Goal: Communication & Community: Answer question/provide support

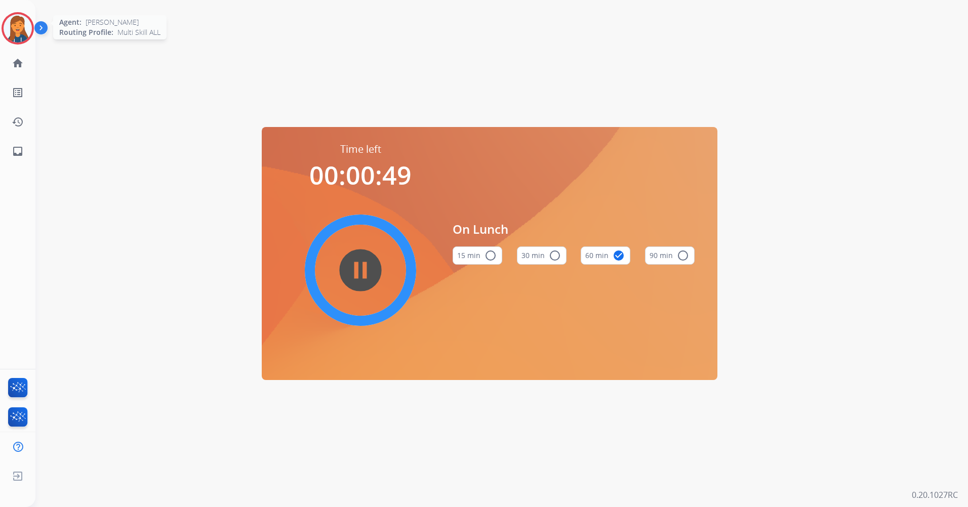
click at [25, 29] on img at bounding box center [18, 28] width 28 height 28
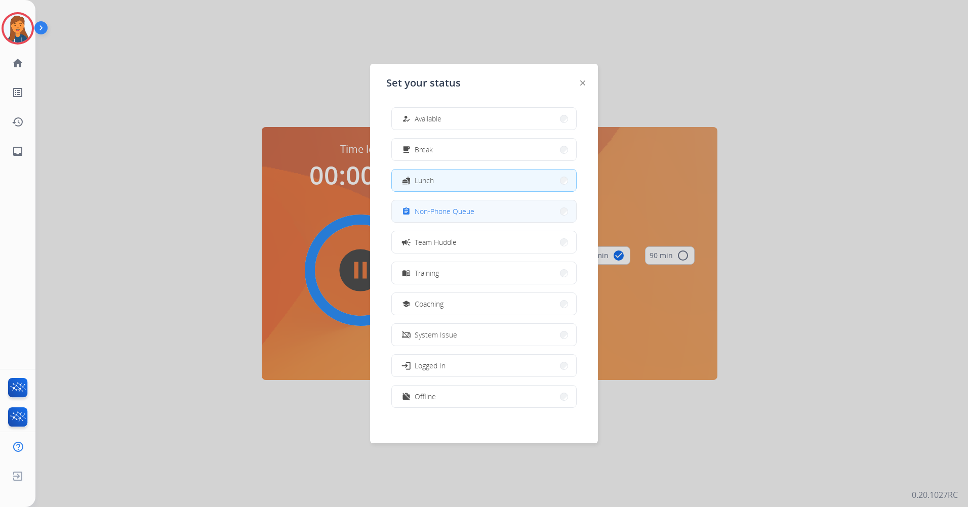
click at [413, 202] on button "assignment Non-Phone Queue" at bounding box center [484, 212] width 184 height 22
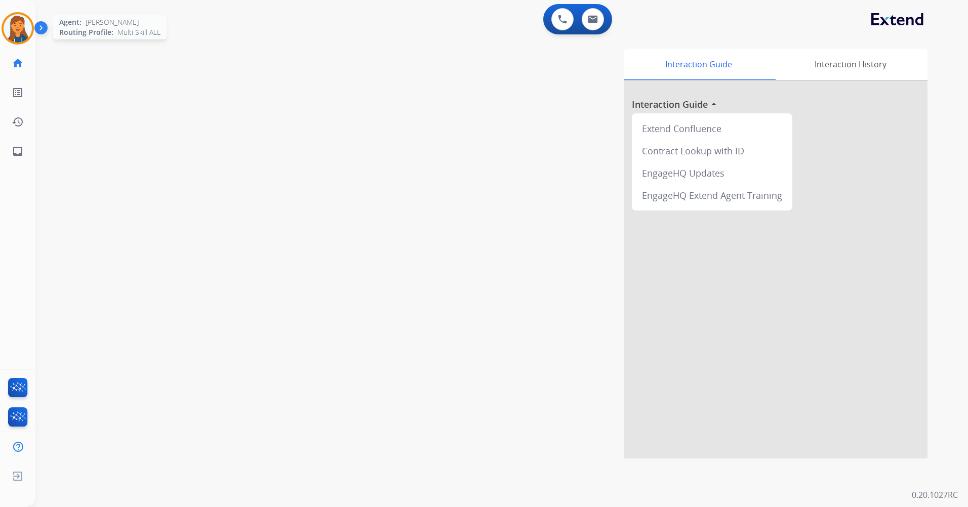
click at [17, 26] on img at bounding box center [18, 28] width 28 height 28
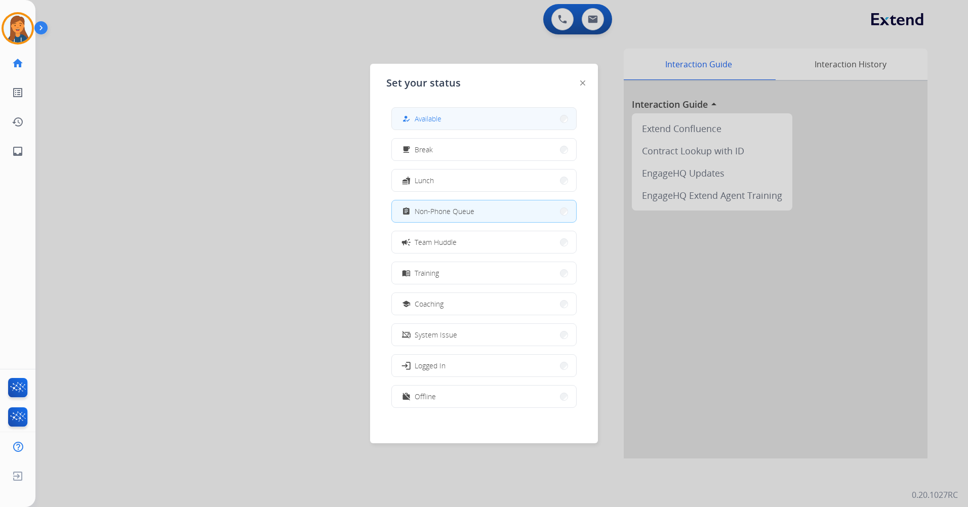
click at [456, 118] on button "how_to_reg Available" at bounding box center [484, 119] width 184 height 22
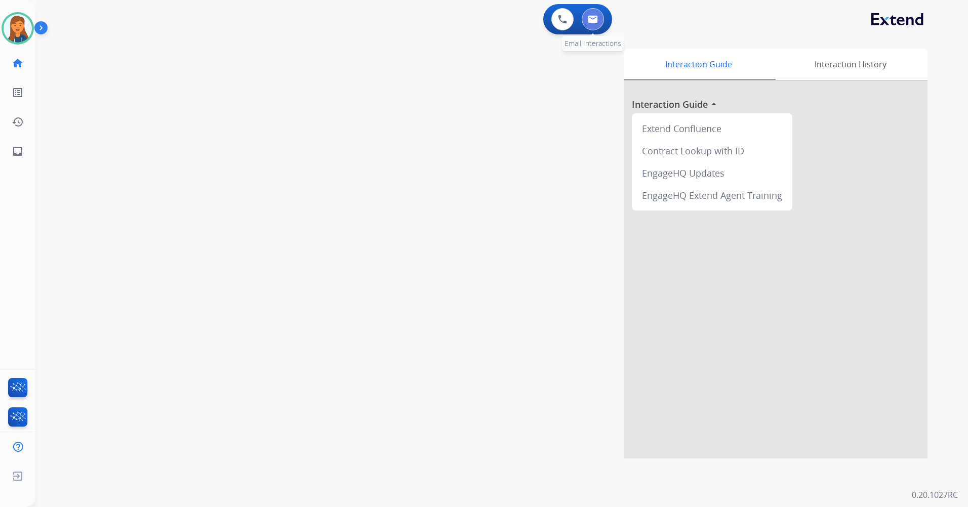
click at [599, 19] on button at bounding box center [593, 19] width 22 height 22
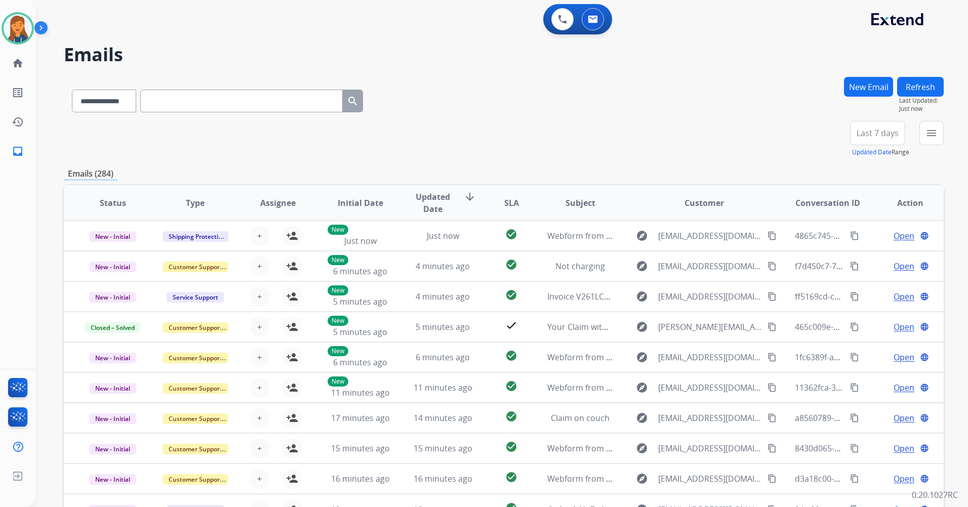
click at [895, 133] on span "Last 7 days" at bounding box center [878, 133] width 42 height 4
click at [847, 256] on div "Last 90 days" at bounding box center [875, 256] width 56 height 15
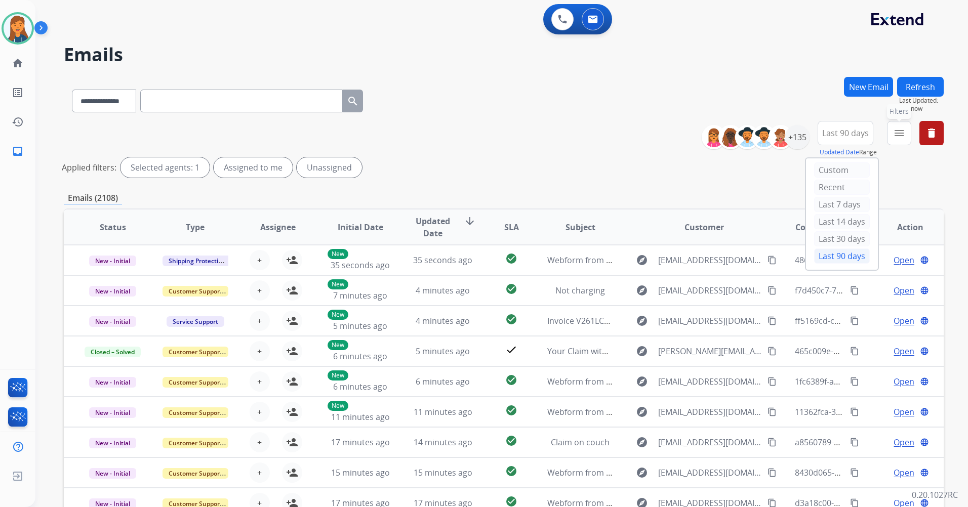
click at [895, 133] on mat-icon "menu" at bounding box center [899, 133] width 12 height 12
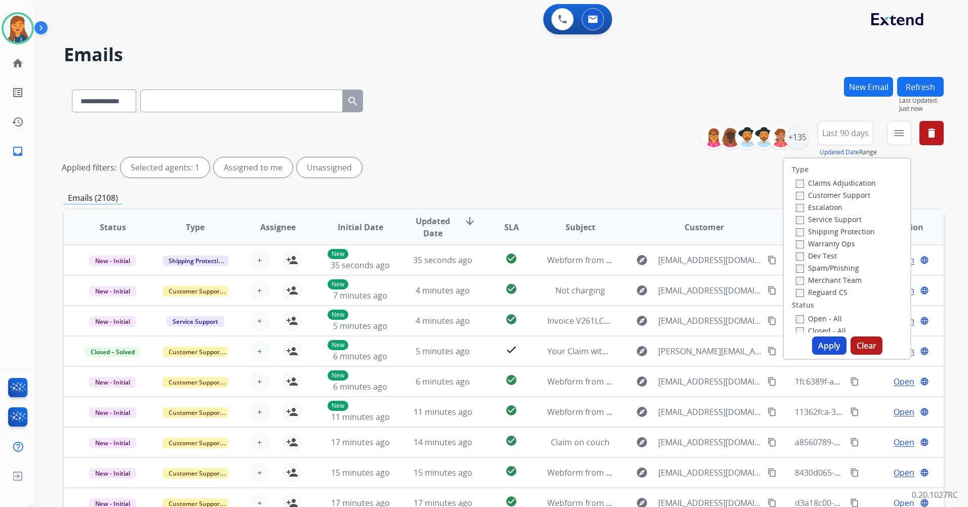
click at [825, 198] on label "Customer Support" at bounding box center [833, 195] width 74 height 10
drag, startPoint x: 825, startPoint y: 198, endPoint x: 823, endPoint y: 235, distance: 37.0
click at [823, 235] on label "Shipping Protection" at bounding box center [835, 232] width 79 height 10
click at [813, 196] on label "Customer Support" at bounding box center [833, 195] width 74 height 10
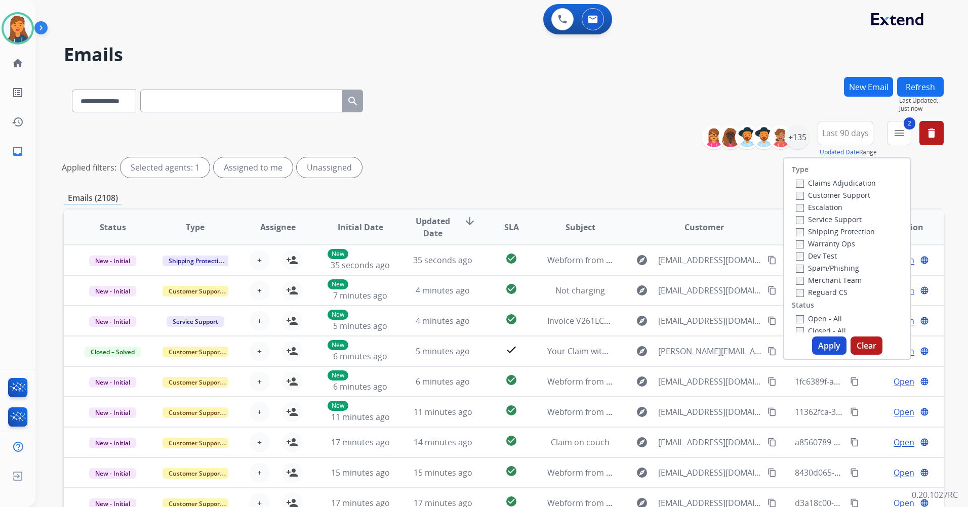
click at [811, 290] on label "Reguard CS" at bounding box center [822, 293] width 52 height 10
click at [816, 320] on label "Open - All" at bounding box center [819, 319] width 46 height 10
click at [822, 353] on button "Apply" at bounding box center [829, 346] width 34 height 18
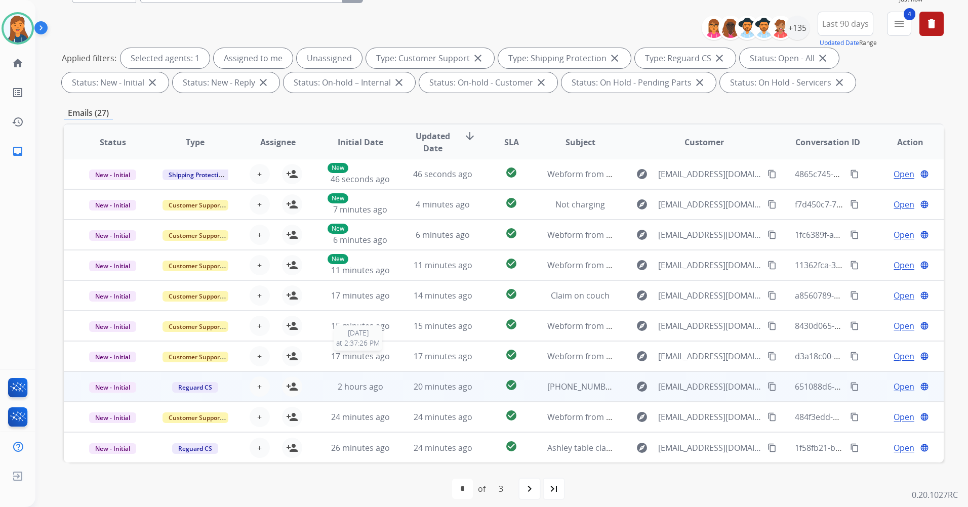
scroll to position [117, 0]
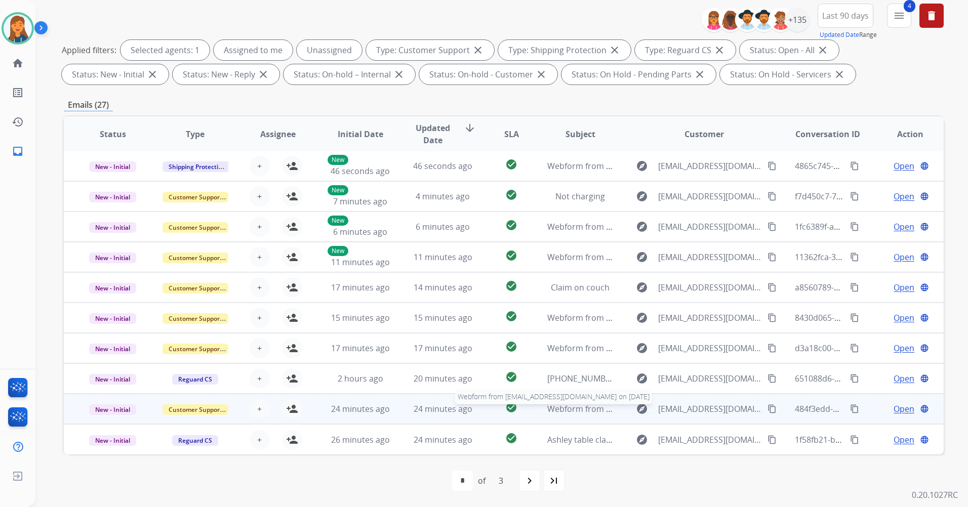
click at [582, 410] on span "Webform from Alaynalzenner@yahoo.com on 09/05/2025" at bounding box center [661, 409] width 229 height 11
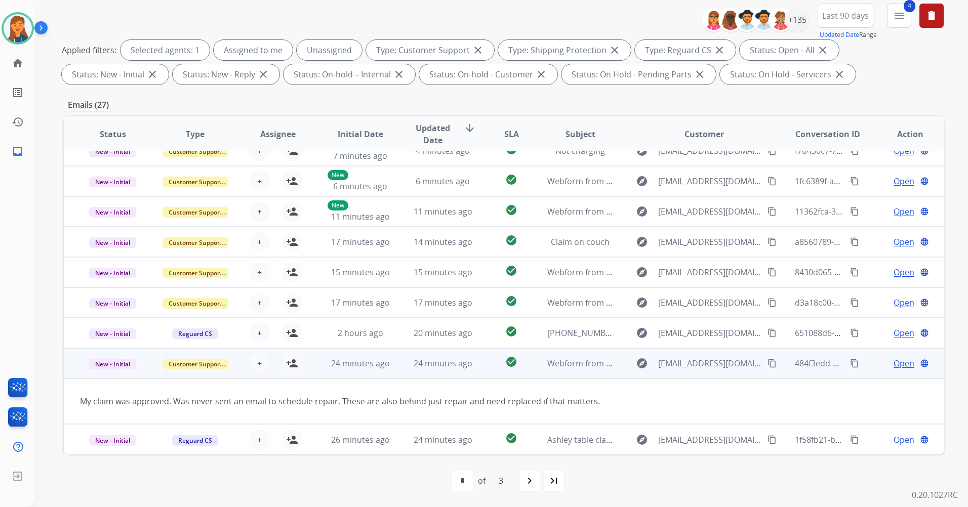
click at [768, 366] on mat-icon "content_copy" at bounding box center [772, 363] width 9 height 9
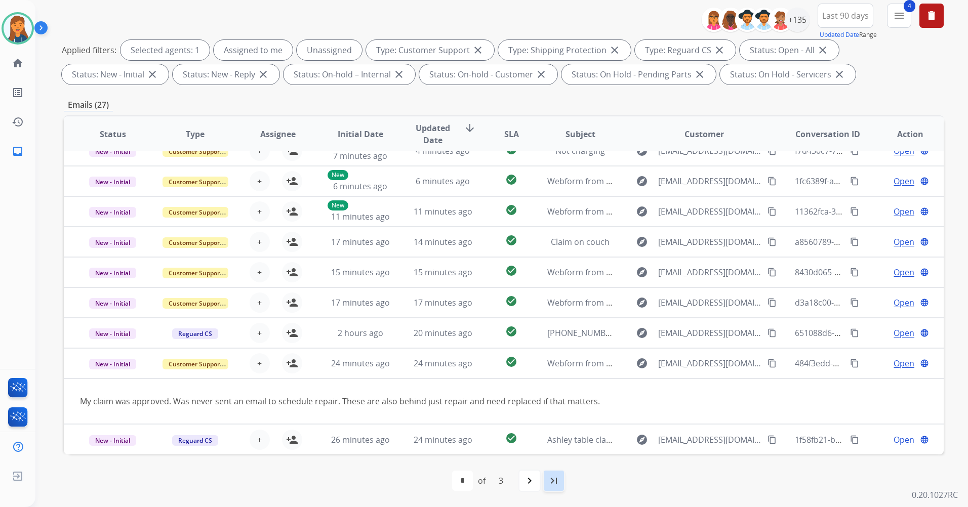
click at [558, 485] on mat-icon "last_page" at bounding box center [554, 481] width 12 height 12
select select "*"
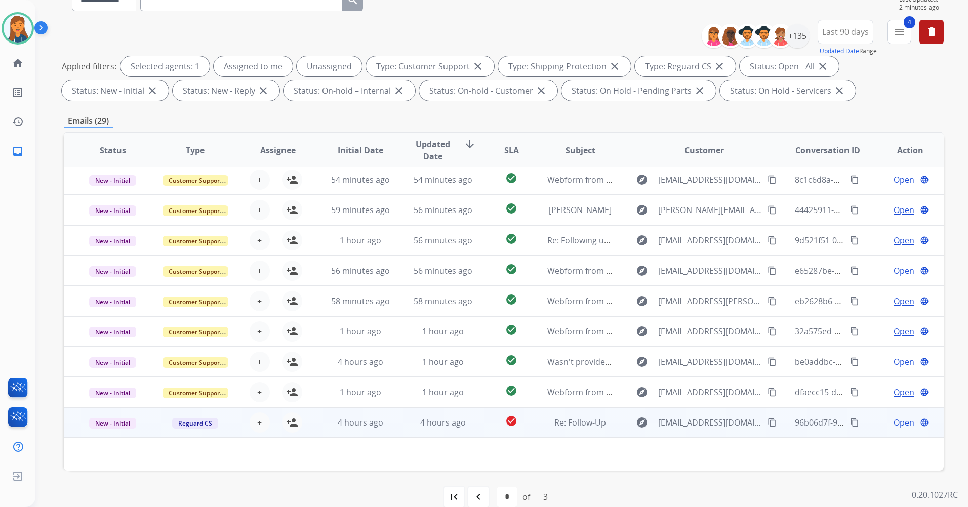
scroll to position [117, 0]
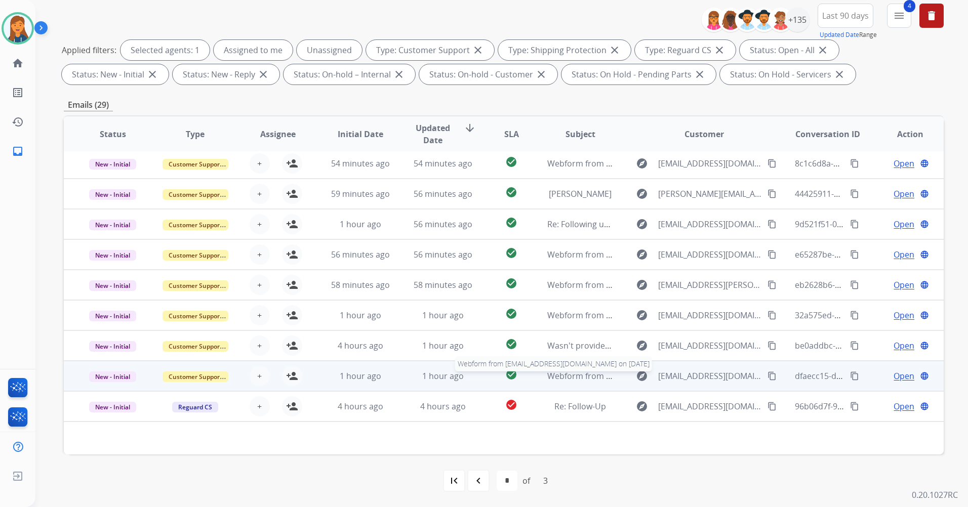
click at [580, 381] on span "Webform from Fyeager@h2odegree.com on 09/05/2025" at bounding box center [661, 376] width 229 height 11
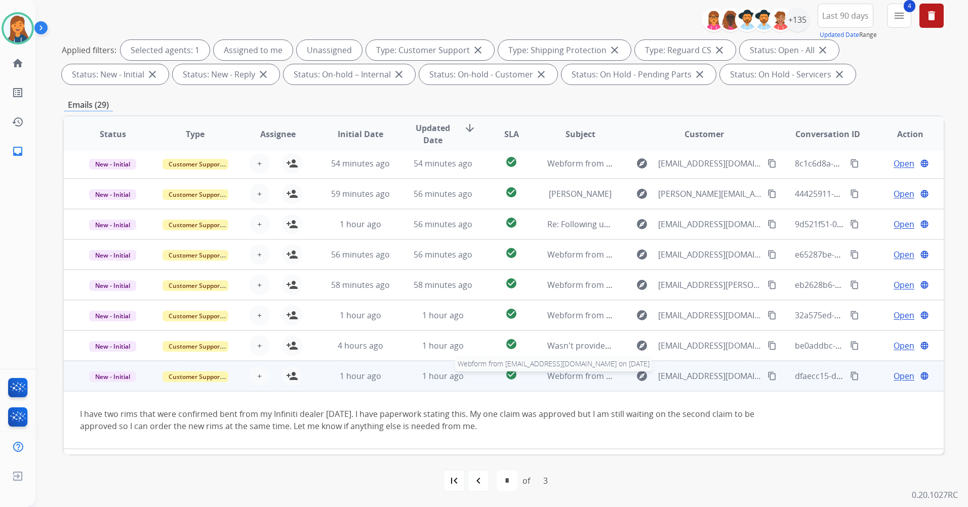
scroll to position [28, 0]
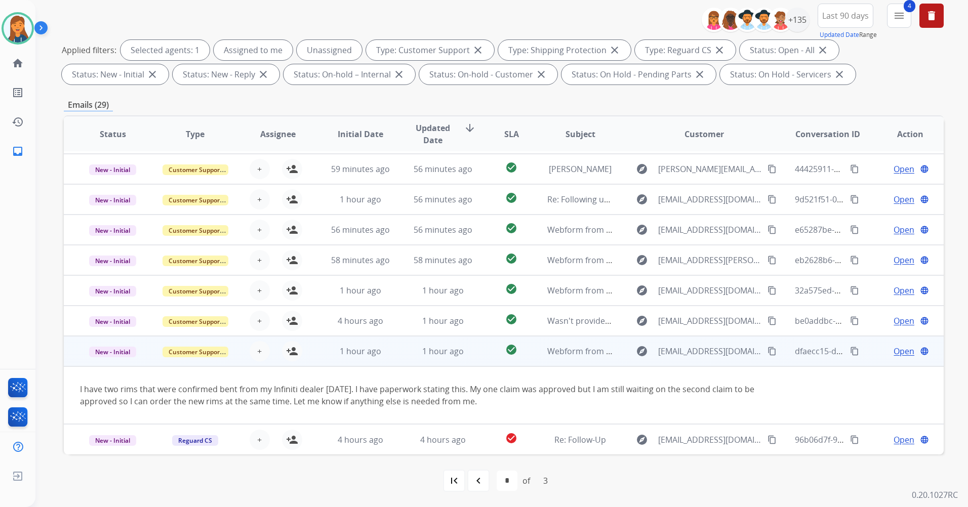
click at [768, 354] on mat-icon "content_copy" at bounding box center [772, 351] width 9 height 9
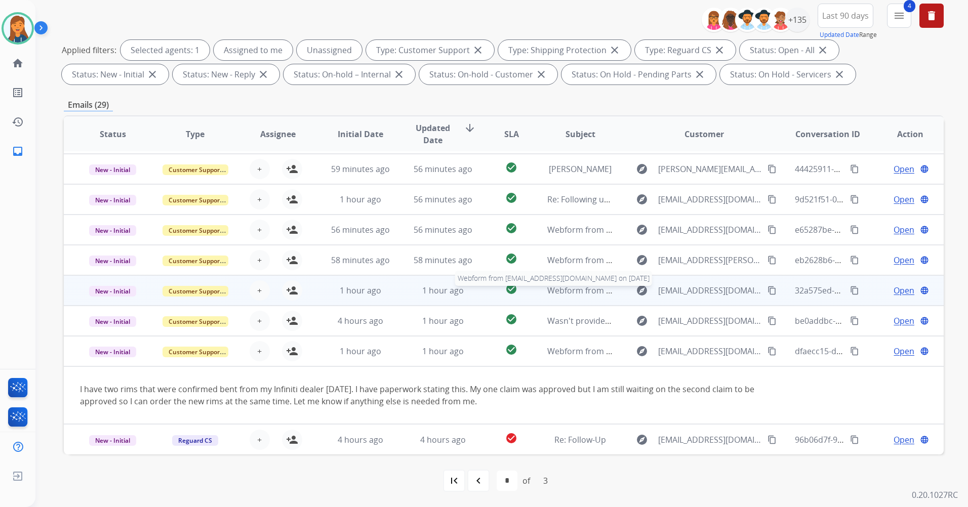
click at [578, 288] on span "Webform from kcave@whidbey.net on 09/05/2025" at bounding box center [661, 290] width 229 height 11
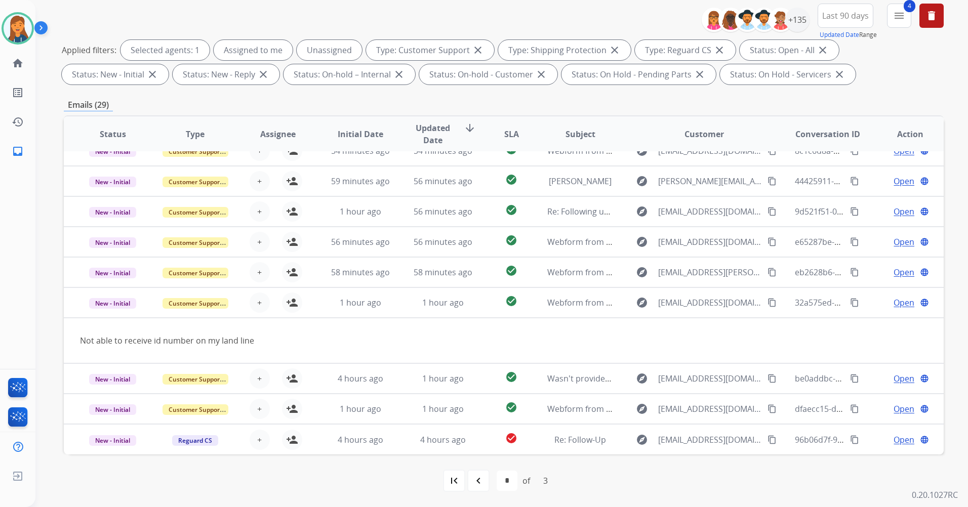
scroll to position [16, 0]
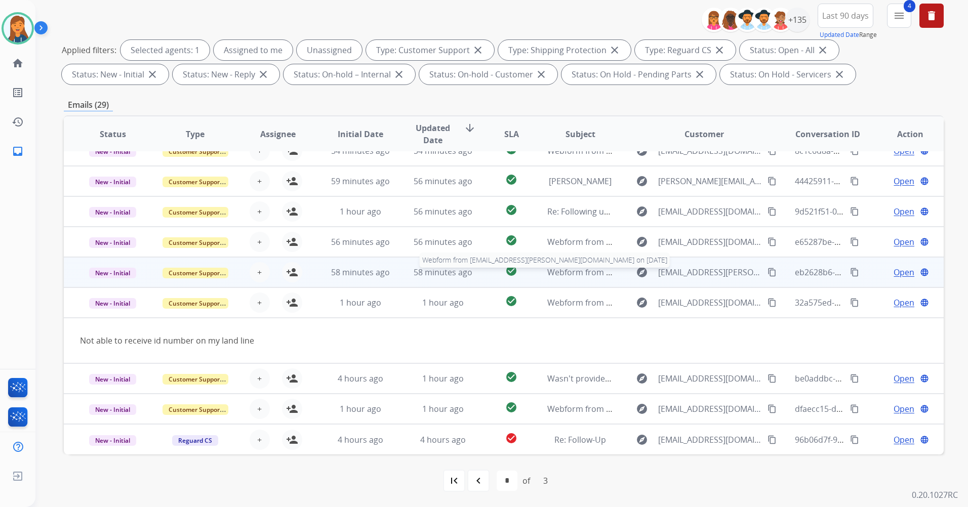
click at [562, 272] on span "Webform from duke.kelly.m@gmail.com on 09/05/2025" at bounding box center [693, 272] width 292 height 11
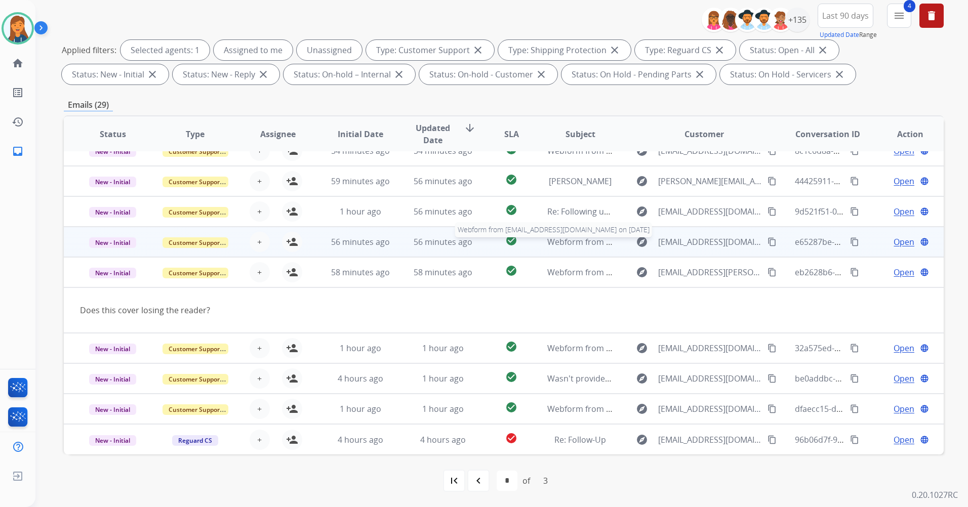
click at [573, 245] on span "Webform from matedrake238@gmail.com on 09/05/2025" at bounding box center [661, 241] width 229 height 11
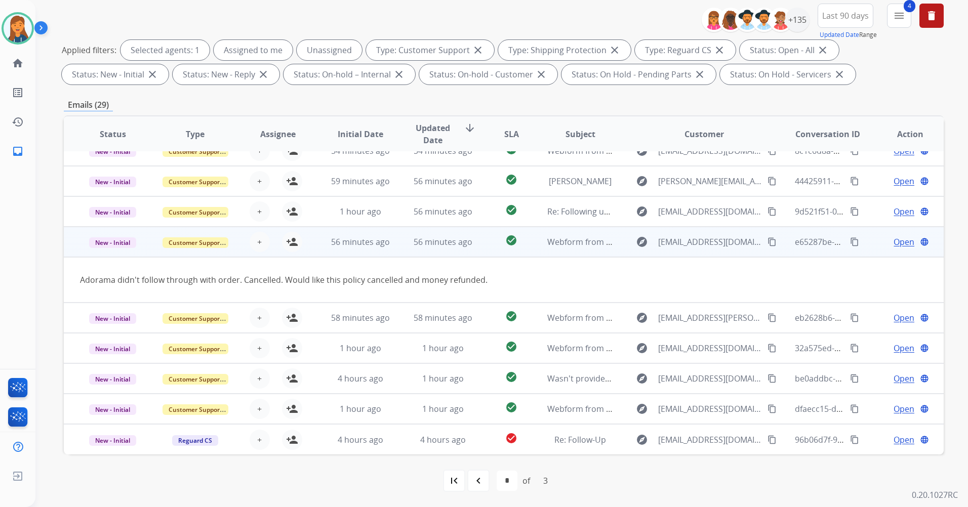
click at [768, 242] on mat-icon "content_copy" at bounding box center [772, 241] width 9 height 9
click at [768, 243] on mat-icon "content_copy" at bounding box center [772, 241] width 9 height 9
drag, startPoint x: 764, startPoint y: 243, endPoint x: 748, endPoint y: 236, distance: 16.8
click at [768, 243] on mat-icon "content_copy" at bounding box center [772, 241] width 9 height 9
click at [894, 241] on span "Open" at bounding box center [904, 242] width 21 height 12
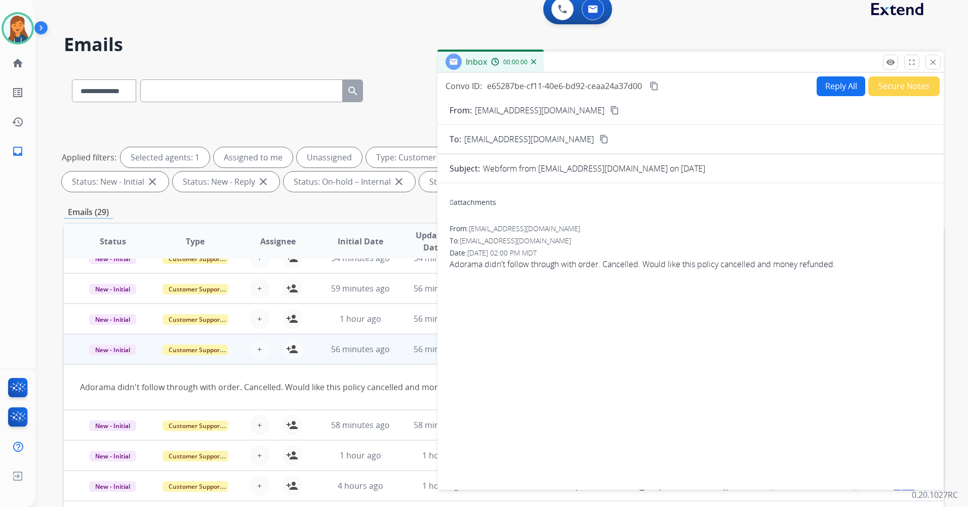
scroll to position [0, 0]
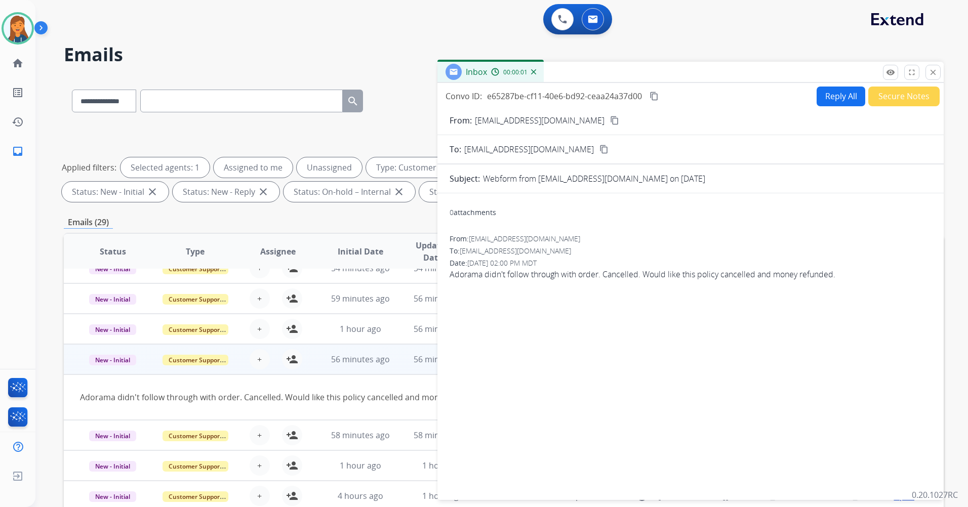
click at [831, 91] on button "Reply All" at bounding box center [841, 97] width 49 height 20
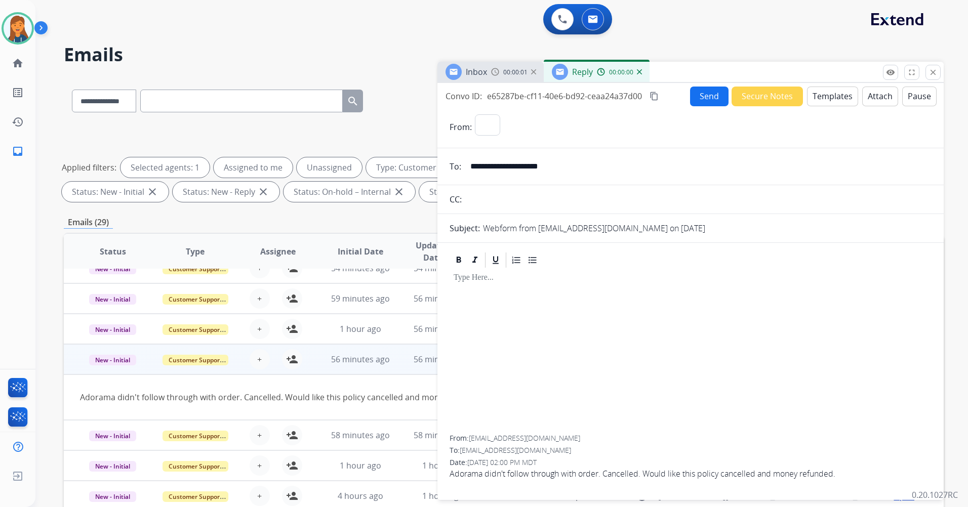
select select "**********"
click at [838, 88] on button "Templates" at bounding box center [832, 97] width 51 height 20
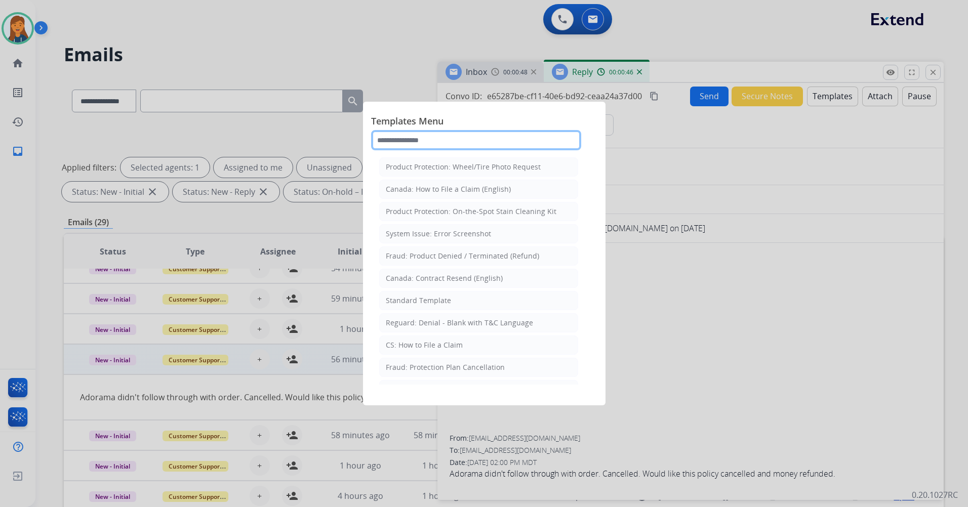
click at [429, 136] on input "text" at bounding box center [476, 140] width 210 height 20
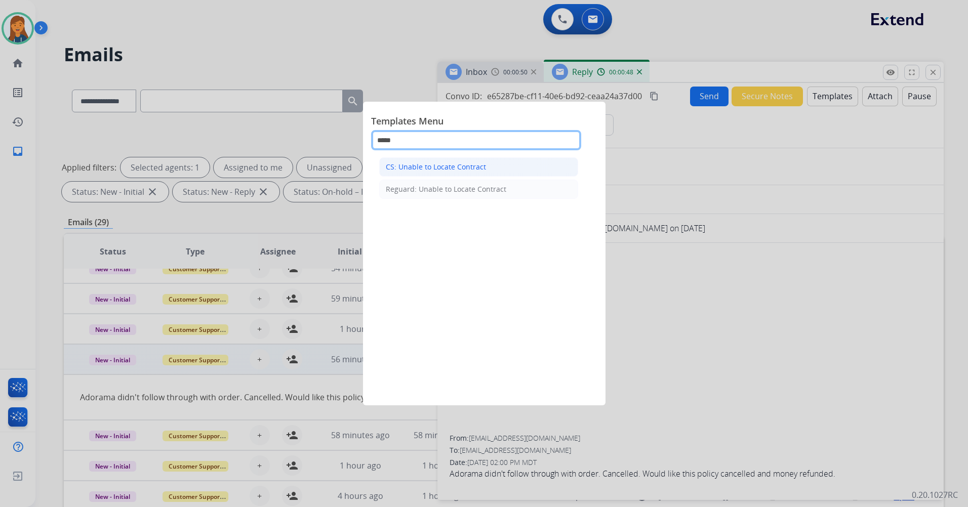
type input "*****"
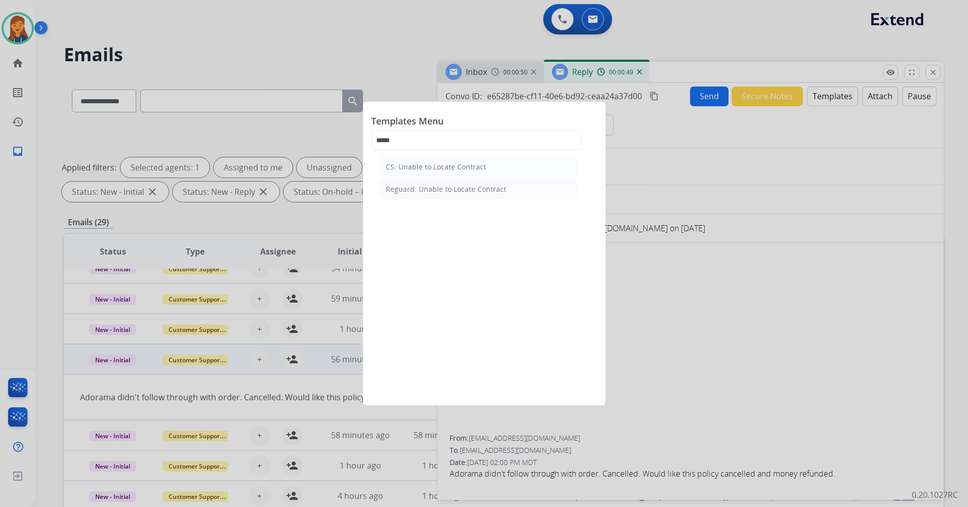
click at [410, 168] on div "CS: Unable to Locate Contract" at bounding box center [436, 167] width 100 height 10
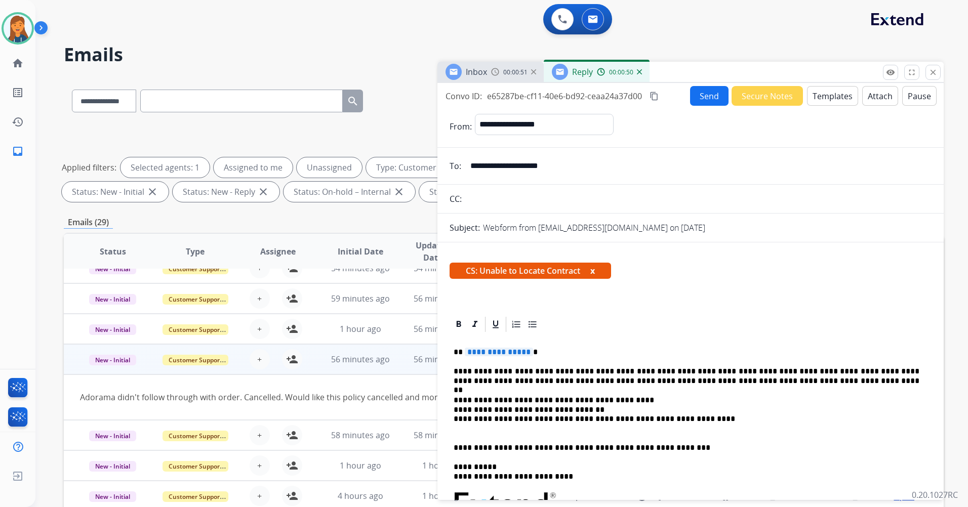
click at [507, 353] on span "**********" at bounding box center [499, 352] width 68 height 9
click at [701, 92] on button "Send" at bounding box center [709, 96] width 38 height 20
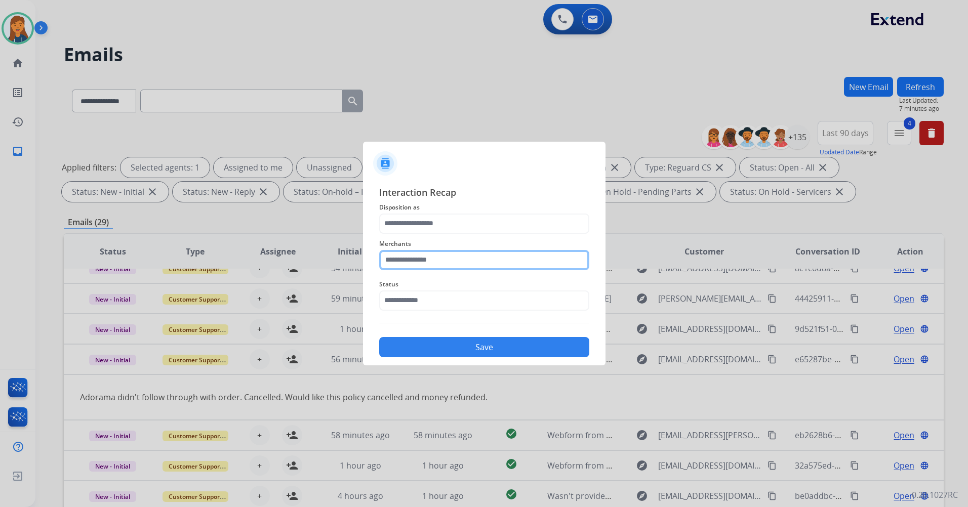
click at [437, 260] on input "text" at bounding box center [484, 260] width 210 height 20
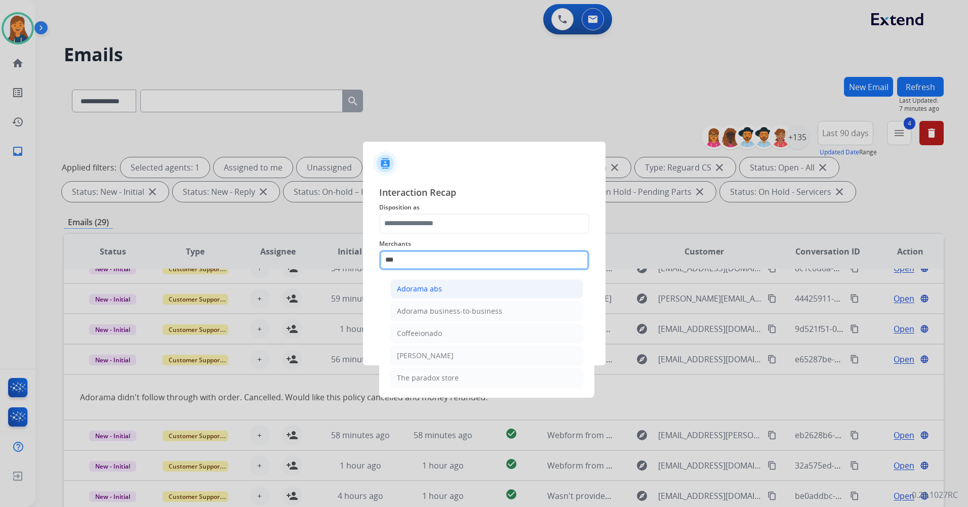
type input "***"
drag, startPoint x: 438, startPoint y: 279, endPoint x: 426, endPoint y: 240, distance: 40.8
click at [436, 279] on ul "Adorama abs Adorama business-to-business Coffeeionado Pado The paradox store" at bounding box center [486, 336] width 199 height 124
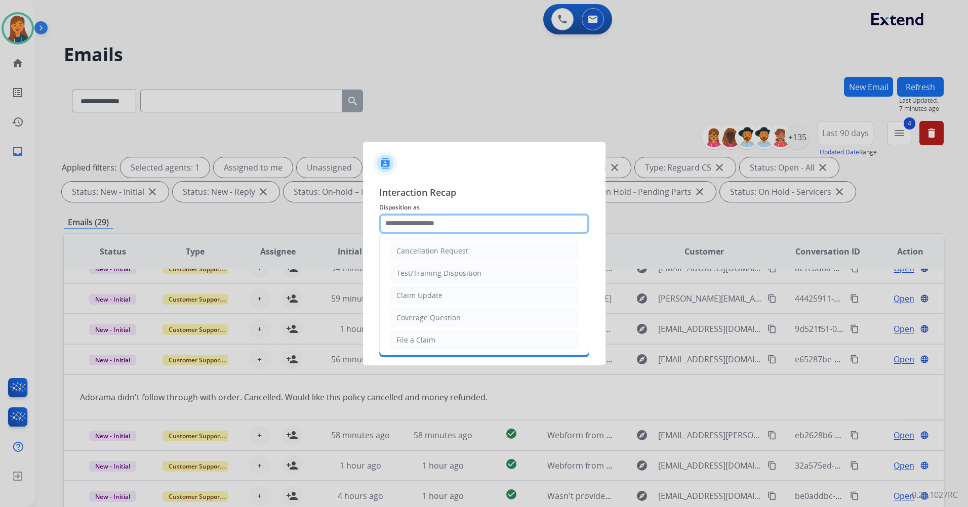
click at [438, 226] on input "text" at bounding box center [484, 224] width 210 height 20
click at [432, 252] on div "Cancellation Request" at bounding box center [432, 251] width 72 height 10
type input "**********"
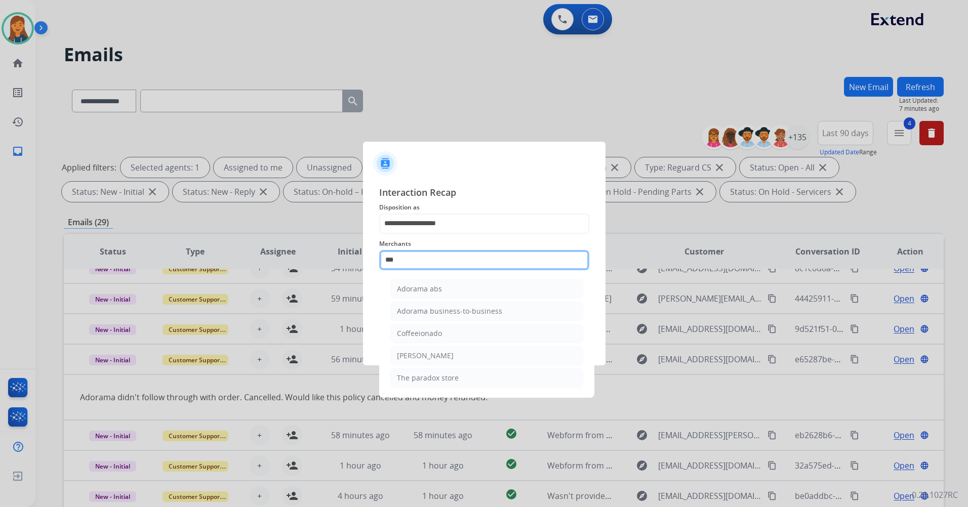
click at [412, 260] on input "***" at bounding box center [484, 260] width 210 height 20
click at [435, 291] on div "Adorama abs" at bounding box center [419, 289] width 45 height 10
type input "**********"
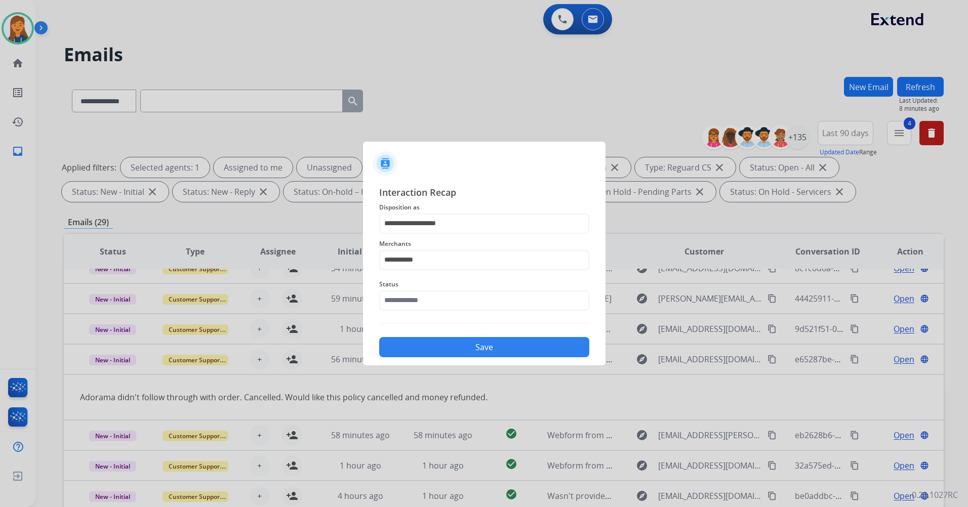
click at [462, 351] on button "Save" at bounding box center [484, 347] width 210 height 20
click at [431, 301] on input "text" at bounding box center [484, 301] width 210 height 20
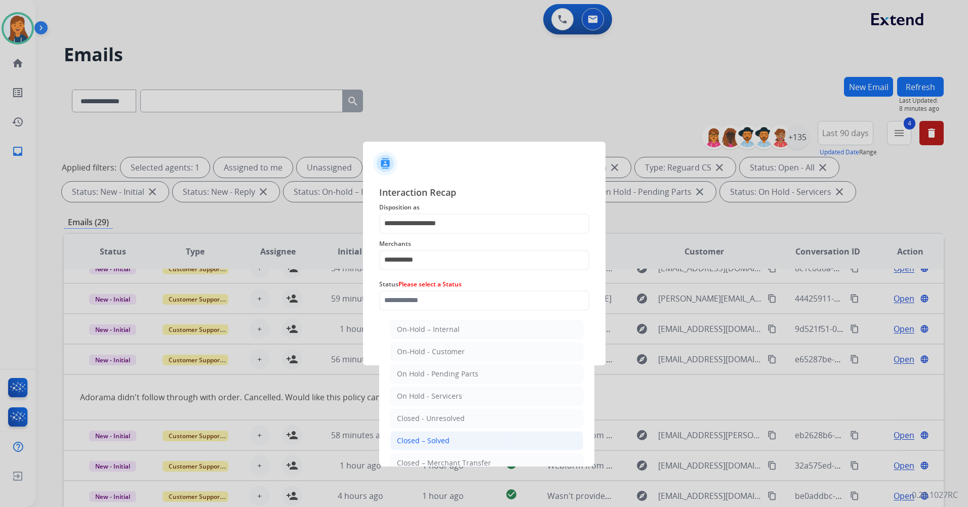
click at [422, 439] on div "Closed – Solved" at bounding box center [423, 441] width 53 height 10
type input "**********"
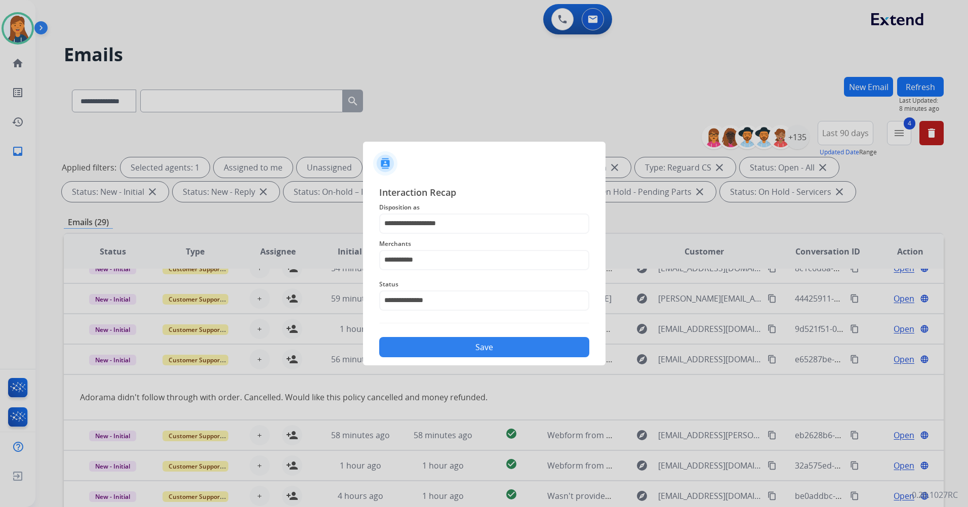
click at [466, 353] on button "Save" at bounding box center [484, 347] width 210 height 20
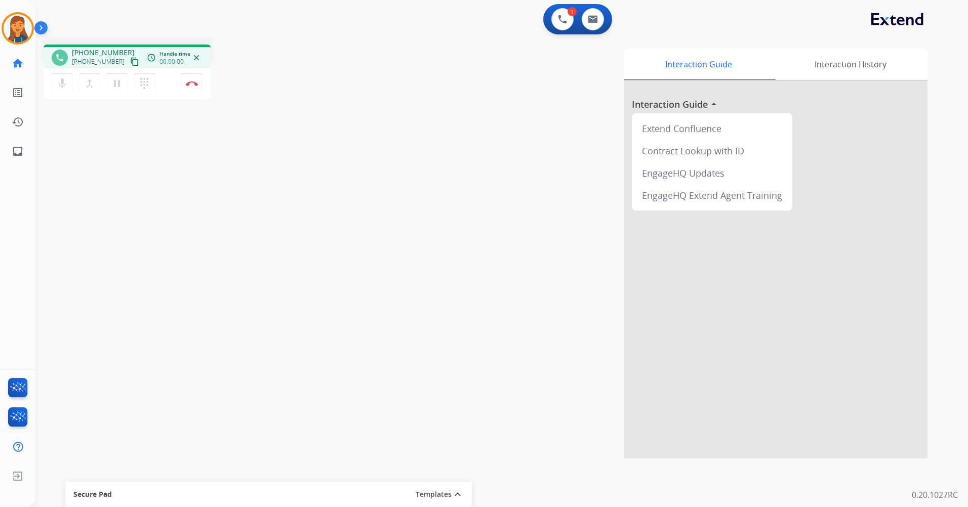
click at [130, 62] on mat-icon "content_copy" at bounding box center [134, 61] width 9 height 9
click at [185, 84] on button "Disconnect" at bounding box center [191, 83] width 21 height 21
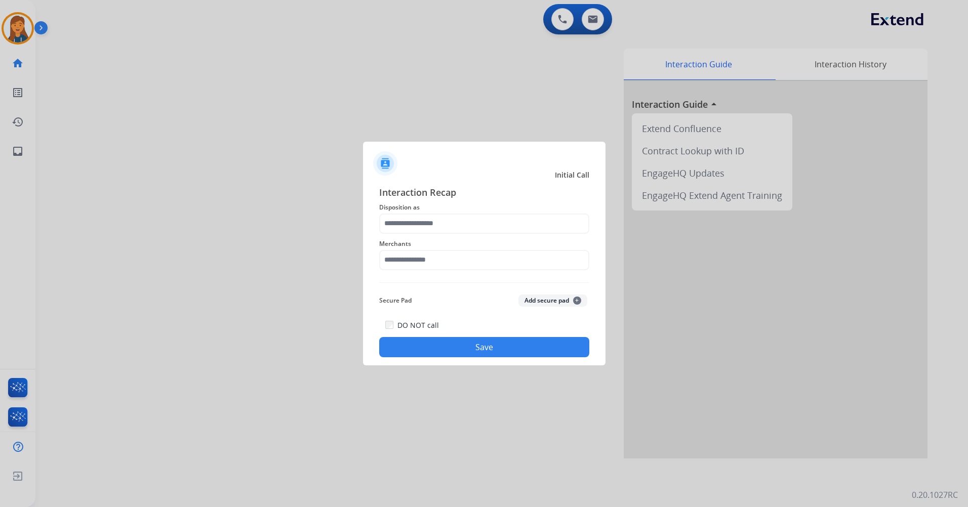
click at [444, 272] on div "Merchants" at bounding box center [484, 254] width 210 height 41
click at [440, 260] on input "text" at bounding box center [484, 260] width 210 height 20
click at [426, 281] on li "[PERSON_NAME]" at bounding box center [486, 289] width 193 height 19
type input "**********"
click at [422, 223] on input "text" at bounding box center [484, 224] width 210 height 20
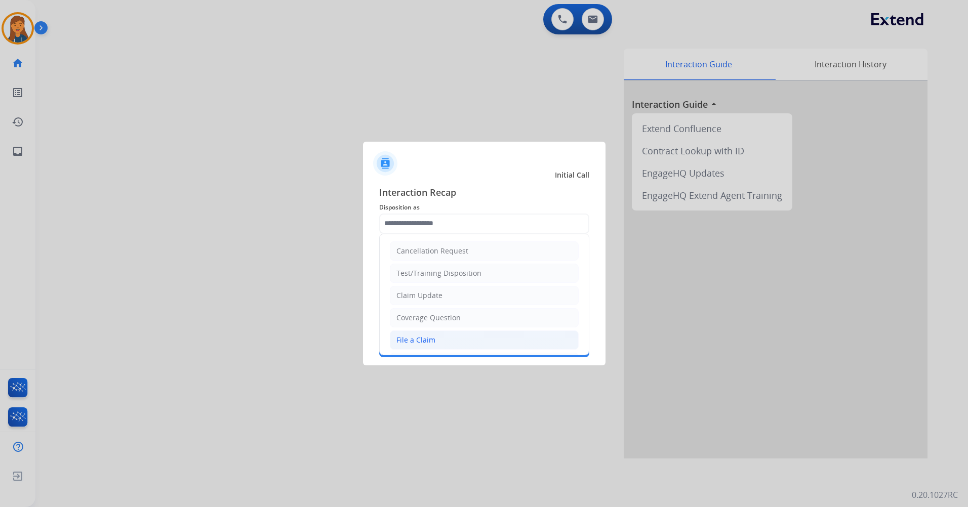
click at [429, 341] on div "File a Claim" at bounding box center [415, 340] width 39 height 10
type input "**********"
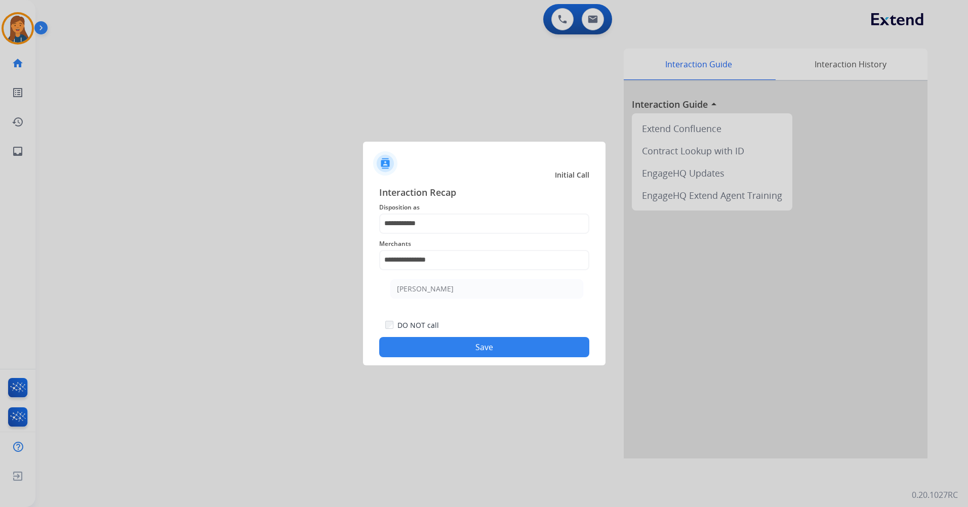
click at [500, 179] on div "Initial Call" at bounding box center [476, 175] width 243 height 10
click at [470, 350] on button "Save" at bounding box center [484, 347] width 210 height 20
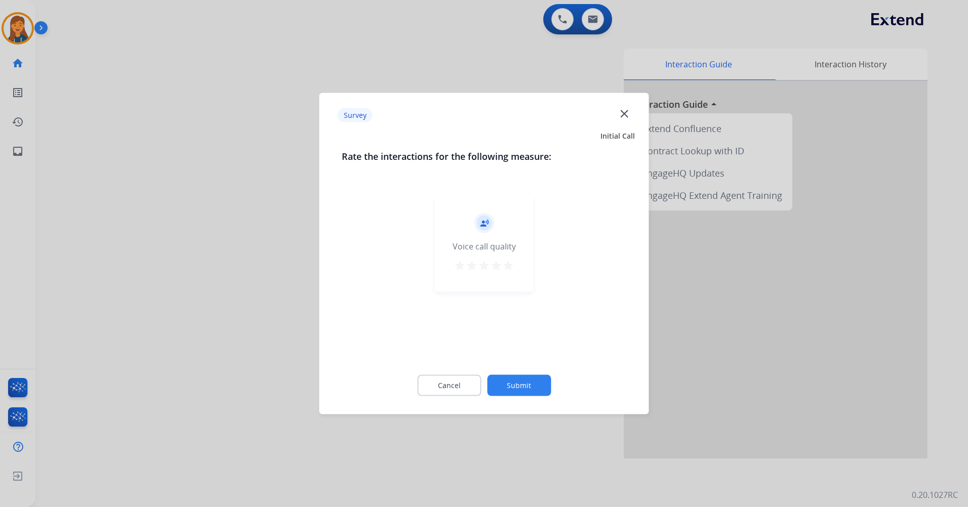
click at [507, 264] on mat-icon "star" at bounding box center [508, 266] width 12 height 12
click at [524, 390] on button "Submit" at bounding box center [519, 385] width 64 height 21
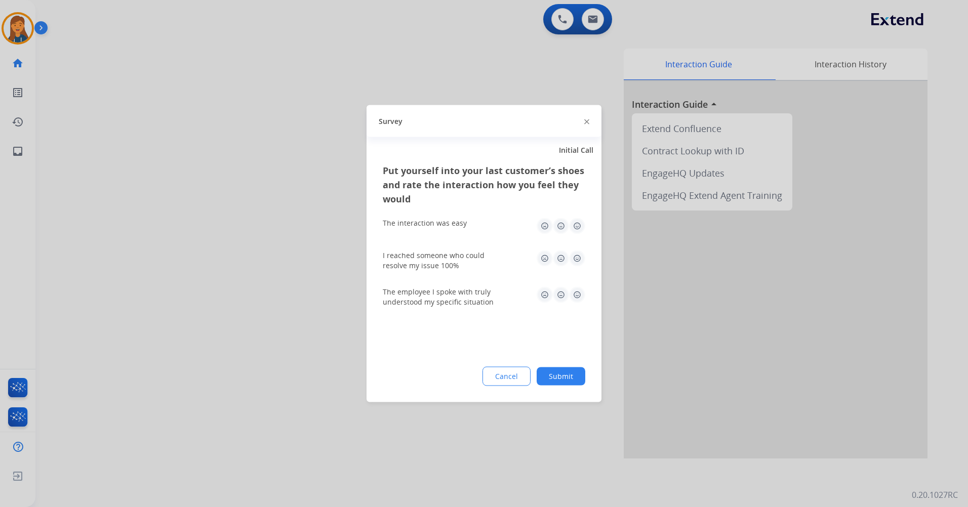
click at [572, 228] on img at bounding box center [577, 226] width 16 height 16
click at [579, 263] on img at bounding box center [577, 259] width 16 height 16
click at [575, 293] on img at bounding box center [577, 295] width 16 height 16
click at [557, 367] on div "Cancel Submit" at bounding box center [484, 376] width 203 height 19
click at [558, 372] on button "Submit" at bounding box center [561, 377] width 49 height 18
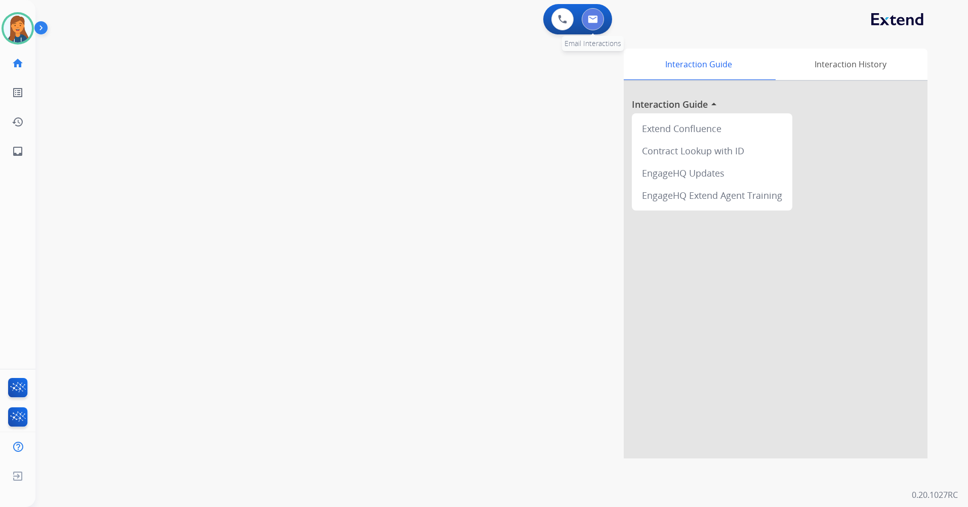
click at [592, 24] on button at bounding box center [593, 19] width 22 height 22
select select "**********"
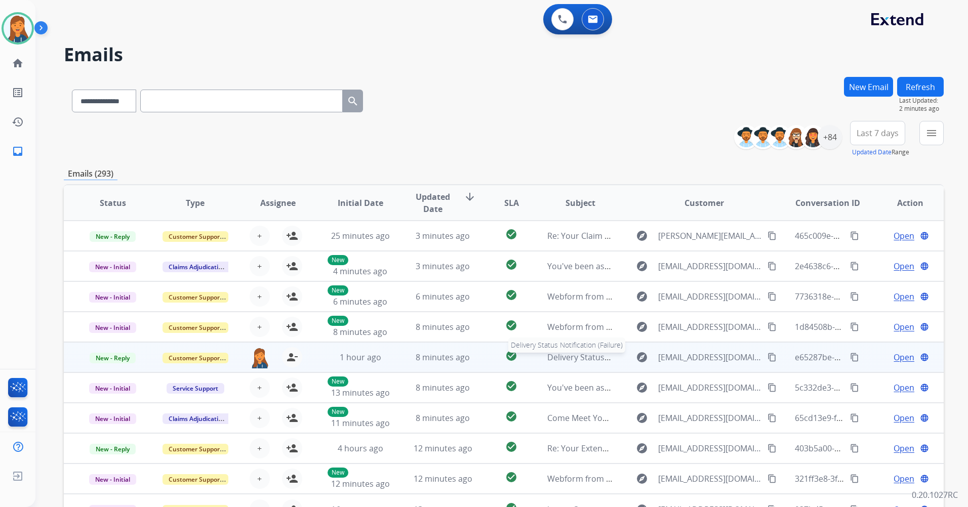
click at [585, 356] on span "Delivery Status Notification (Failure)" at bounding box center [615, 357] width 137 height 11
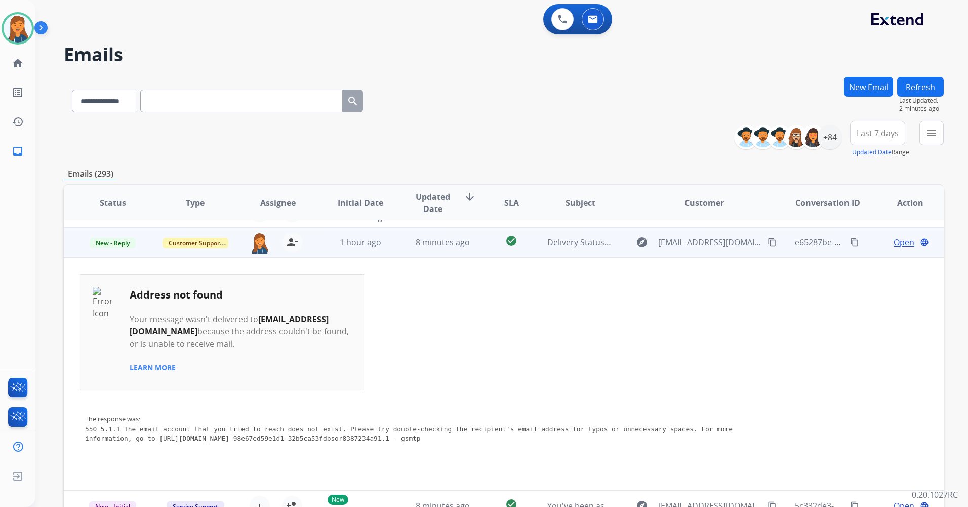
scroll to position [122, 0]
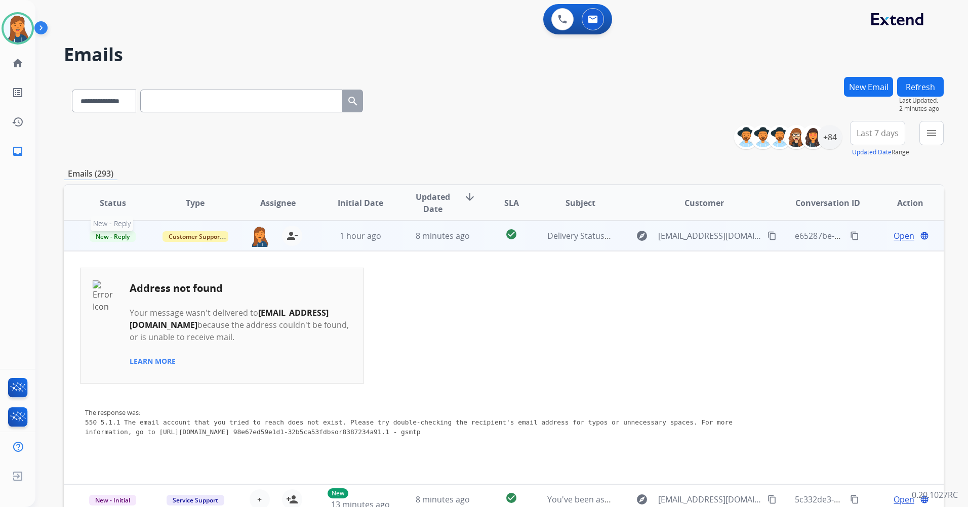
click at [125, 234] on span "New - Reply" at bounding box center [113, 236] width 46 height 11
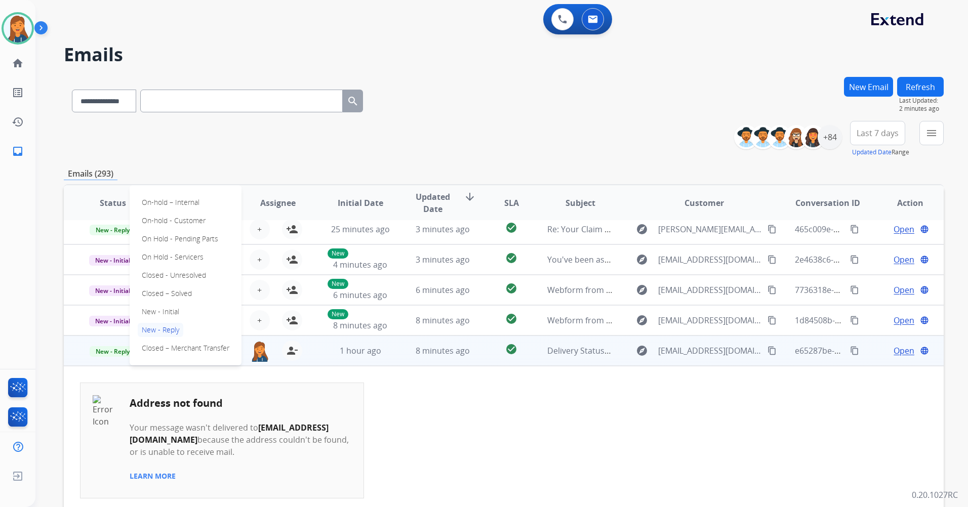
scroll to position [0, 0]
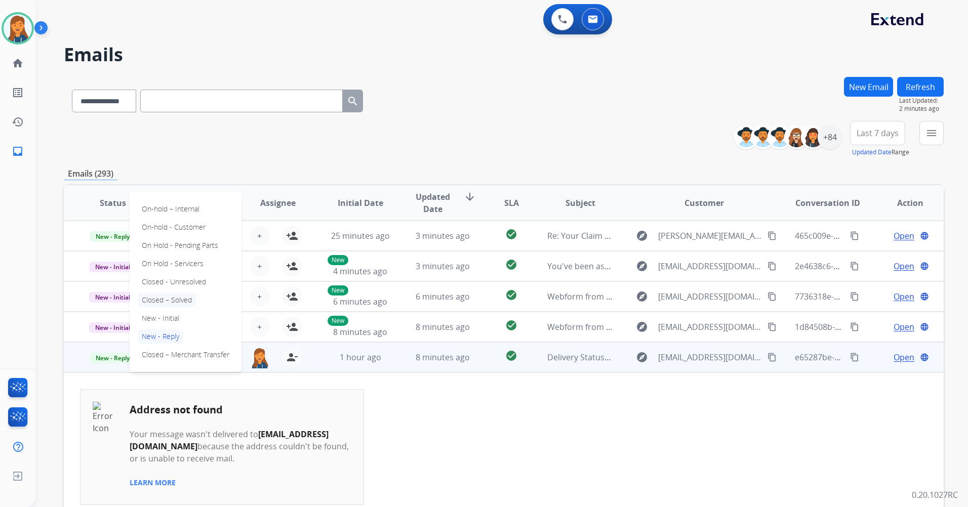
click at [158, 298] on p "Closed – Solved" at bounding box center [167, 300] width 58 height 14
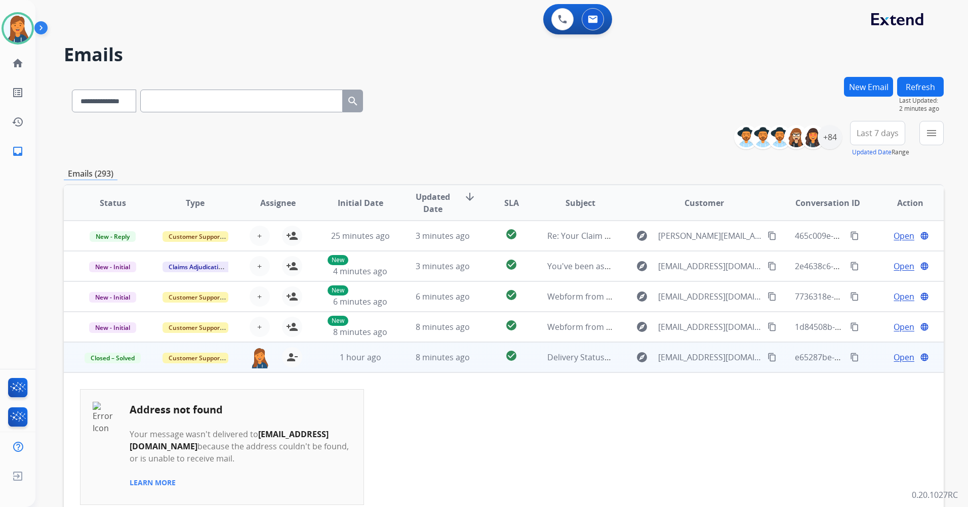
click at [894, 357] on span "Open" at bounding box center [904, 357] width 21 height 12
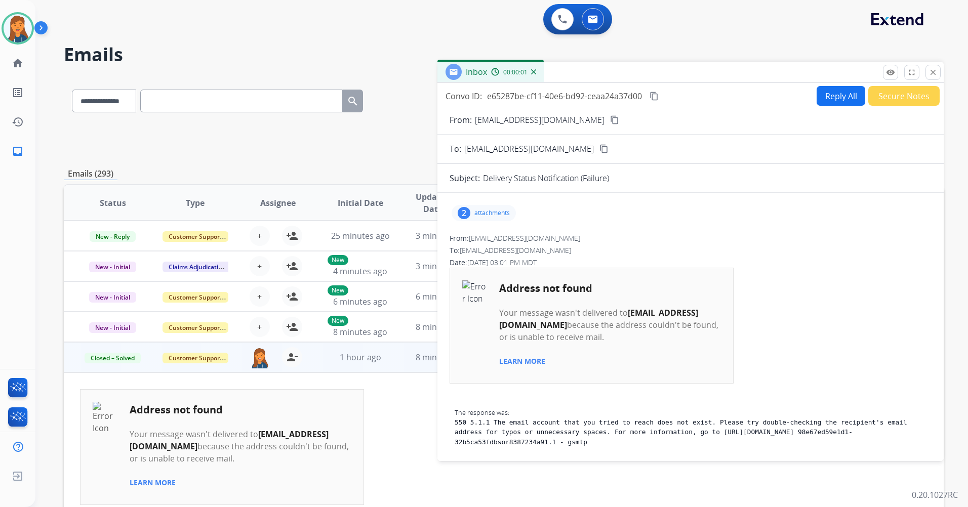
click at [901, 97] on button "Secure Notes" at bounding box center [903, 96] width 71 height 20
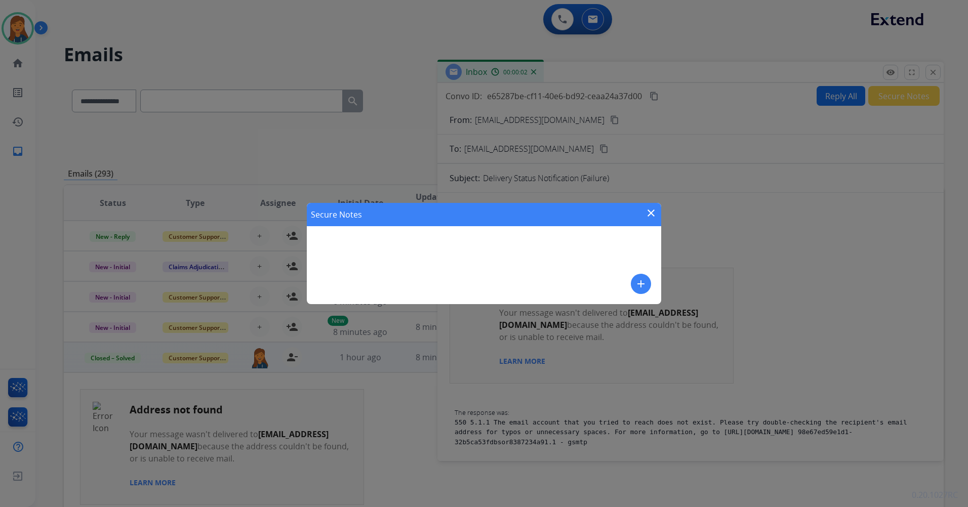
drag, startPoint x: 634, startPoint y: 267, endPoint x: 637, endPoint y: 272, distance: 5.7
click at [633, 267] on div "Secure Notes close add" at bounding box center [484, 253] width 354 height 101
click at [645, 282] on mat-icon "add" at bounding box center [641, 284] width 12 height 12
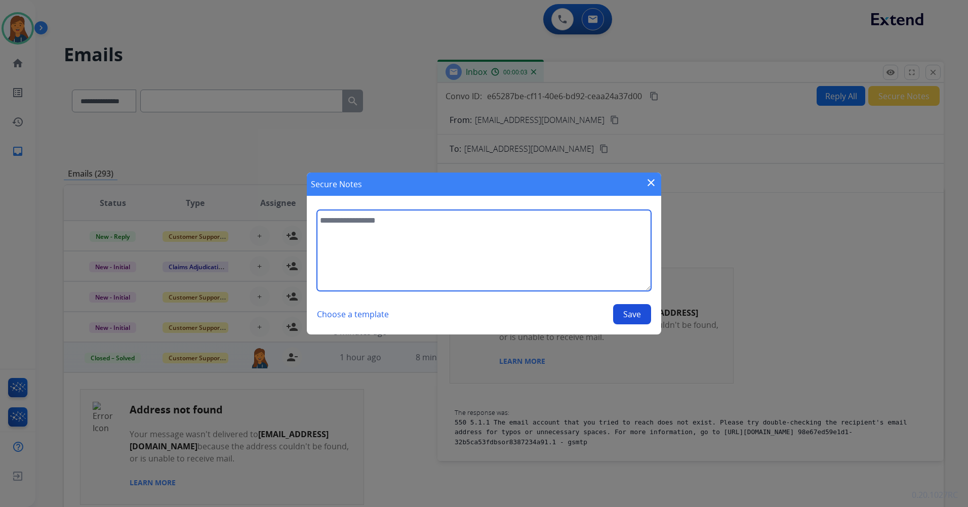
click at [467, 268] on textarea at bounding box center [484, 250] width 334 height 81
type textarea "**********"
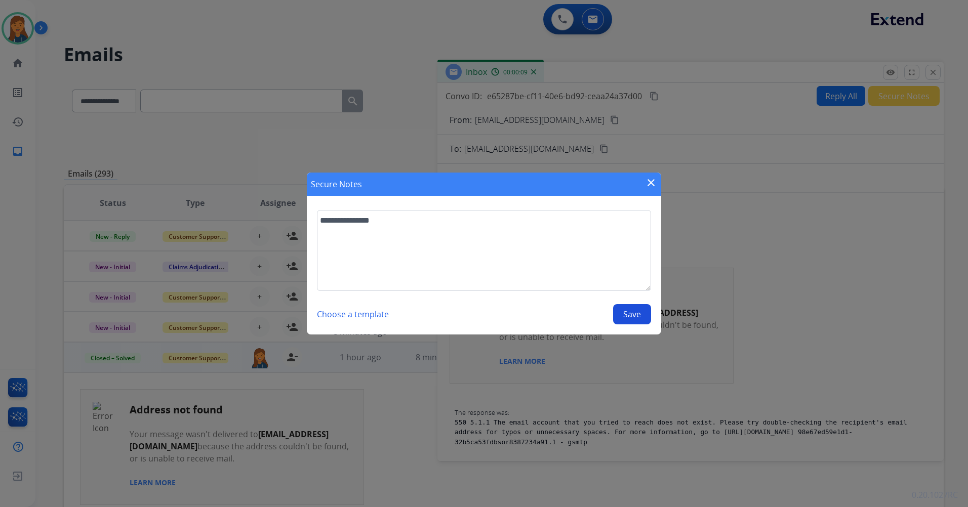
click at [617, 309] on button "Save" at bounding box center [632, 314] width 38 height 20
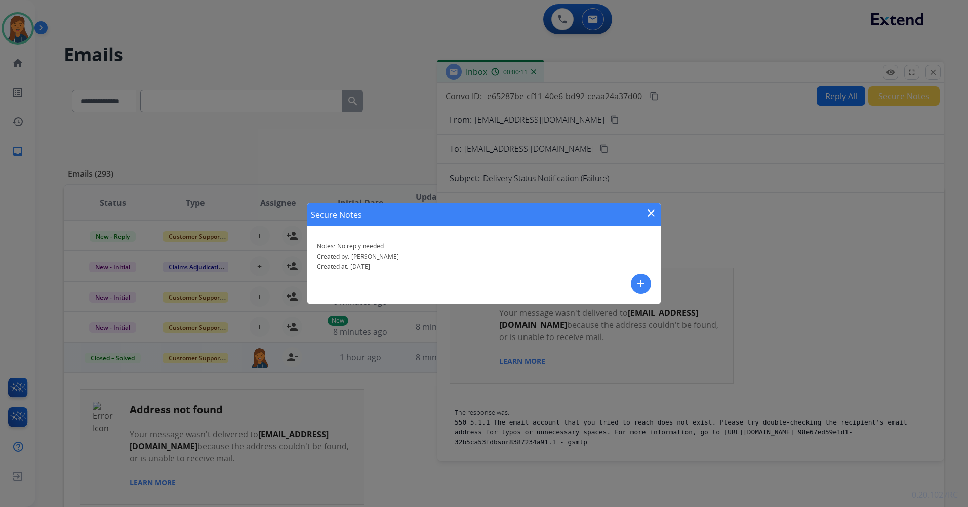
click at [652, 215] on mat-icon "close" at bounding box center [651, 213] width 12 height 12
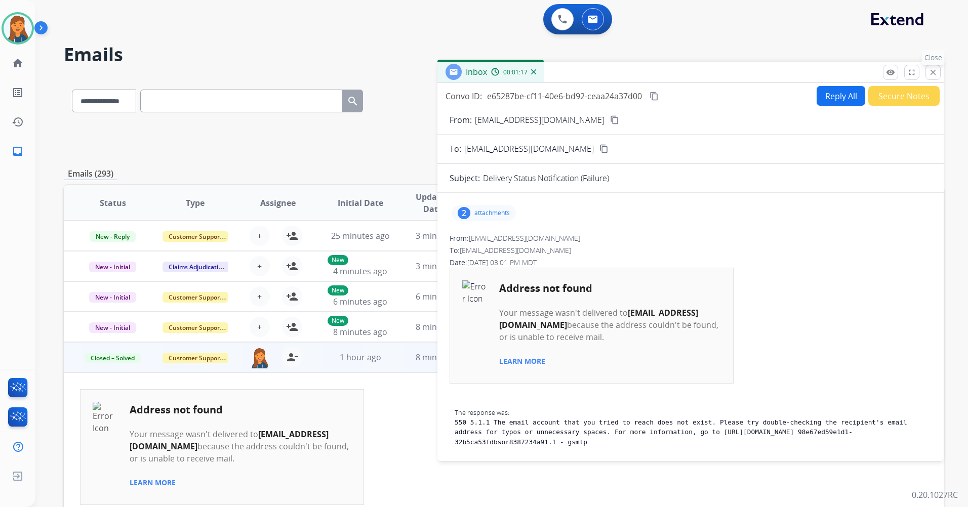
click at [934, 80] on div "Inbox 00:01:17 Convo ID: e65287be-cf11-40e6-bd92-ceaa24a37d00 content_copy Repl…" at bounding box center [691, 262] width 506 height 400
drag, startPoint x: 934, startPoint y: 78, endPoint x: 925, endPoint y: 86, distance: 11.5
click at [934, 79] on button "close Close" at bounding box center [933, 72] width 15 height 15
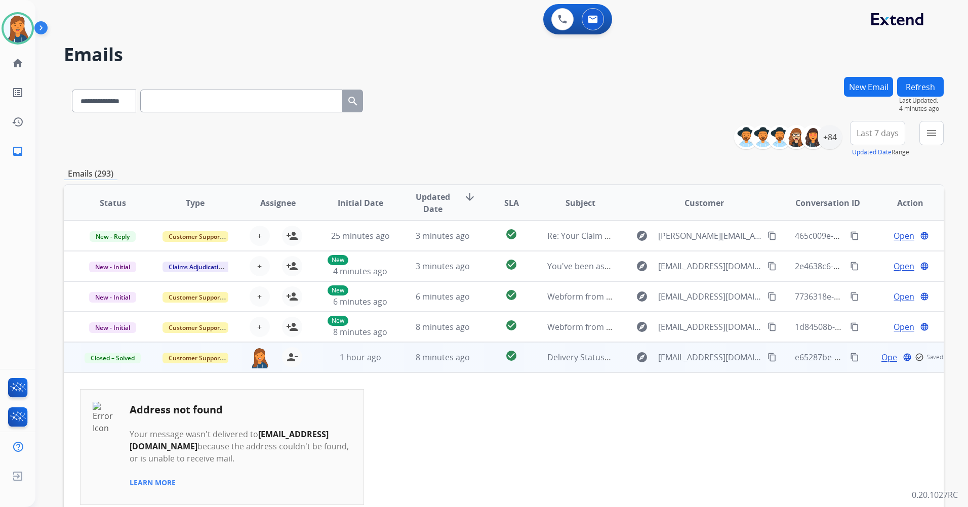
click at [884, 132] on span "Last 7 days" at bounding box center [878, 133] width 42 height 4
click at [854, 260] on div "Last 90 days" at bounding box center [875, 256] width 56 height 15
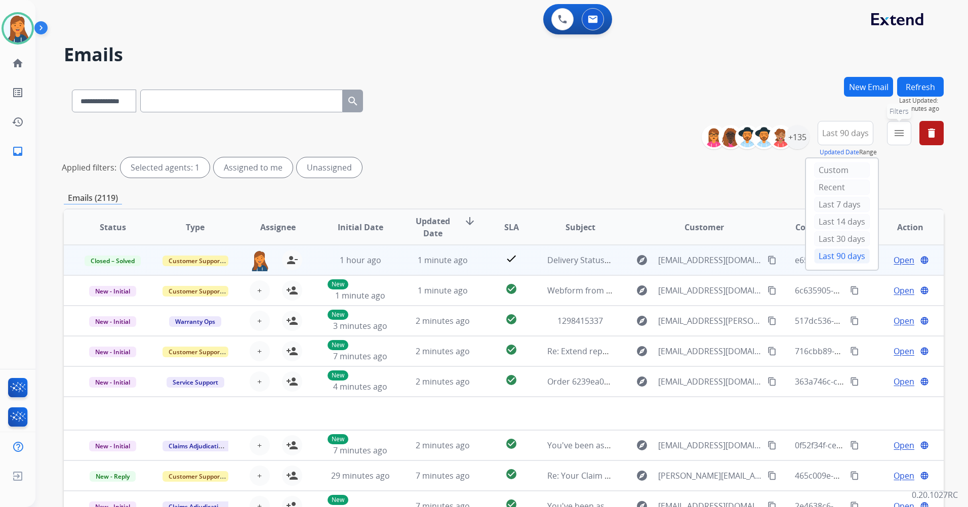
click at [906, 131] on button "menu Filters" at bounding box center [899, 133] width 24 height 24
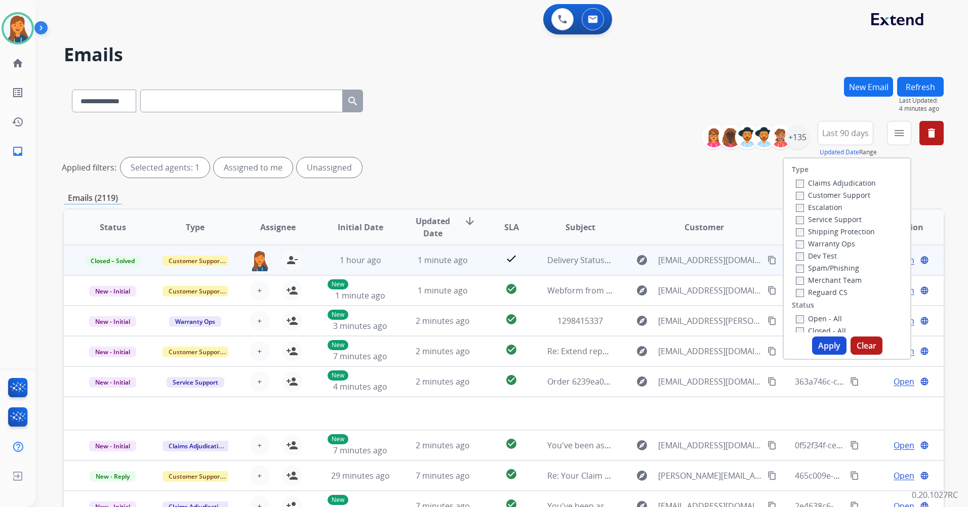
click at [817, 194] on label "Customer Support" at bounding box center [833, 195] width 74 height 10
click at [817, 232] on label "Shipping Protection" at bounding box center [835, 232] width 79 height 10
click at [808, 292] on label "Reguard CS" at bounding box center [822, 293] width 52 height 10
click at [802, 321] on label "Open - All" at bounding box center [819, 319] width 46 height 10
click at [819, 347] on button "Apply" at bounding box center [829, 346] width 34 height 18
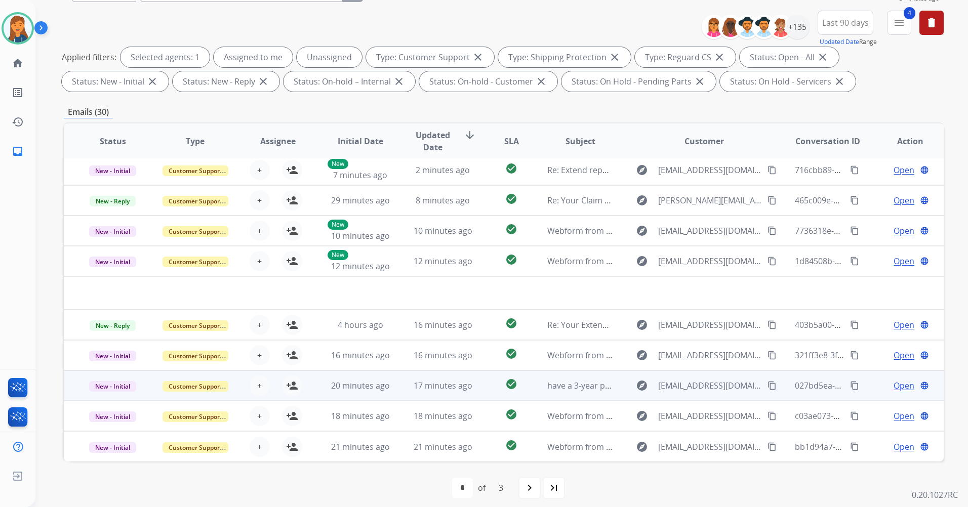
scroll to position [117, 0]
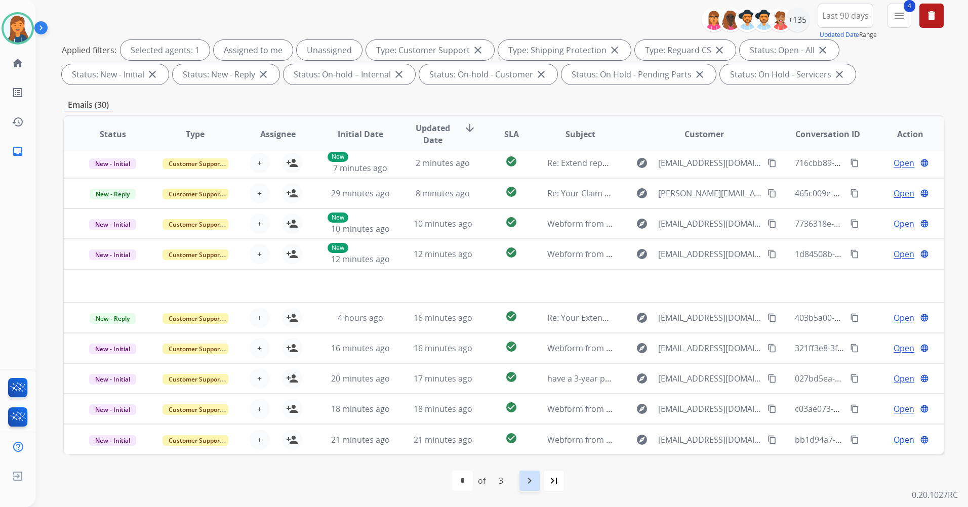
click at [532, 486] on mat-icon "navigate_next" at bounding box center [530, 481] width 12 height 12
select select "*"
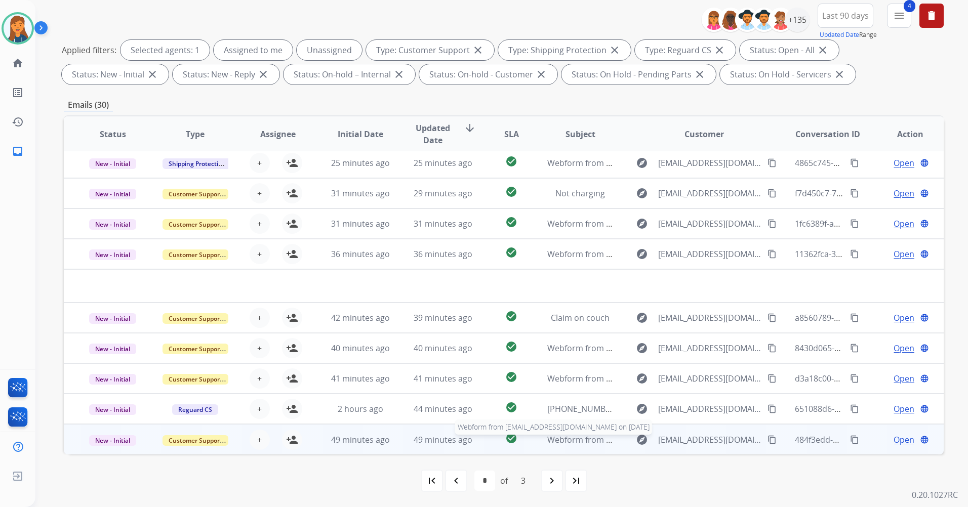
click at [562, 441] on span "Webform from Alaynalzenner@yahoo.com on 09/05/2025" at bounding box center [661, 439] width 229 height 11
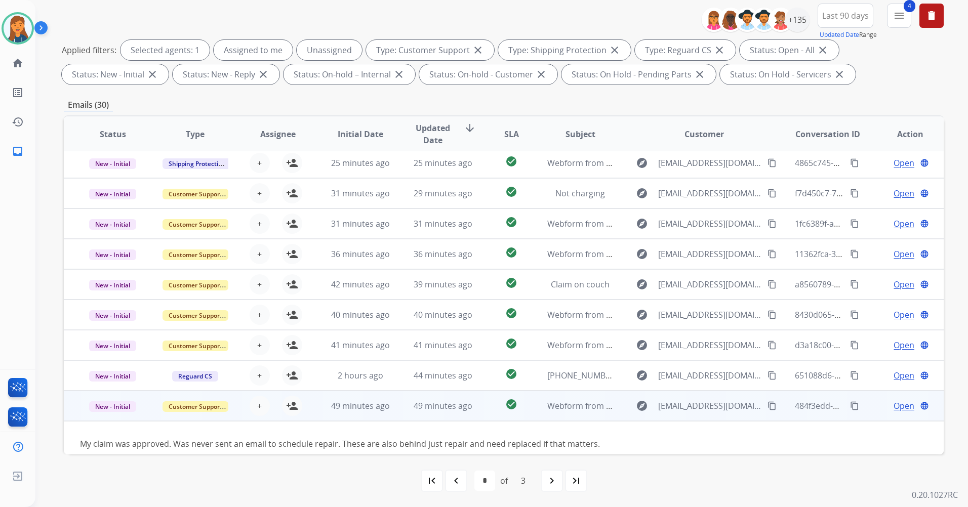
scroll to position [46, 0]
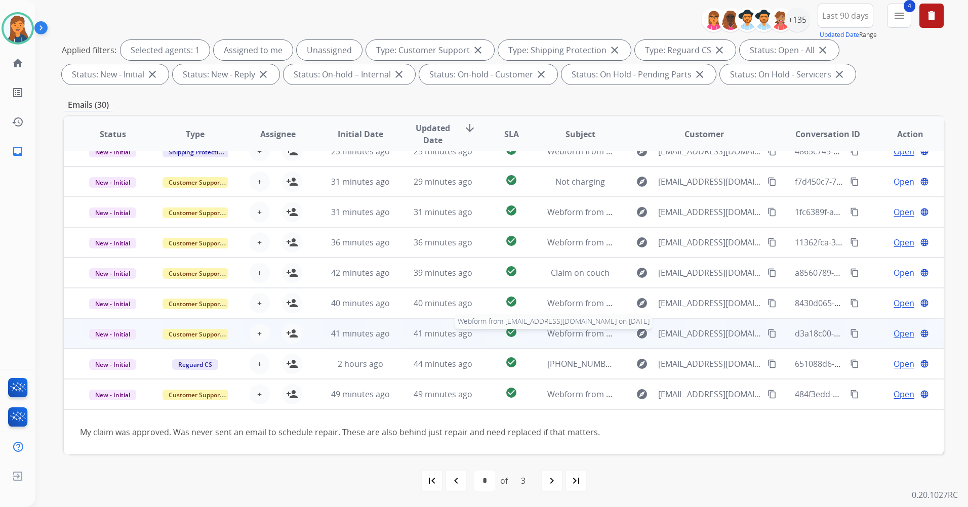
click at [566, 336] on span "Webform from Dcad6@yahoo.com on 09/05/2025" at bounding box center [661, 333] width 229 height 11
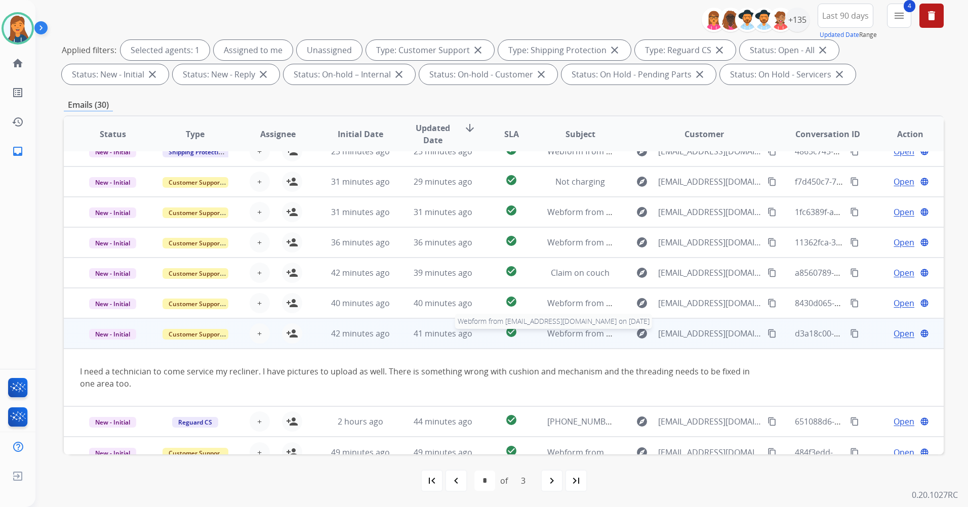
scroll to position [59, 0]
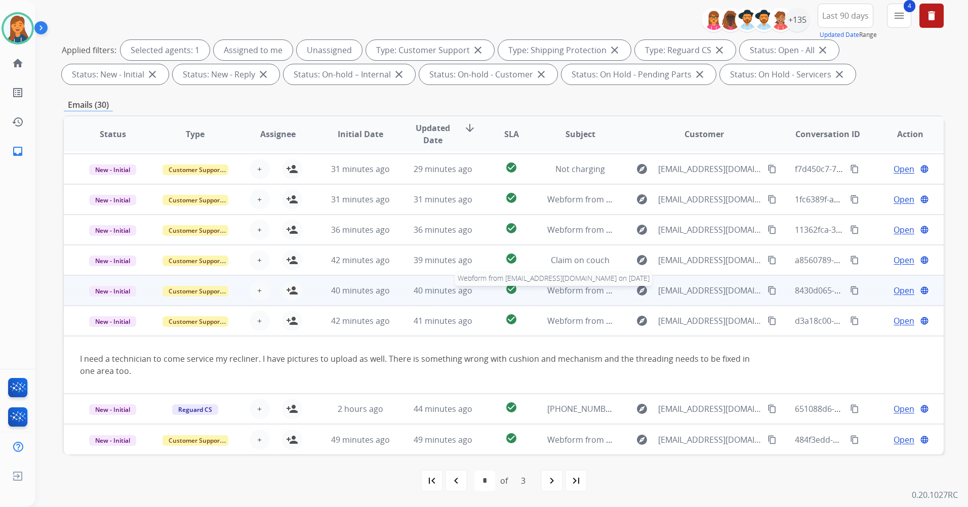
click at [553, 288] on span "Webform from scottholmes620@gmail.com on 09/05/2025" at bounding box center [661, 290] width 229 height 11
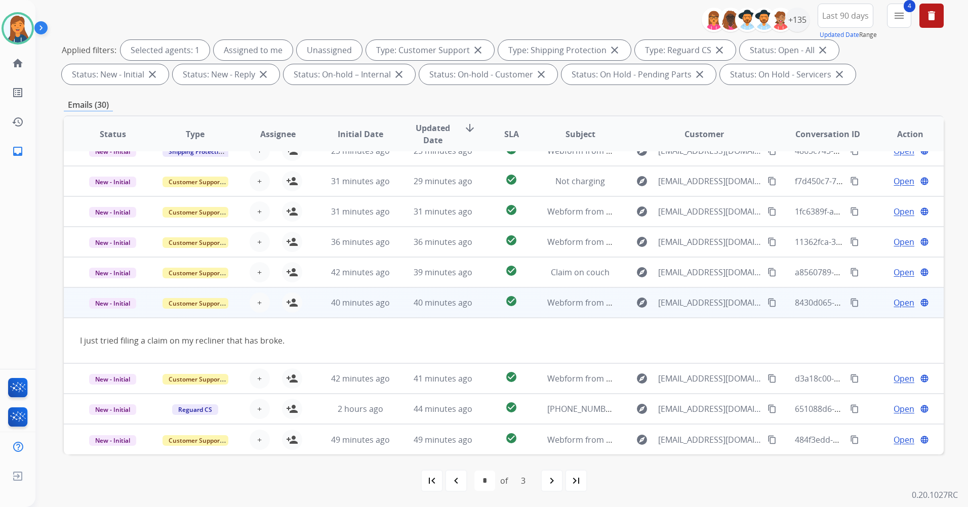
scroll to position [47, 0]
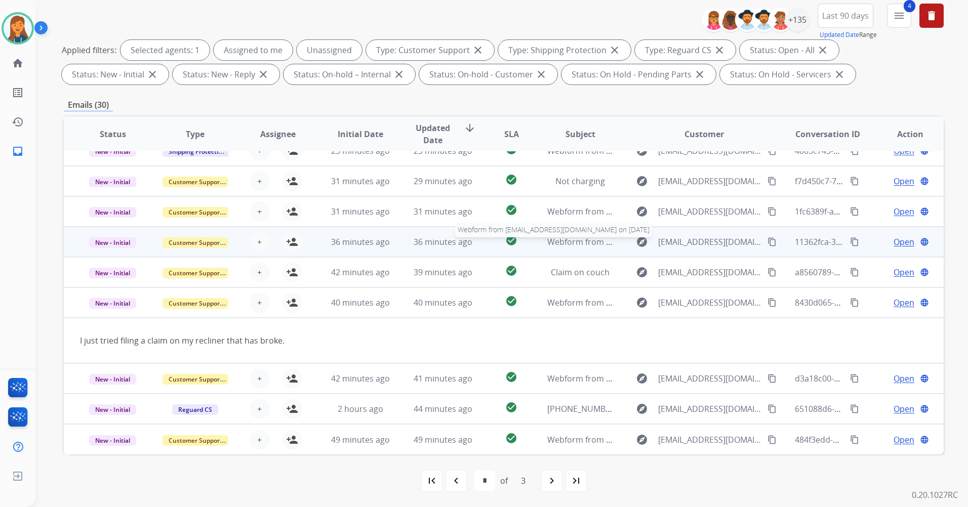
click at [577, 242] on span "Webform from smithsew1@outlook.com on 09/05/2025" at bounding box center [661, 241] width 229 height 11
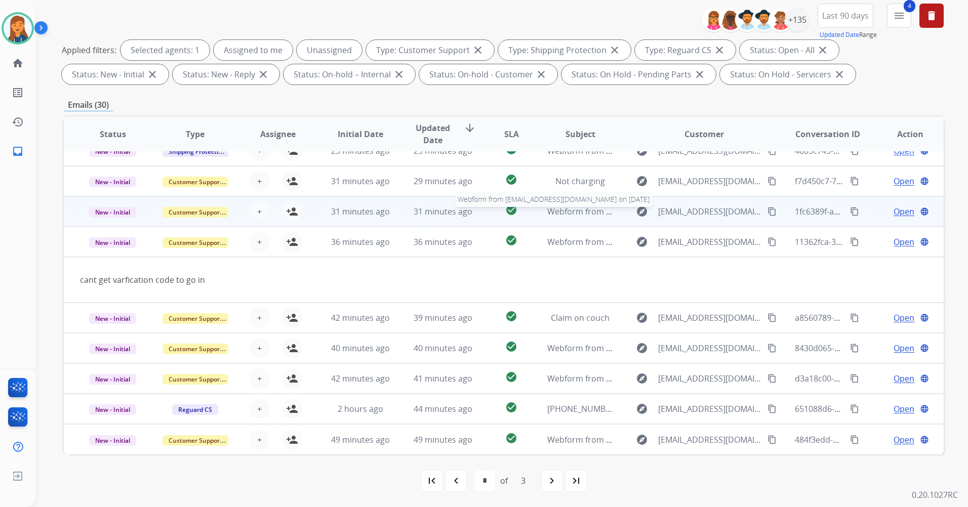
click at [564, 213] on span "Webform from Sandee106@aol.com on 09/05/2025" at bounding box center [661, 211] width 229 height 11
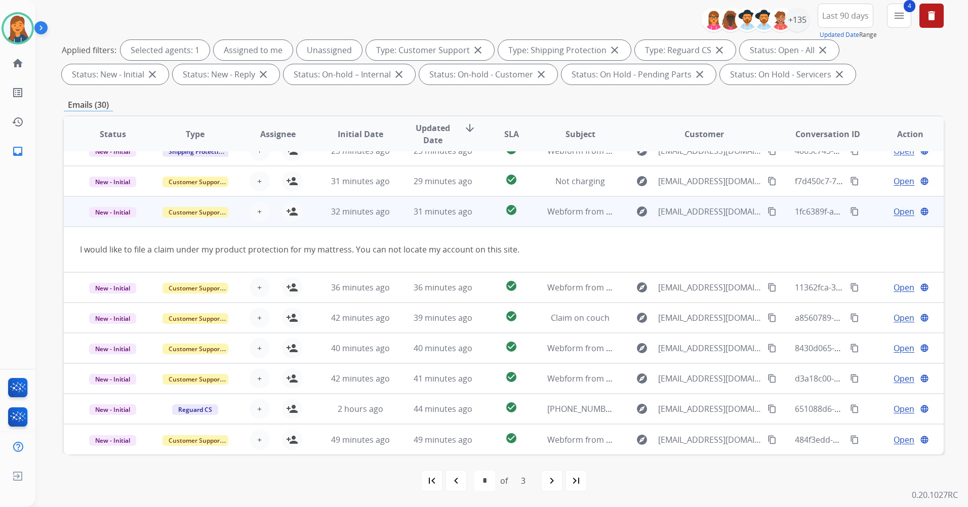
click at [768, 212] on mat-icon "content_copy" at bounding box center [772, 211] width 9 height 9
click at [895, 212] on span "Open" at bounding box center [904, 212] width 21 height 12
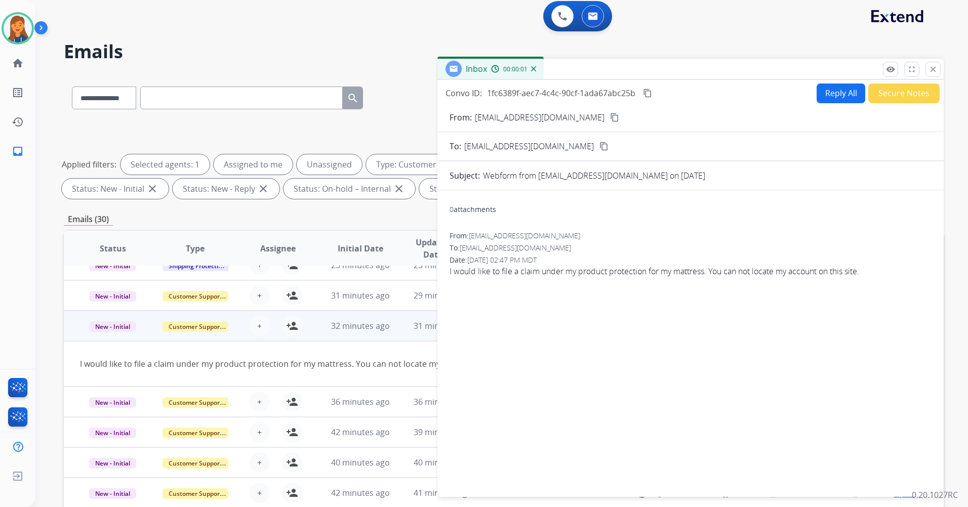
scroll to position [0, 0]
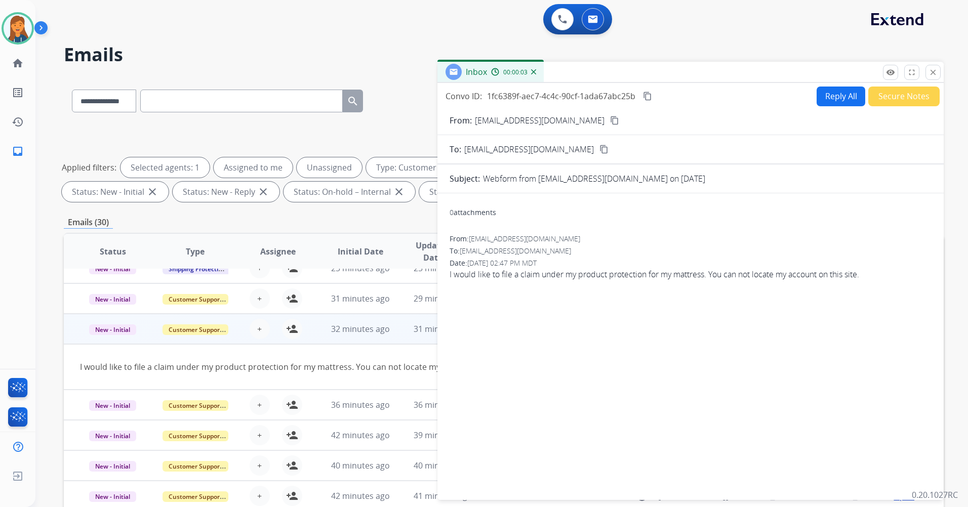
click at [825, 99] on button "Reply All" at bounding box center [841, 97] width 49 height 20
select select "**********"
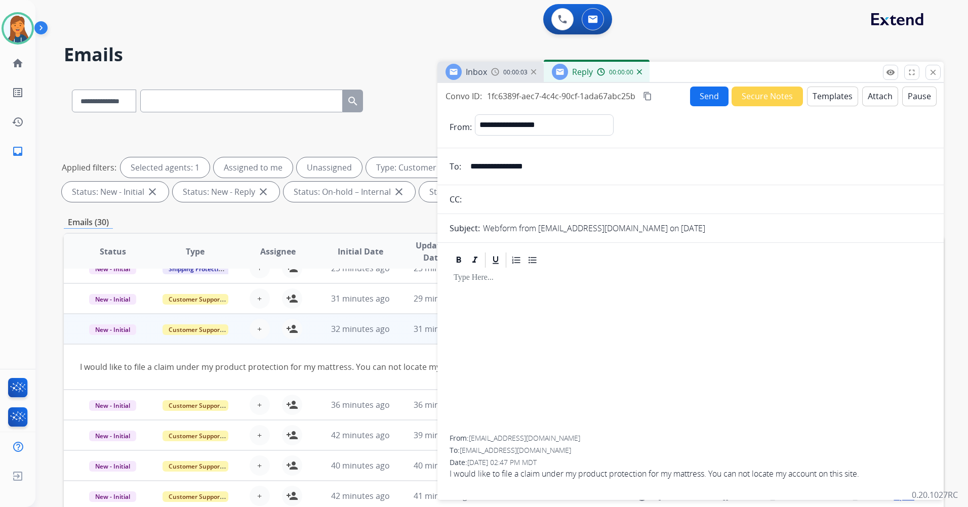
click at [825, 99] on button "Templates" at bounding box center [832, 97] width 51 height 20
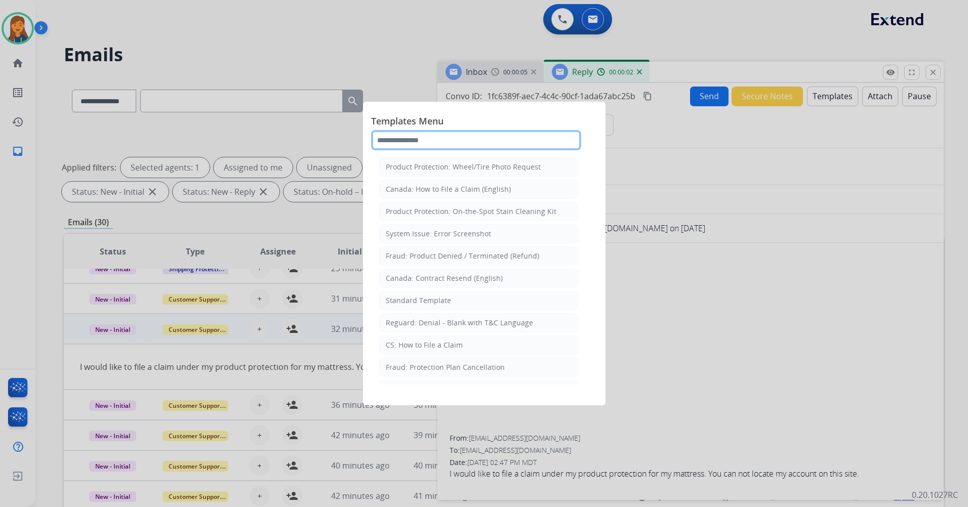
click at [439, 142] on input "text" at bounding box center [476, 140] width 210 height 20
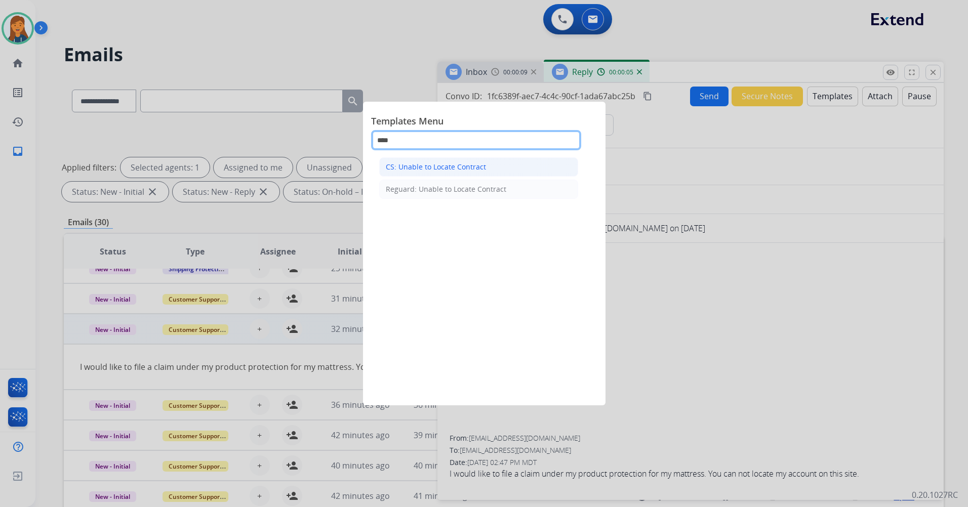
type input "****"
click at [444, 168] on div "CS: Unable to Locate Contract" at bounding box center [436, 167] width 100 height 10
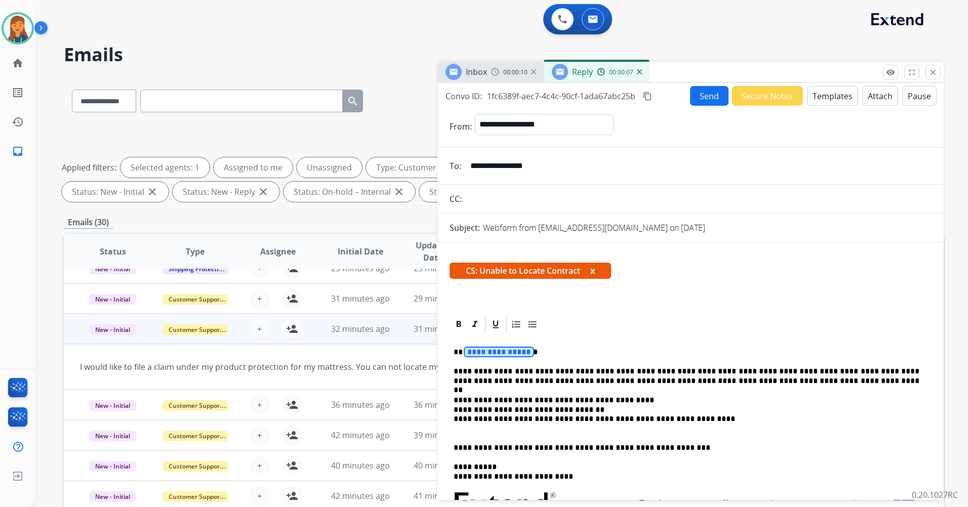
click at [503, 346] on div "**********" at bounding box center [691, 504] width 482 height 340
click at [714, 97] on button "Send" at bounding box center [709, 96] width 38 height 20
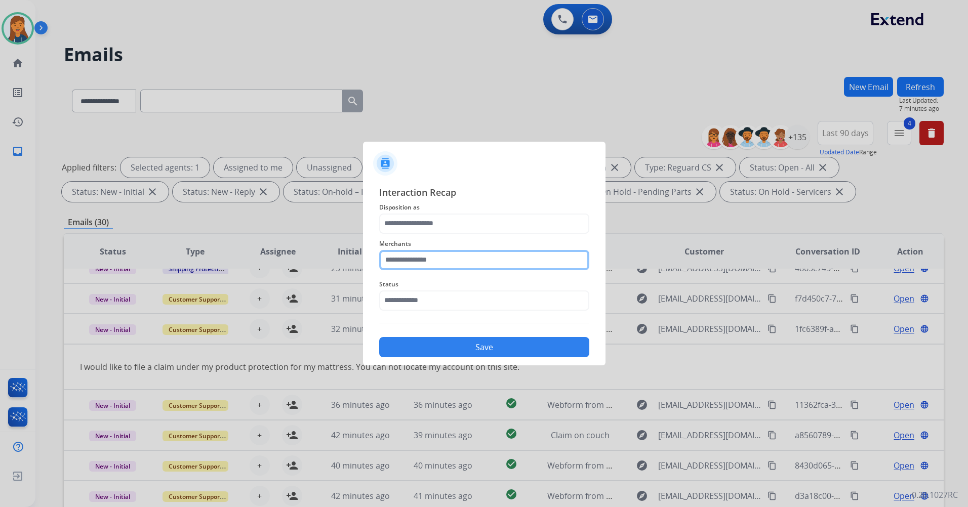
click at [409, 258] on input "text" at bounding box center [484, 260] width 210 height 20
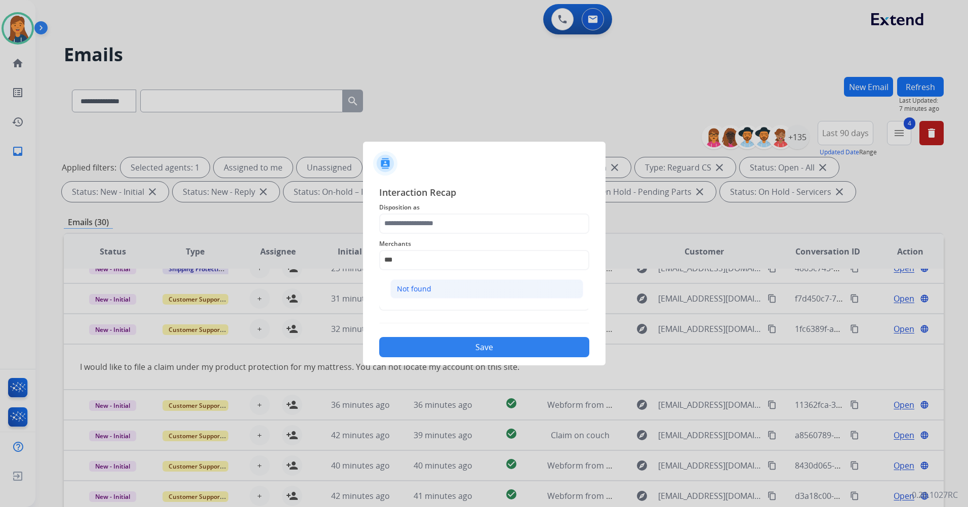
click at [406, 285] on div "Not found" at bounding box center [414, 289] width 34 height 10
type input "*********"
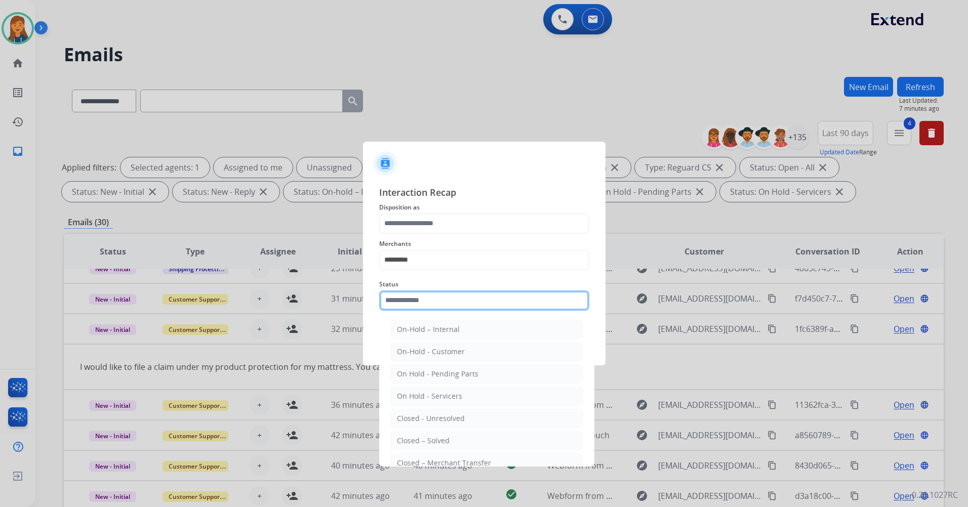
click at [401, 299] on input "text" at bounding box center [484, 301] width 210 height 20
click at [433, 435] on li "Closed – Solved" at bounding box center [486, 440] width 193 height 19
type input "**********"
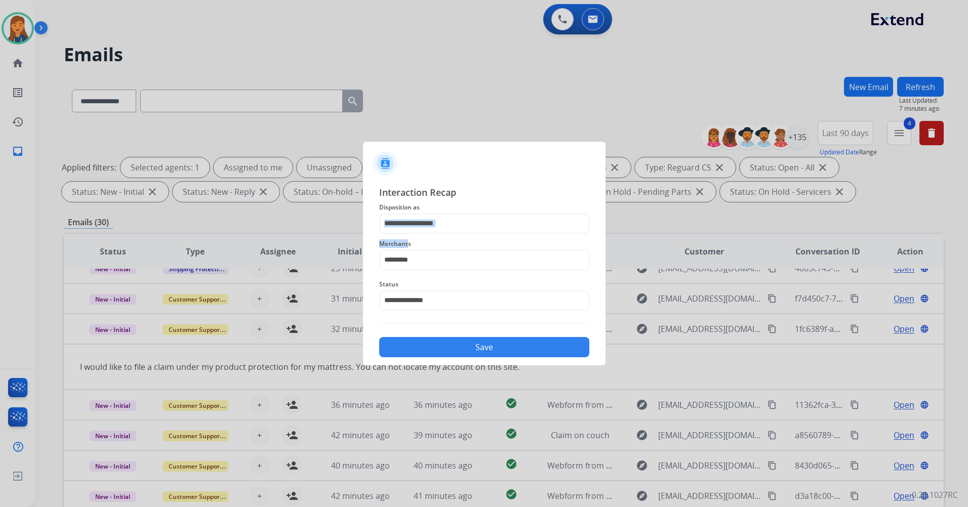
click at [408, 233] on div "**********" at bounding box center [484, 271] width 210 height 173
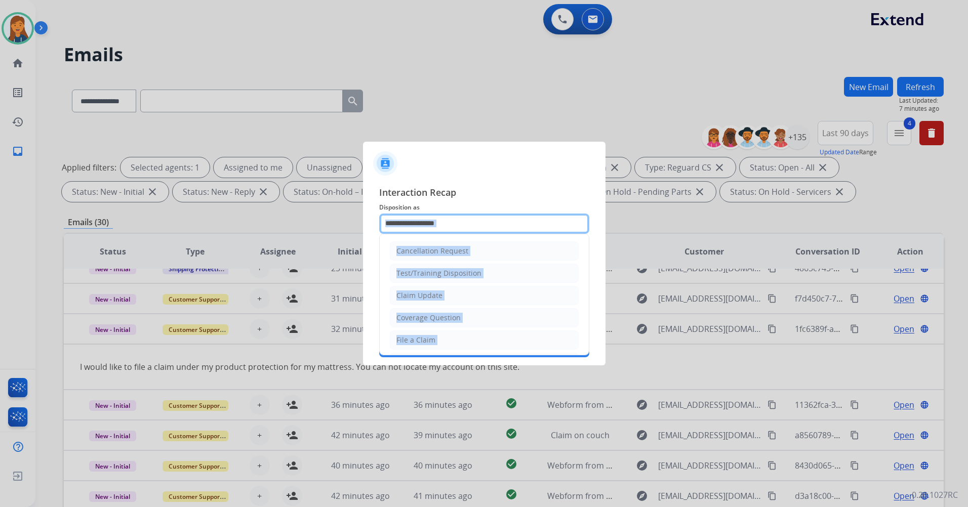
click at [408, 233] on div "Cancellation Request Test/Training Disposition Claim Update Coverage Question F…" at bounding box center [484, 224] width 210 height 20
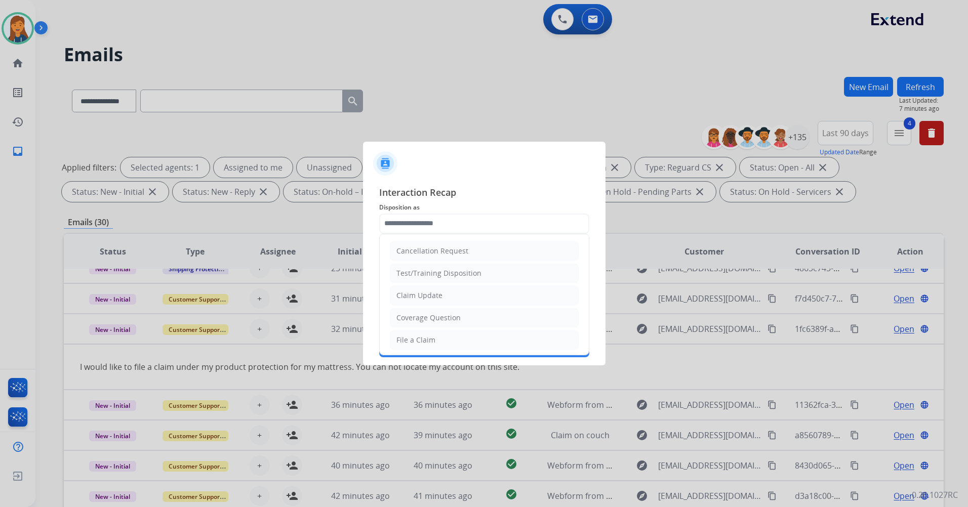
click at [378, 297] on div "**********" at bounding box center [484, 271] width 243 height 189
click at [418, 222] on input "text" at bounding box center [484, 224] width 210 height 20
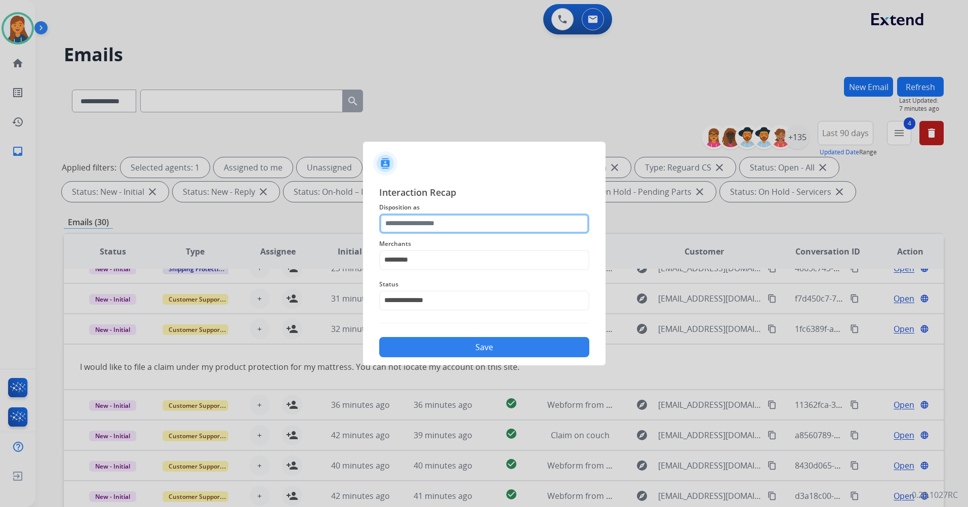
click at [421, 222] on input "text" at bounding box center [484, 224] width 210 height 20
click at [496, 188] on span "Interaction Recap" at bounding box center [484, 193] width 210 height 16
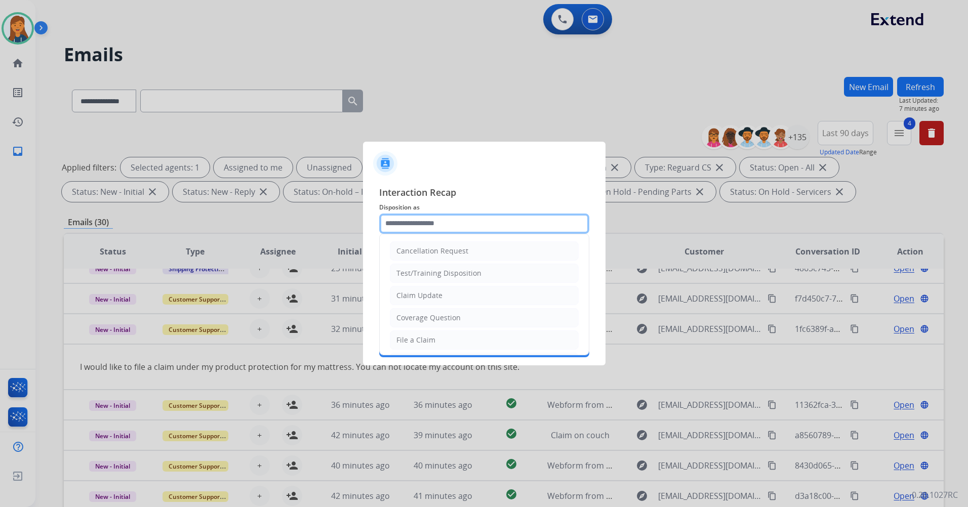
click at [472, 215] on input "text" at bounding box center [484, 224] width 210 height 20
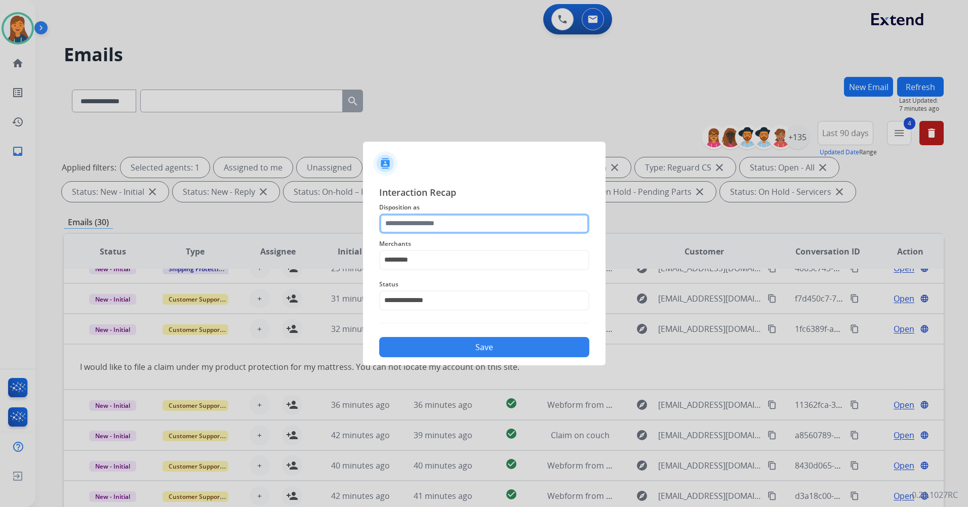
click at [451, 215] on input "text" at bounding box center [484, 224] width 210 height 20
click at [471, 200] on span "Interaction Recap" at bounding box center [484, 193] width 210 height 16
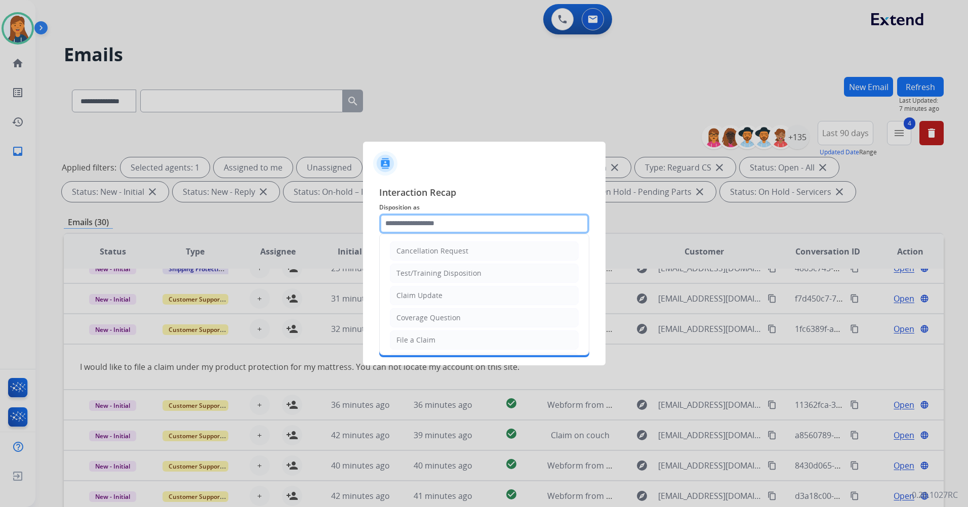
click at [464, 226] on input "text" at bounding box center [484, 224] width 210 height 20
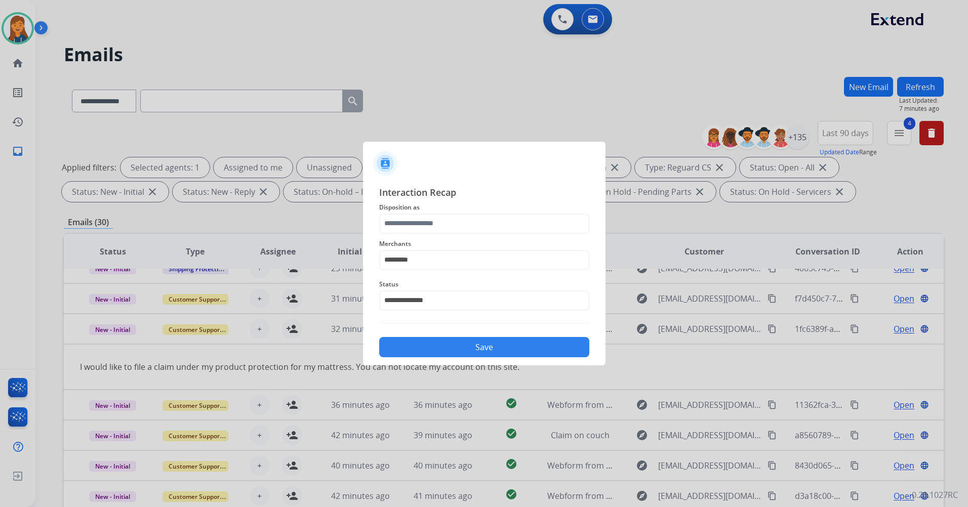
click at [498, 176] on div at bounding box center [484, 159] width 243 height 35
click at [473, 224] on input "text" at bounding box center [484, 224] width 210 height 20
click at [478, 224] on input "text" at bounding box center [484, 224] width 210 height 20
type input "***"
click at [456, 297] on input "**********" at bounding box center [484, 301] width 210 height 20
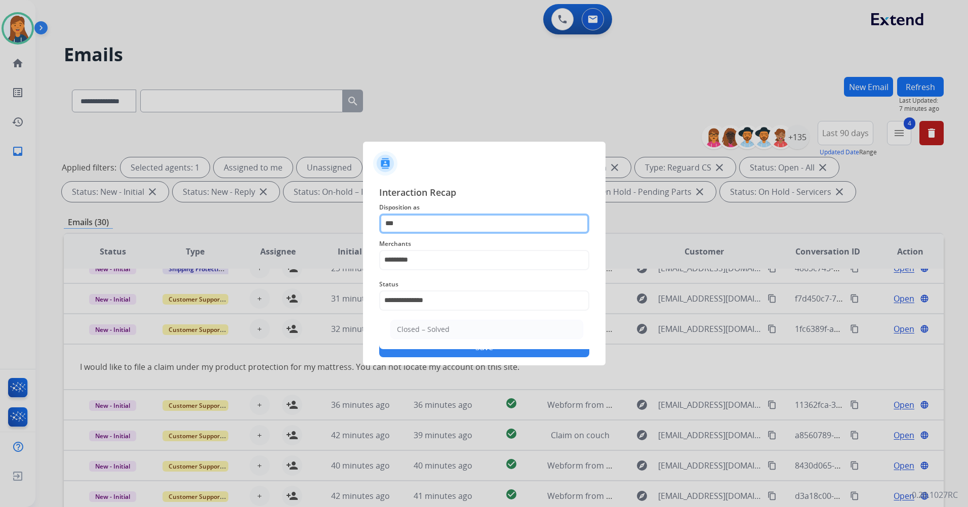
click at [447, 219] on input "***" at bounding box center [484, 224] width 210 height 20
drag, startPoint x: 439, startPoint y: 222, endPoint x: 369, endPoint y: 218, distance: 70.0
click at [369, 218] on div "**********" at bounding box center [484, 271] width 243 height 189
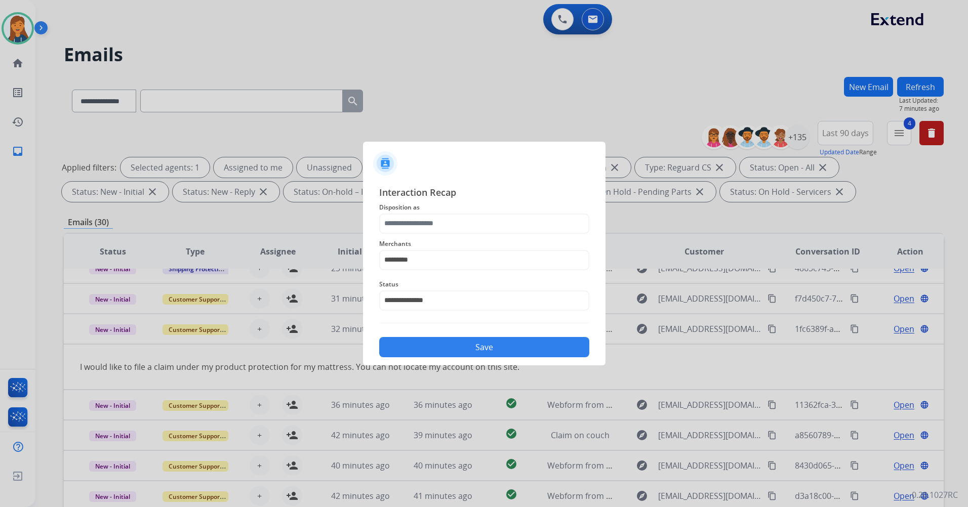
click at [452, 349] on button "Save" at bounding box center [484, 347] width 210 height 20
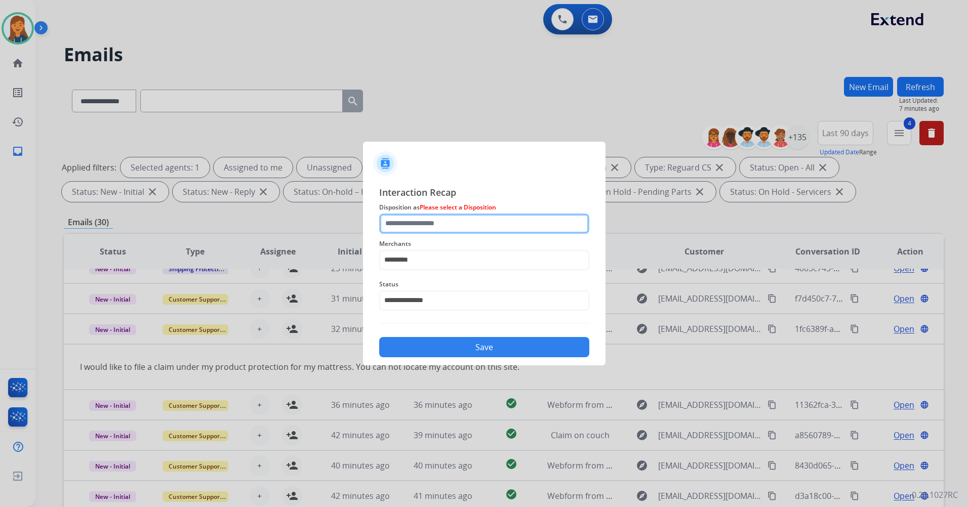
click at [445, 214] on input "text" at bounding box center [484, 224] width 210 height 20
click at [434, 216] on input "text" at bounding box center [484, 224] width 210 height 20
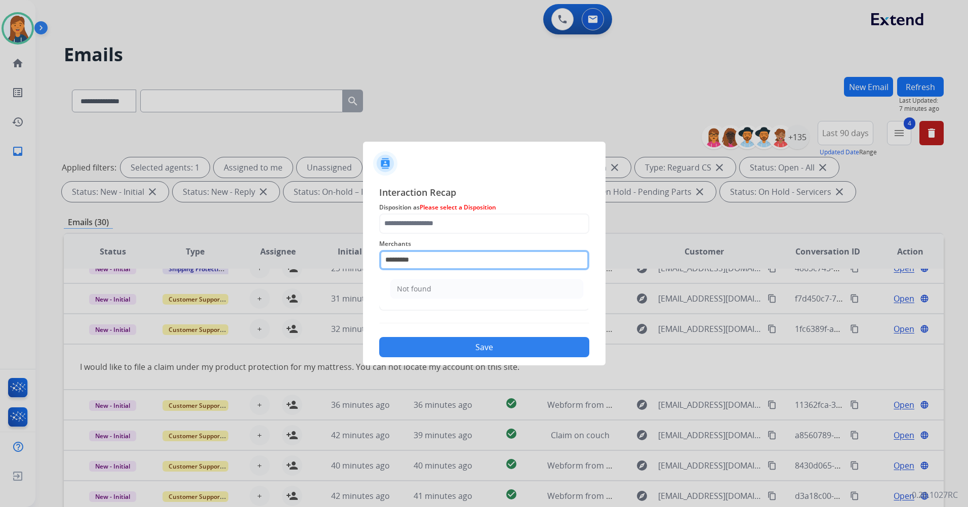
click at [398, 261] on input "*********" at bounding box center [484, 260] width 210 height 20
click at [447, 285] on li "Not found" at bounding box center [486, 289] width 193 height 19
click at [433, 213] on span "Disposition as Please select a Disposition" at bounding box center [484, 208] width 210 height 12
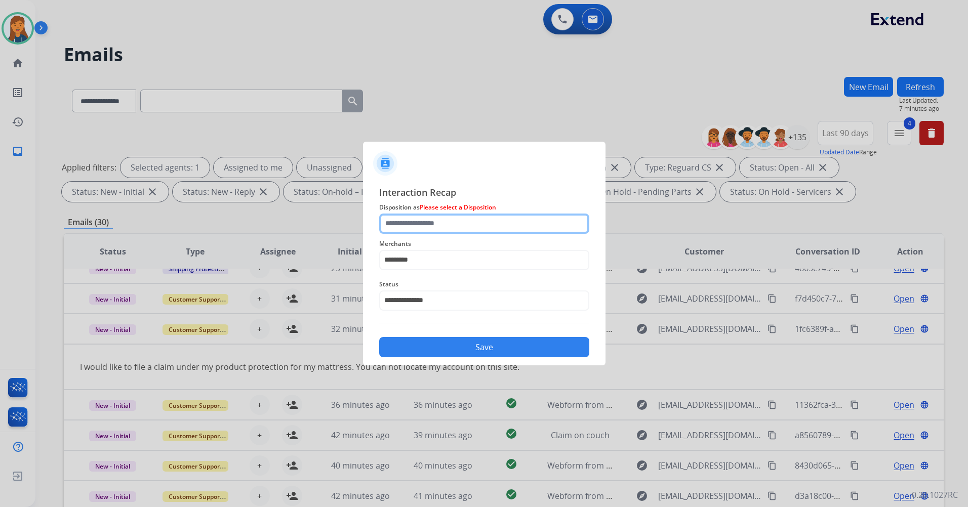
click at [432, 224] on input "text" at bounding box center [484, 224] width 210 height 20
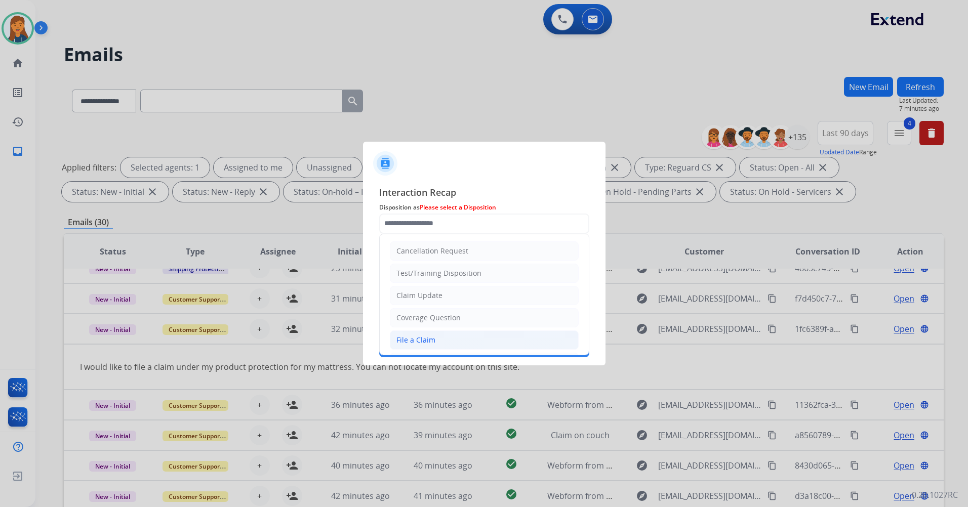
click at [411, 337] on div "File a Claim" at bounding box center [415, 340] width 39 height 10
type input "**********"
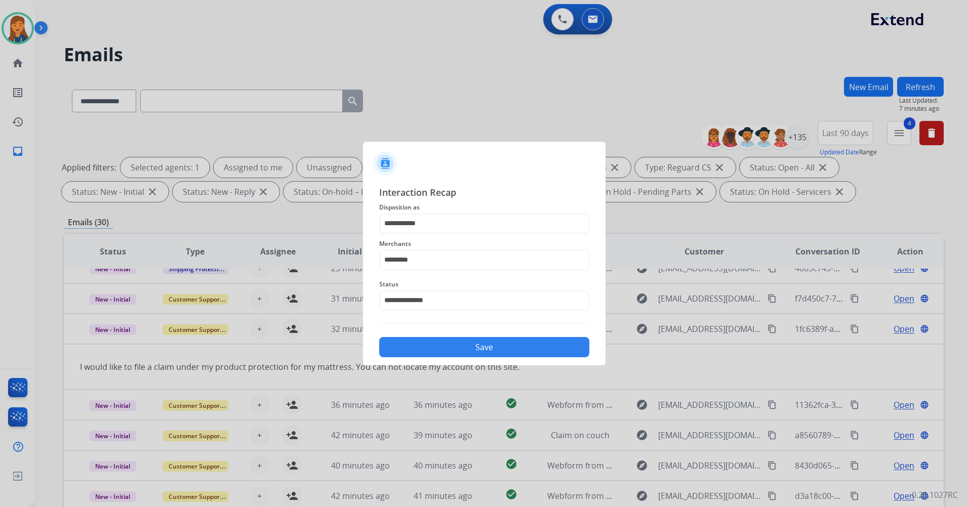
click at [428, 341] on button "Save" at bounding box center [484, 347] width 210 height 20
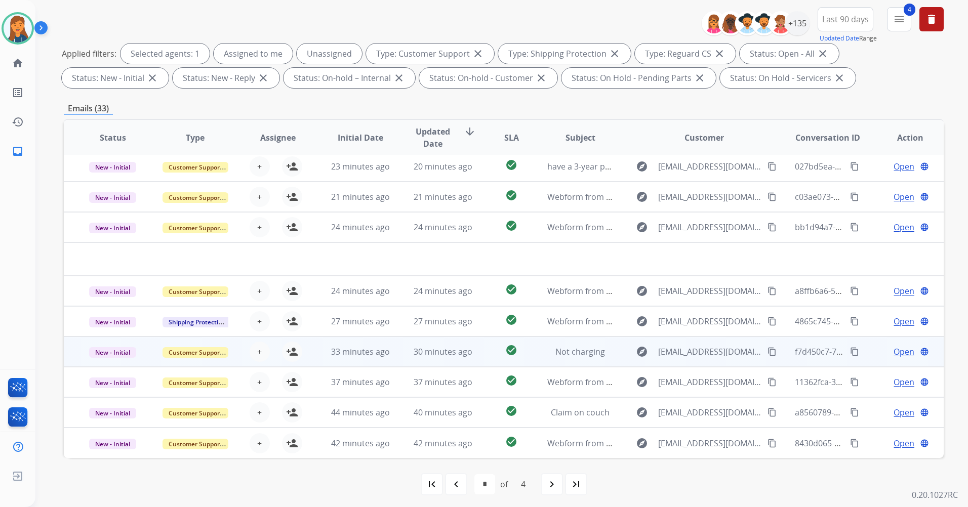
scroll to position [117, 0]
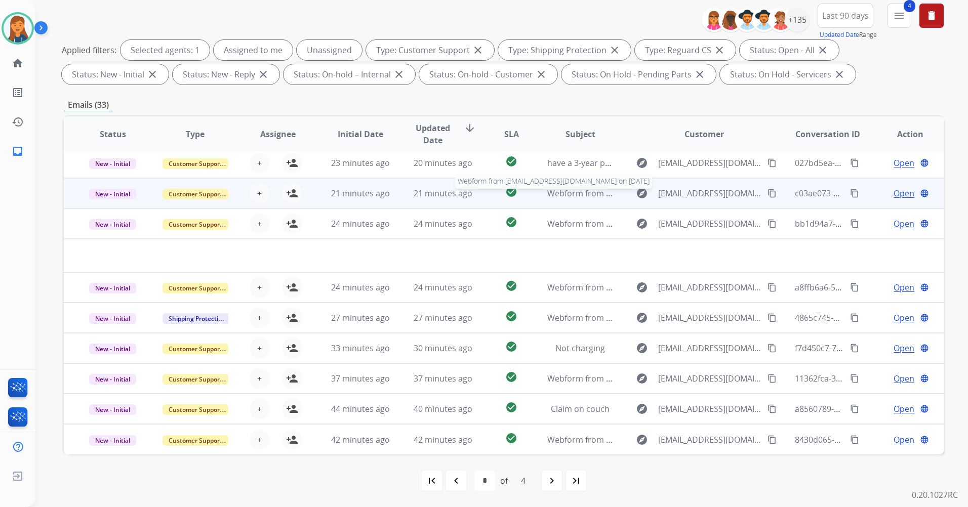
click at [558, 191] on span "Webform from mjsesbeau@gmail.com on 09/05/2025" at bounding box center [661, 193] width 229 height 11
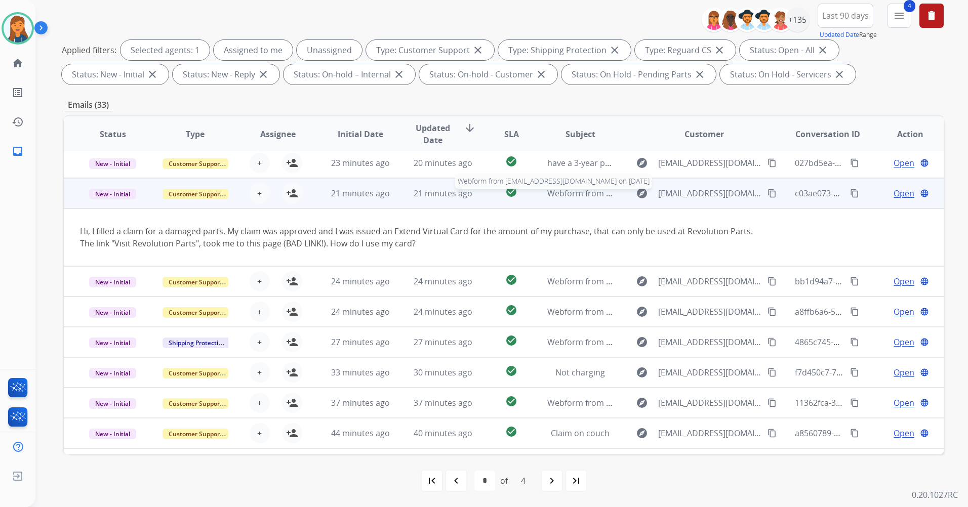
scroll to position [59, 0]
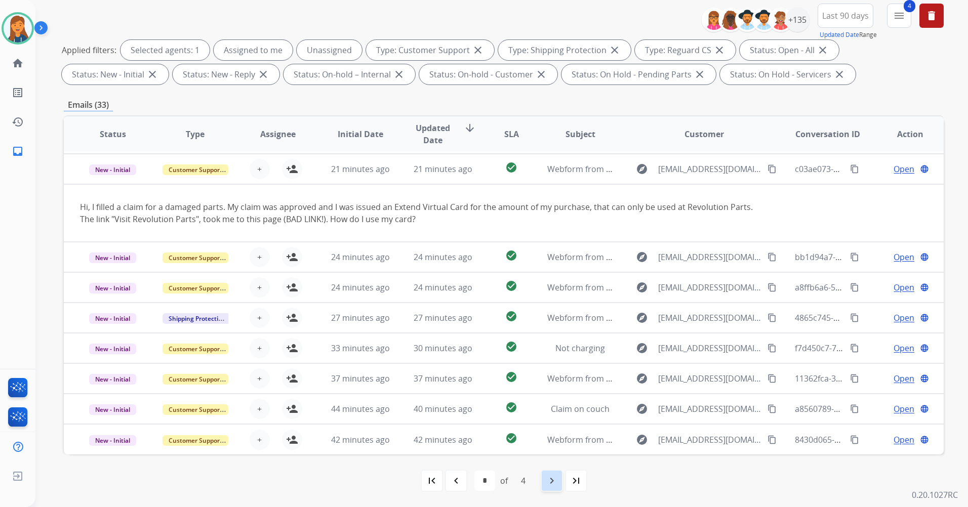
click at [561, 481] on div "navigate_next" at bounding box center [552, 481] width 22 height 22
select select "*"
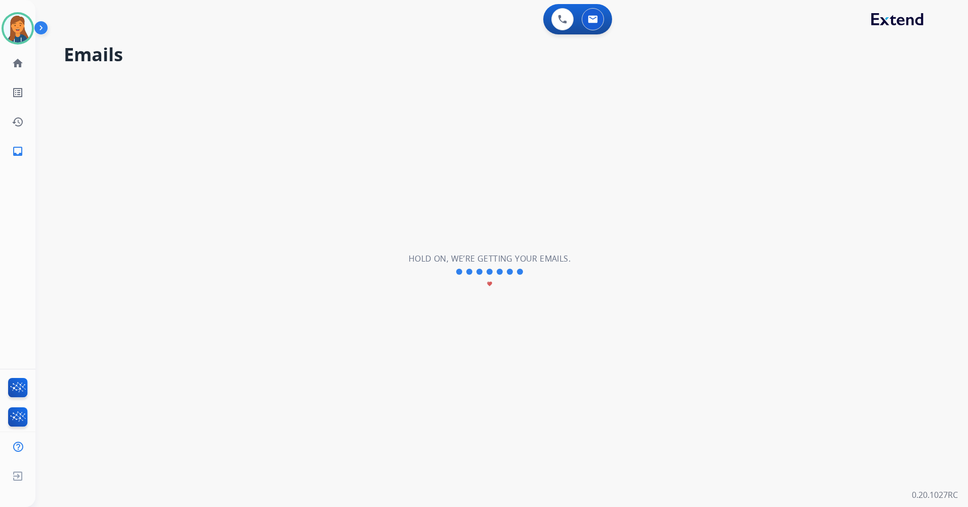
scroll to position [34, 0]
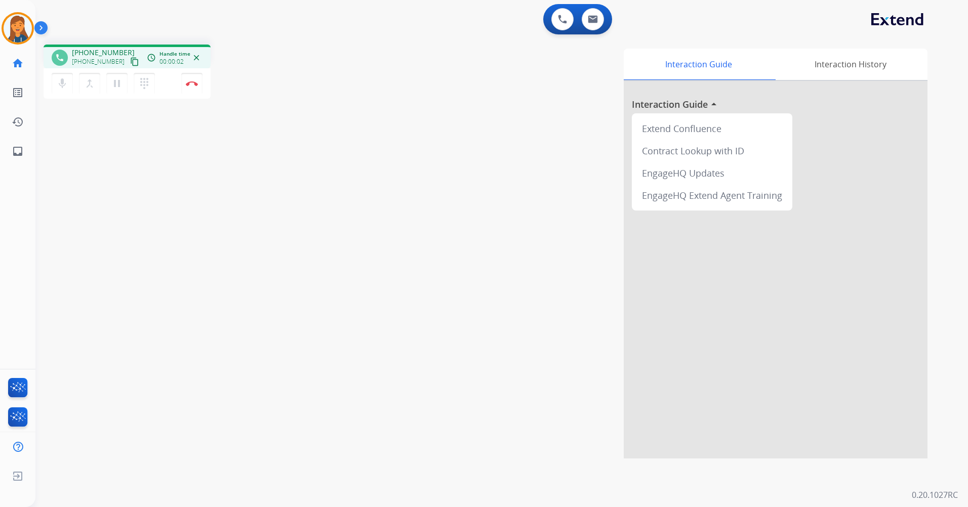
click at [130, 58] on mat-icon "content_copy" at bounding box center [134, 61] width 9 height 9
click at [196, 85] on img at bounding box center [192, 83] width 12 height 5
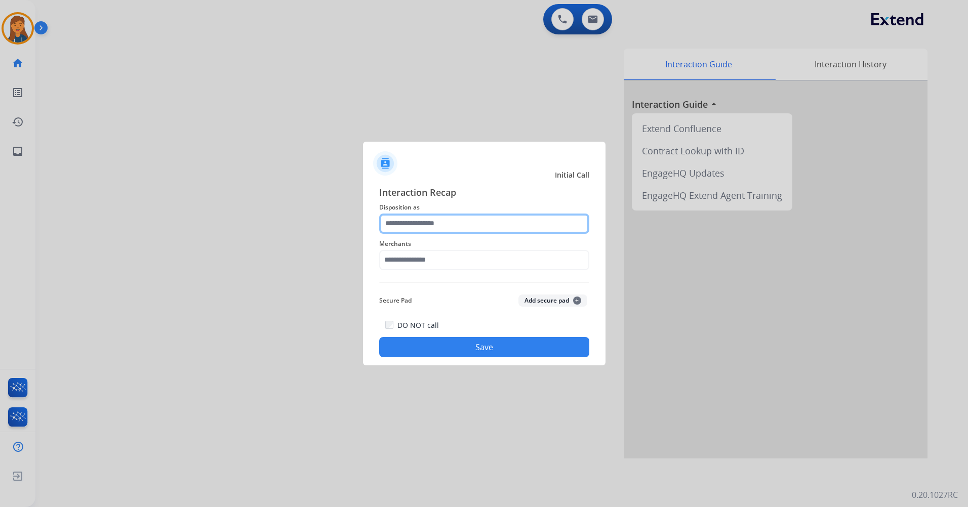
click at [459, 231] on input "text" at bounding box center [484, 224] width 210 height 20
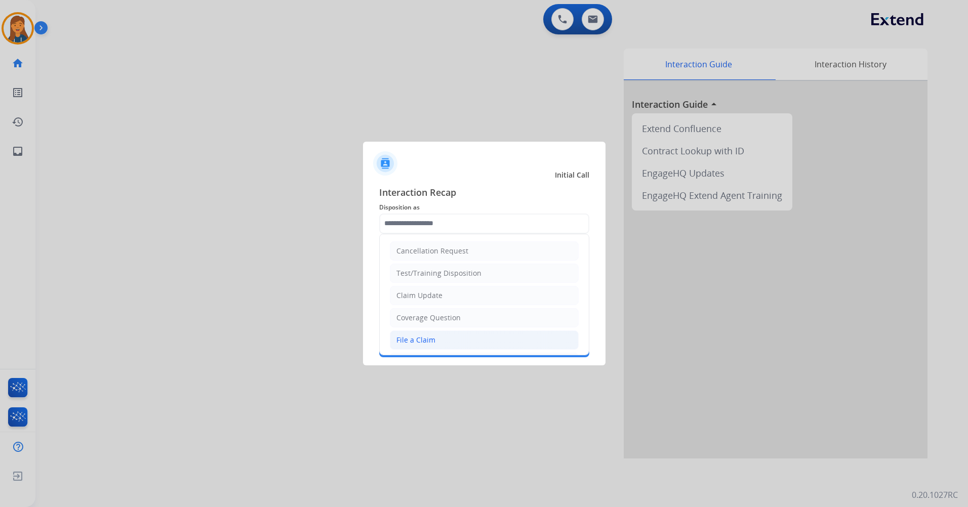
click at [414, 336] on div "File a Claim" at bounding box center [415, 340] width 39 height 10
type input "**********"
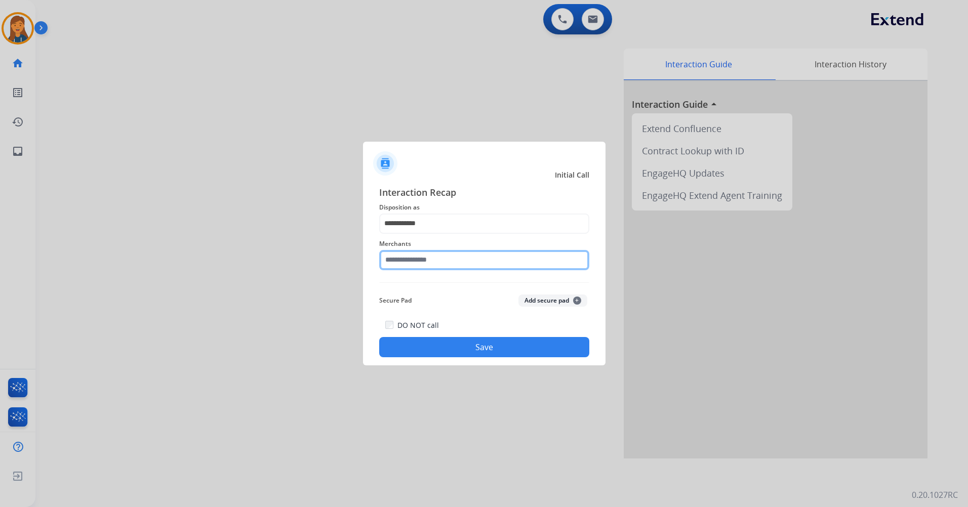
click at [418, 262] on input "text" at bounding box center [484, 260] width 210 height 20
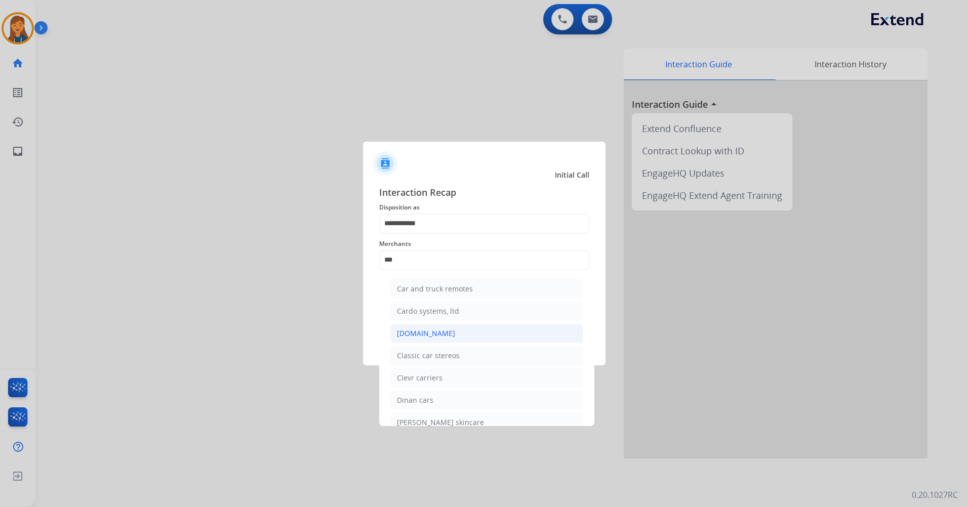
click at [408, 340] on li "[DOMAIN_NAME]" at bounding box center [486, 333] width 193 height 19
type input "**********"
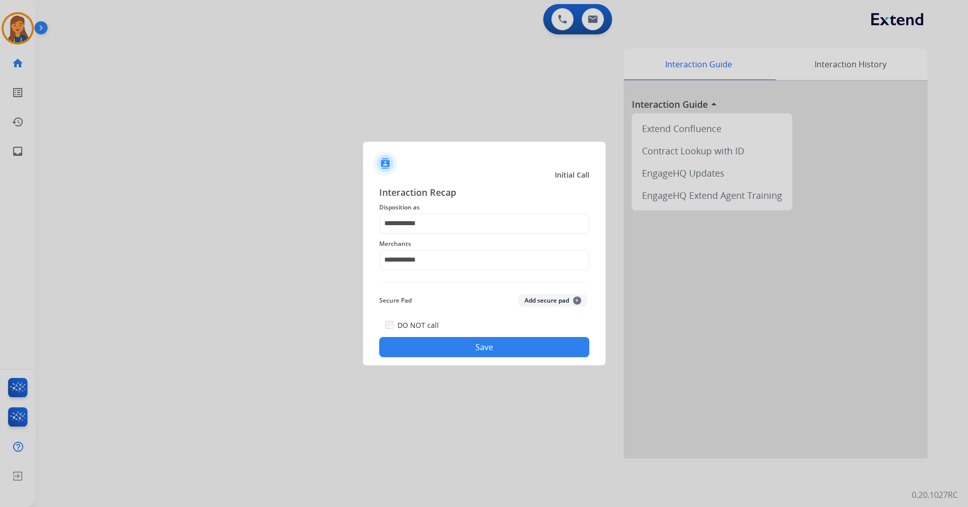
click at [441, 353] on button "Save" at bounding box center [484, 347] width 210 height 20
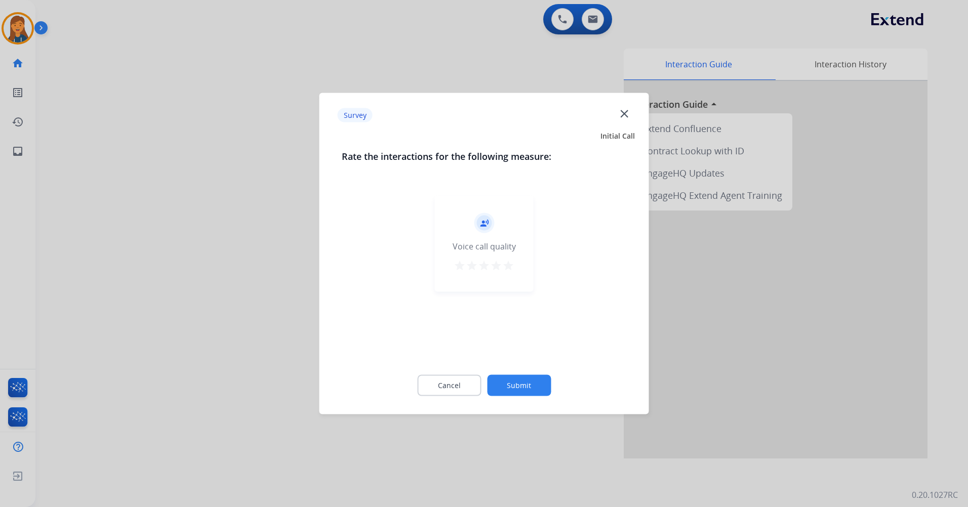
click at [504, 271] on mat-icon "star" at bounding box center [508, 266] width 12 height 12
click at [531, 394] on button "Submit" at bounding box center [519, 385] width 64 height 21
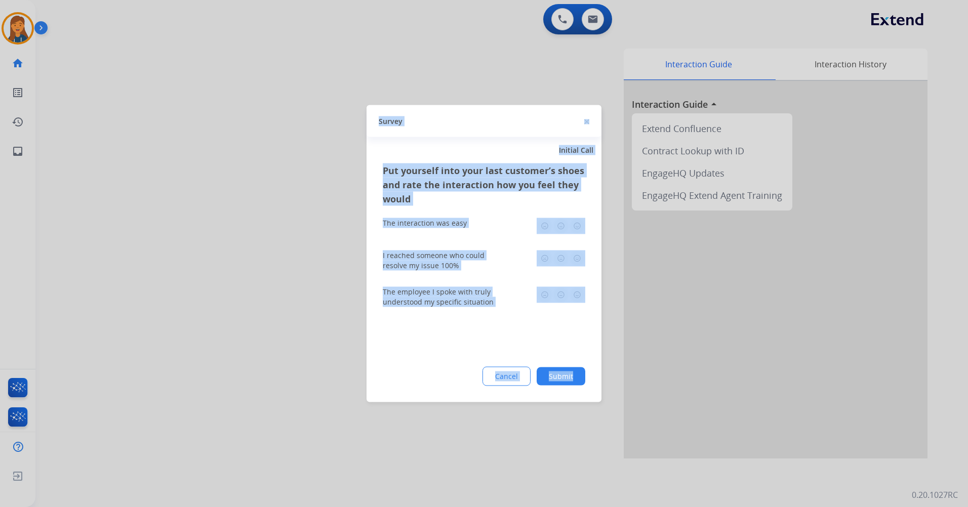
click at [580, 231] on img at bounding box center [577, 226] width 16 height 16
click at [578, 266] on img at bounding box center [577, 259] width 16 height 16
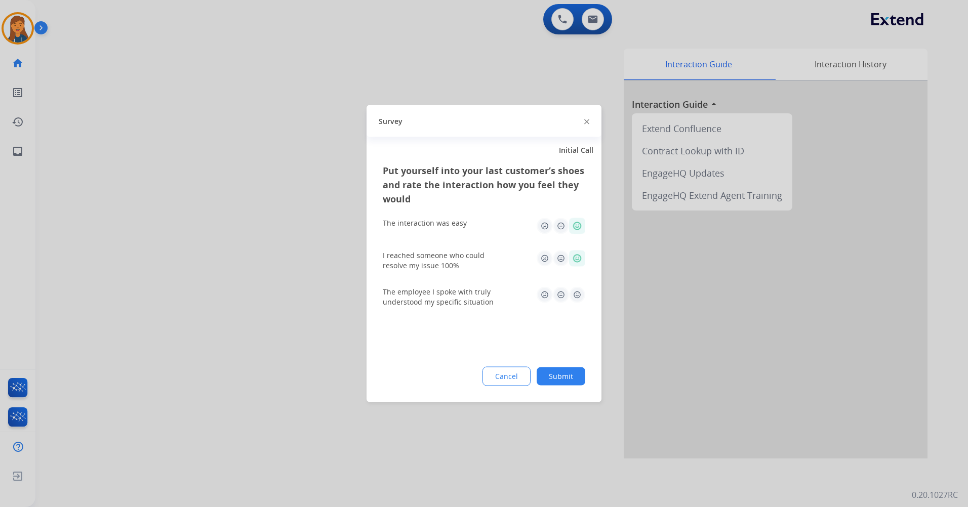
click at [576, 303] on div "The employee I spoke with truly understood my specific situation" at bounding box center [484, 297] width 203 height 20
click at [575, 299] on img at bounding box center [577, 295] width 16 height 16
click at [562, 377] on button "Submit" at bounding box center [561, 377] width 49 height 18
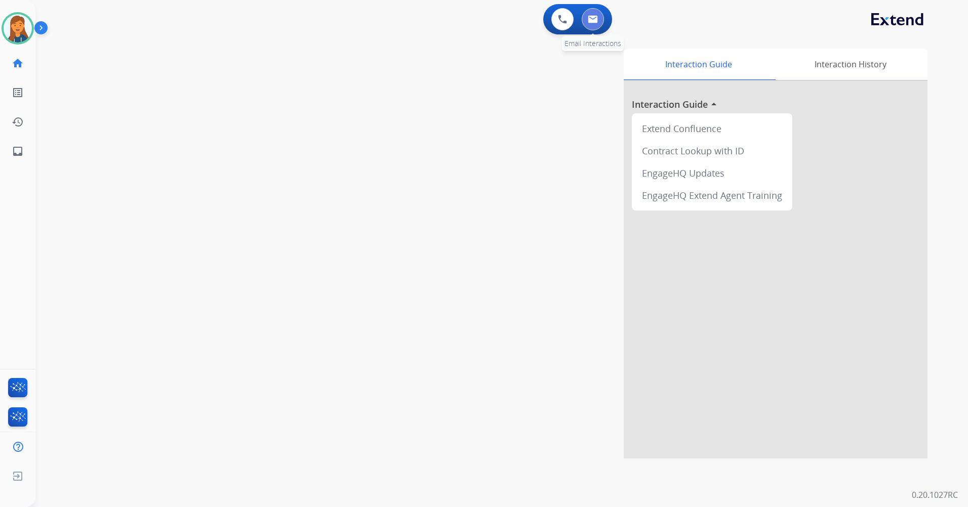
click at [596, 18] on img at bounding box center [593, 19] width 10 height 8
select select "**********"
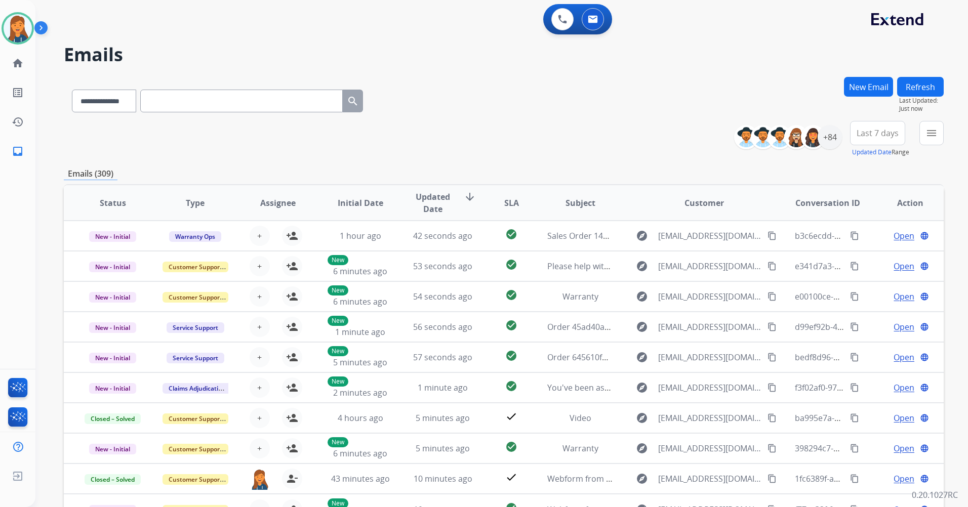
click at [891, 133] on span "Last 7 days" at bounding box center [878, 133] width 42 height 4
click at [869, 257] on div "Last 90 days" at bounding box center [875, 256] width 56 height 15
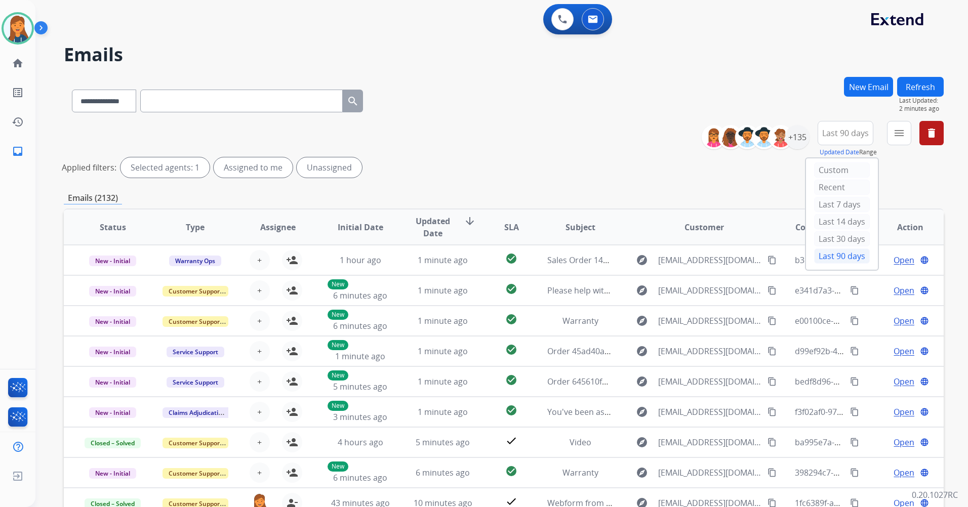
click at [894, 125] on button "menu" at bounding box center [899, 133] width 24 height 24
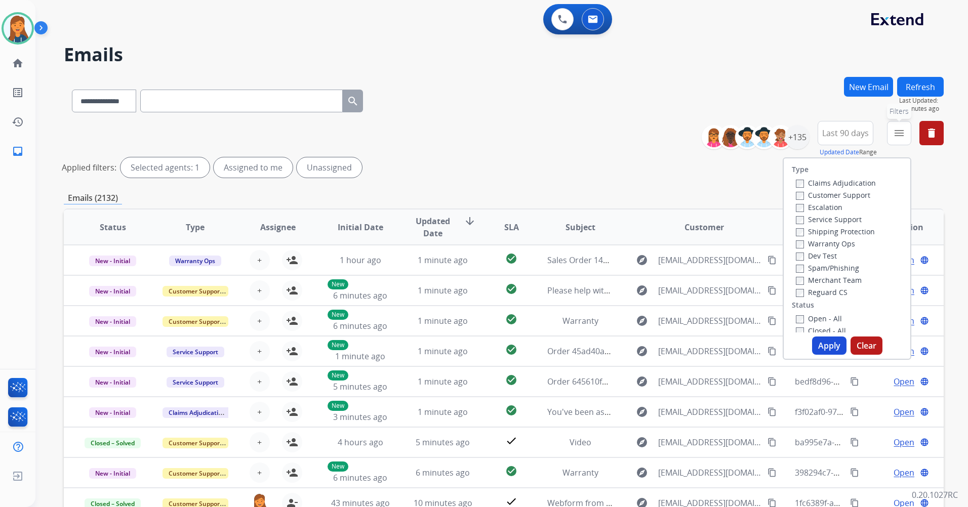
click at [894, 126] on button "menu Filters" at bounding box center [899, 133] width 24 height 24
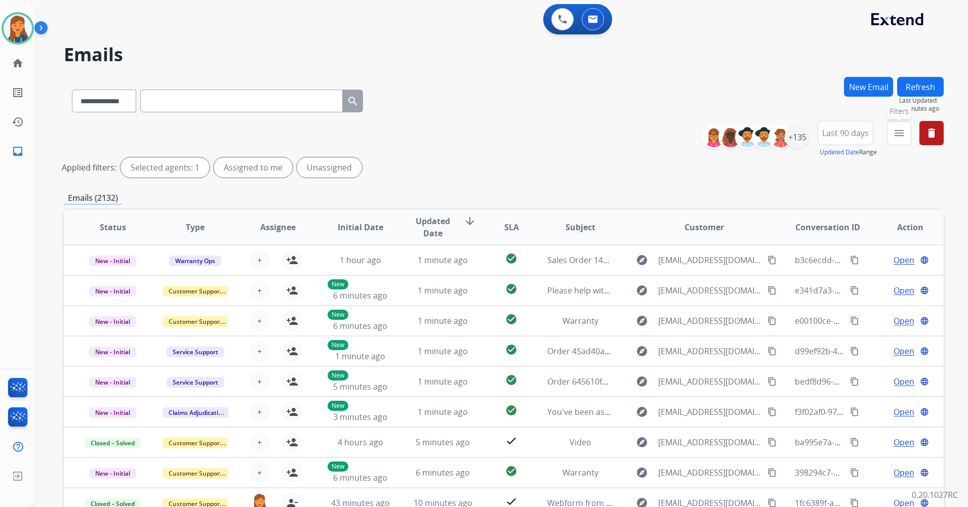
click at [897, 130] on mat-icon "menu" at bounding box center [899, 133] width 12 height 12
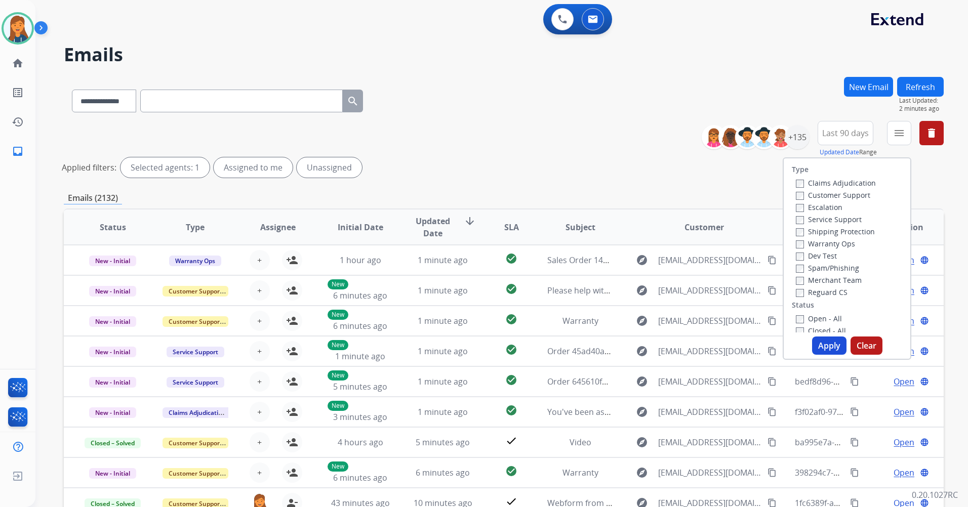
click at [831, 196] on label "Customer Support" at bounding box center [833, 195] width 74 height 10
click at [829, 228] on label "Shipping Protection" at bounding box center [835, 232] width 79 height 10
click at [824, 291] on label "Reguard CS" at bounding box center [822, 293] width 52 height 10
click at [817, 318] on label "Open - All" at bounding box center [819, 319] width 46 height 10
click at [821, 352] on button "Apply" at bounding box center [829, 346] width 34 height 18
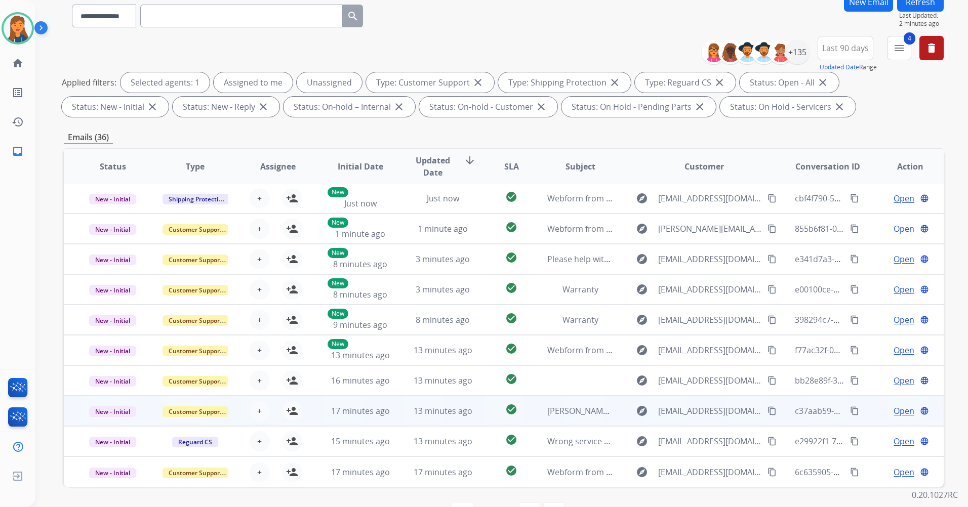
scroll to position [117, 0]
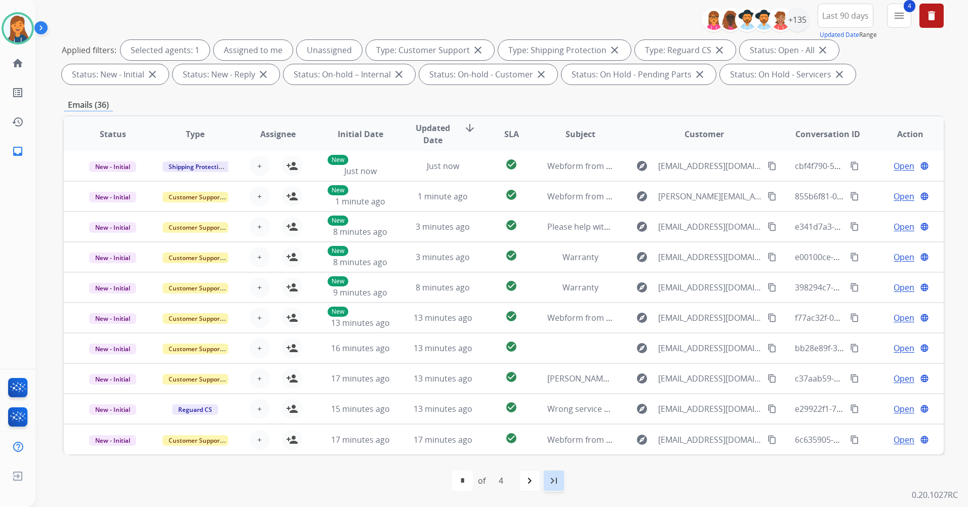
click at [562, 490] on div "last_page" at bounding box center [554, 481] width 22 height 22
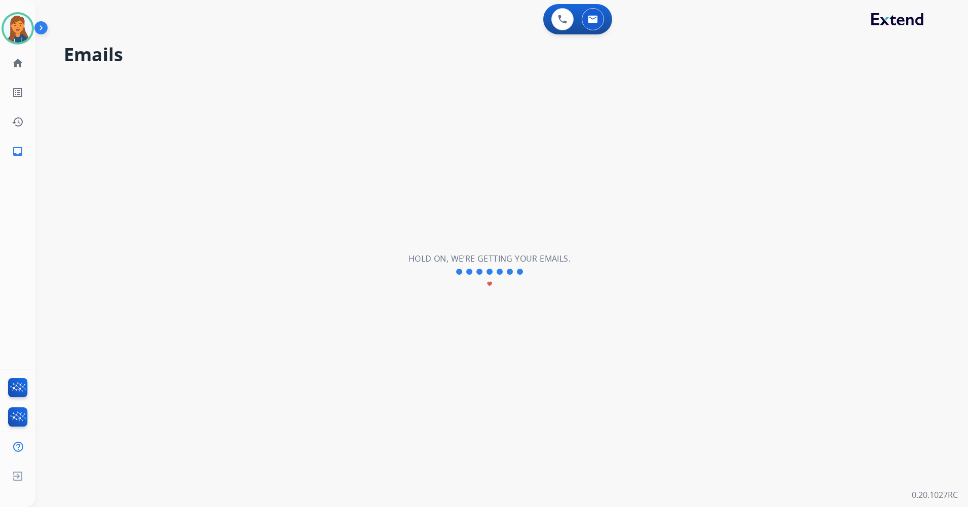
scroll to position [0, 0]
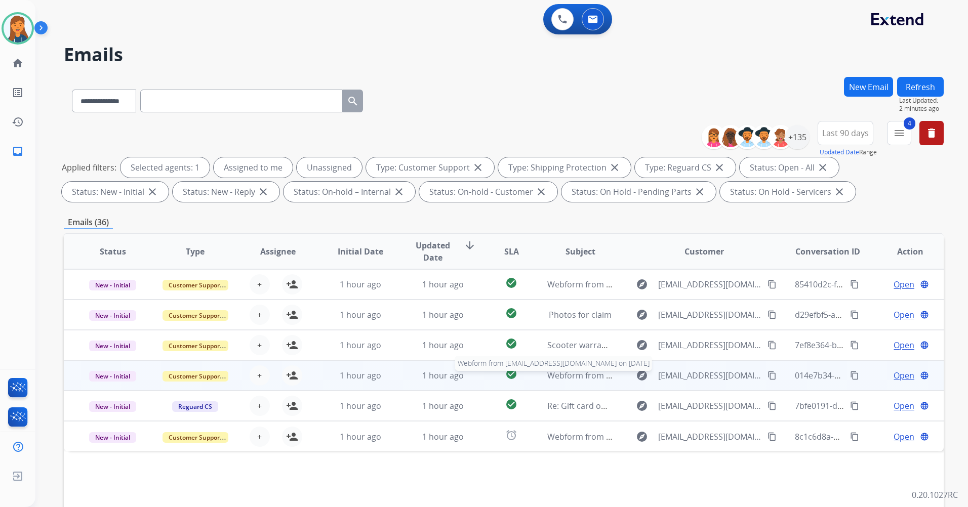
click at [551, 376] on span "Webform from [EMAIL_ADDRESS][DOMAIN_NAME] on [DATE]" at bounding box center [661, 375] width 229 height 11
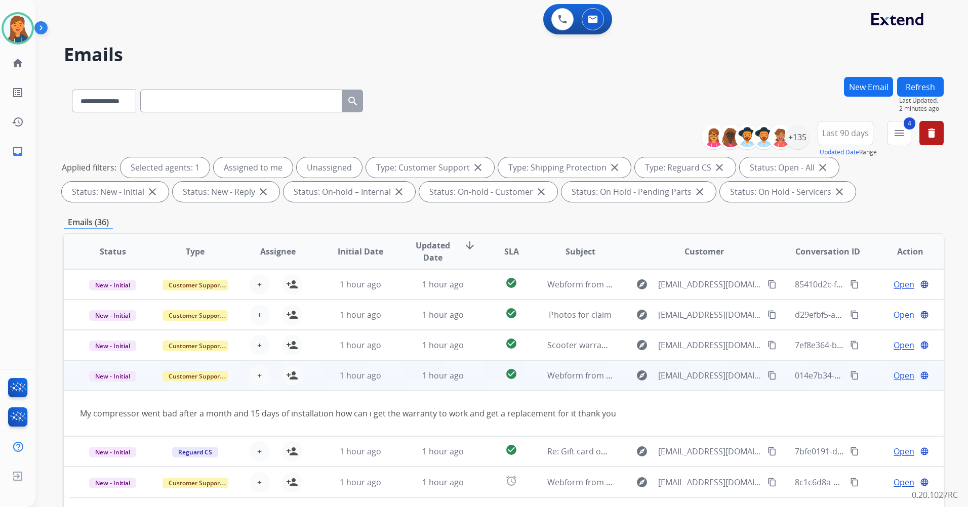
click at [768, 374] on mat-icon "content_copy" at bounding box center [772, 375] width 9 height 9
click at [293, 372] on mat-icon "person_add" at bounding box center [292, 376] width 12 height 12
click at [894, 375] on span "Open" at bounding box center [904, 376] width 21 height 12
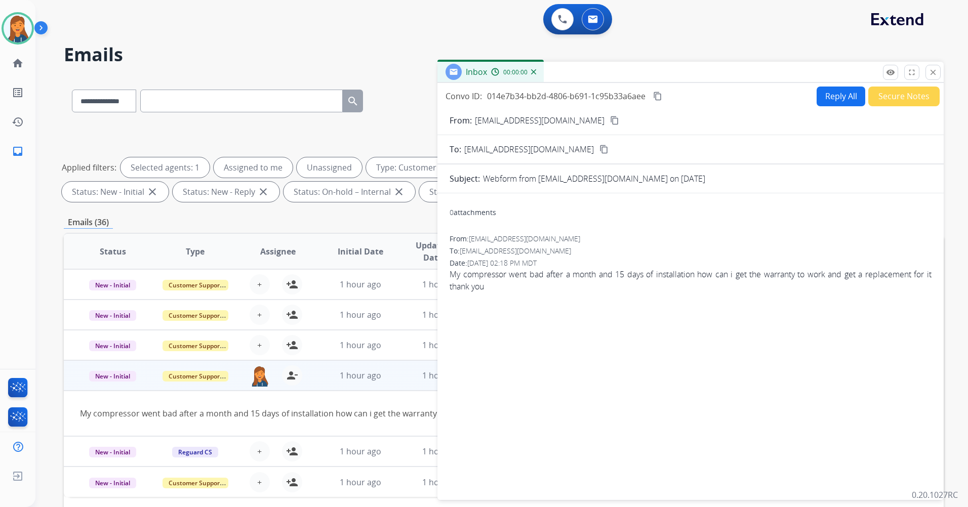
click at [825, 100] on button "Reply All" at bounding box center [841, 97] width 49 height 20
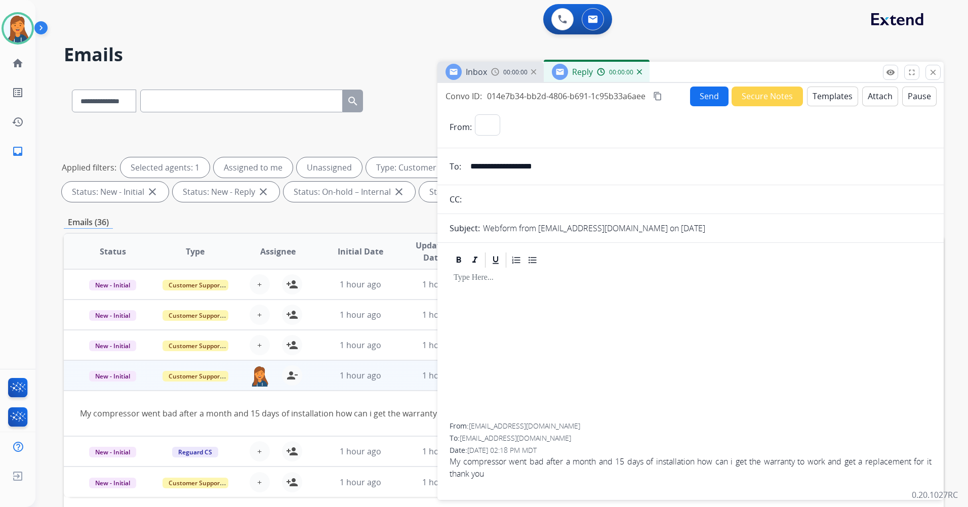
select select "**********"
click at [843, 90] on button "Templates" at bounding box center [832, 97] width 51 height 20
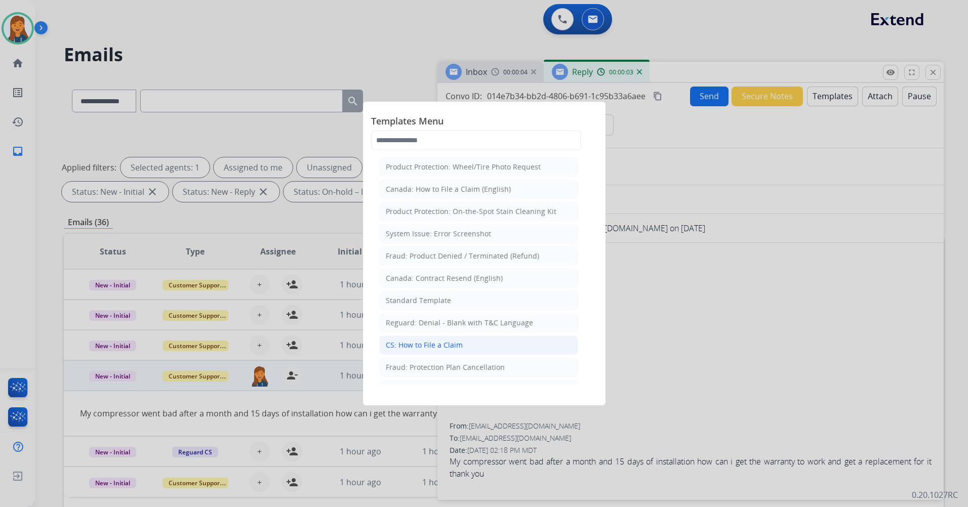
click at [465, 351] on li "CS: How to File a Claim" at bounding box center [478, 345] width 199 height 19
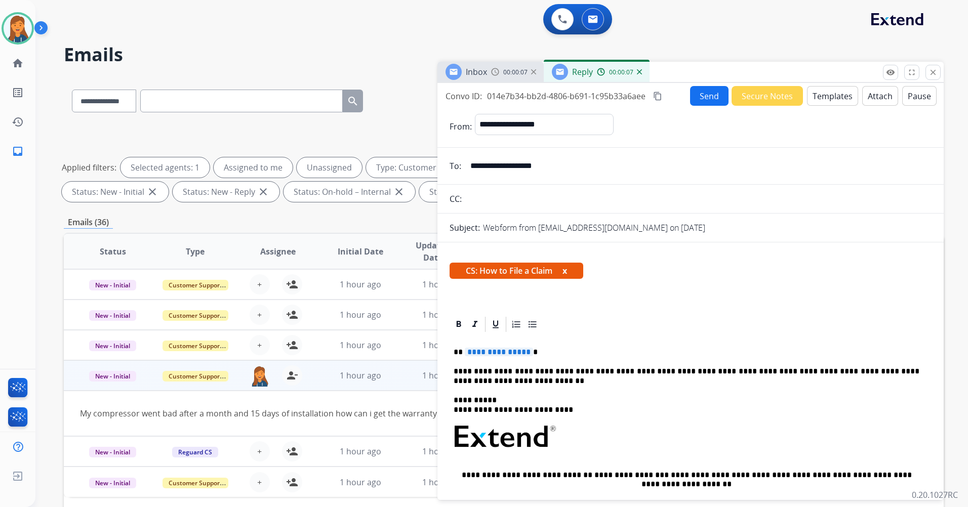
click at [486, 348] on span "**********" at bounding box center [499, 352] width 68 height 9
click at [654, 94] on mat-icon "content_copy" at bounding box center [657, 96] width 9 height 9
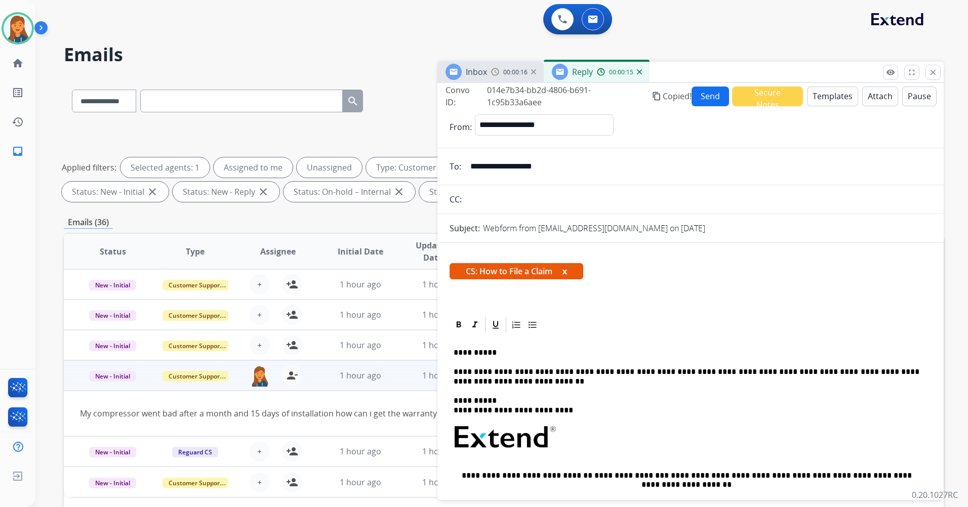
click at [697, 94] on button "Send" at bounding box center [711, 97] width 38 height 20
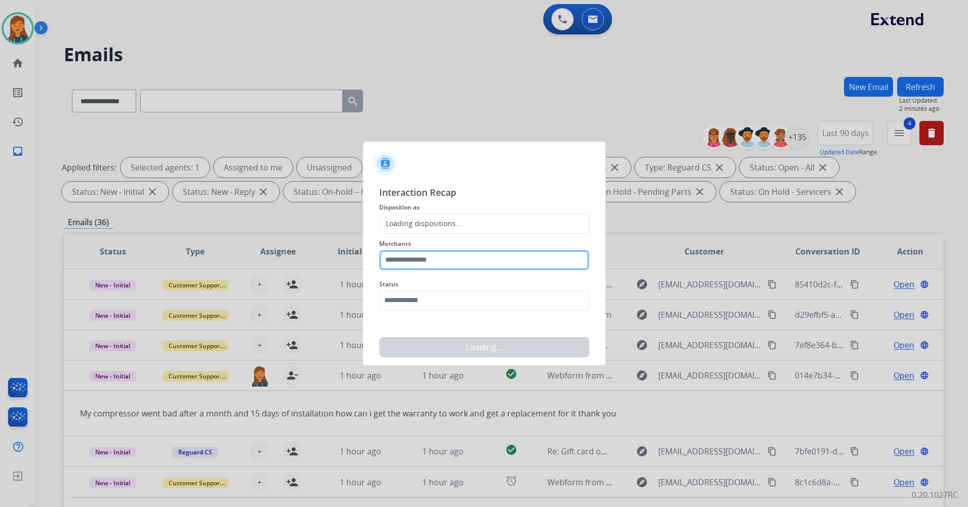
click at [451, 254] on input "text" at bounding box center [484, 260] width 210 height 20
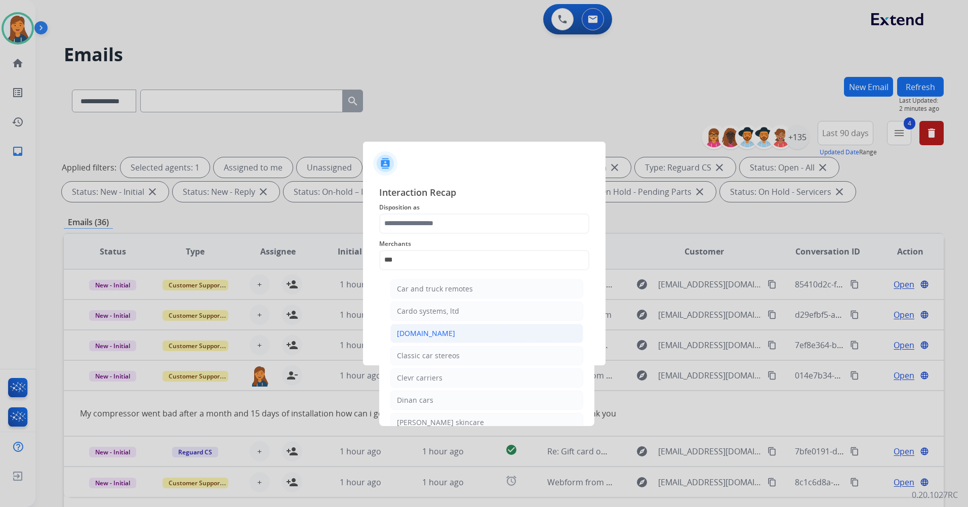
click at [437, 330] on div "[DOMAIN_NAME]" at bounding box center [426, 334] width 58 height 10
type input "**********"
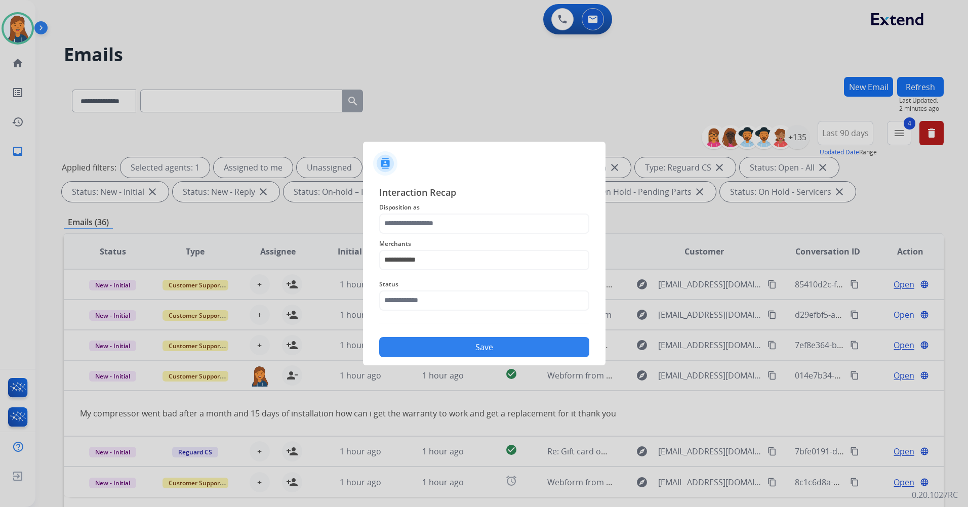
click at [405, 195] on span "Interaction Recap" at bounding box center [484, 193] width 210 height 16
click at [405, 217] on input "text" at bounding box center [484, 224] width 210 height 20
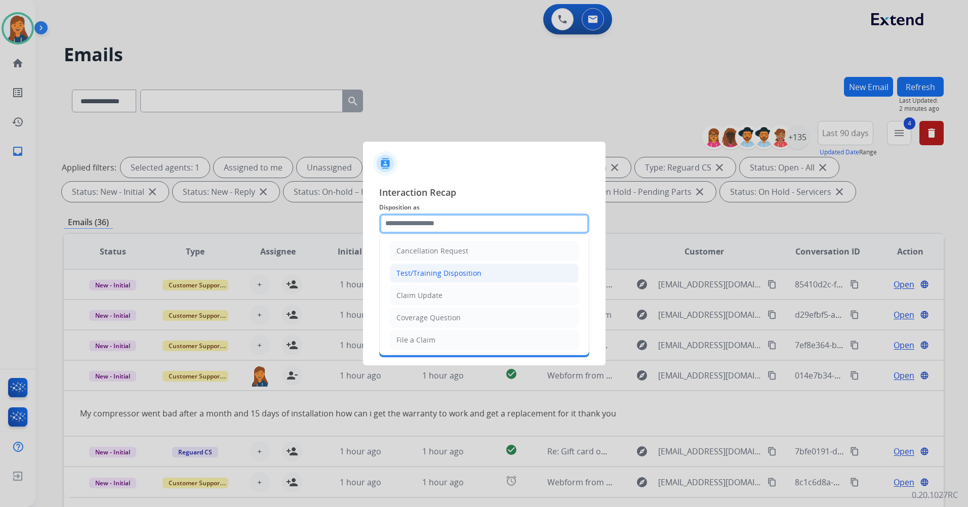
type input "**********"
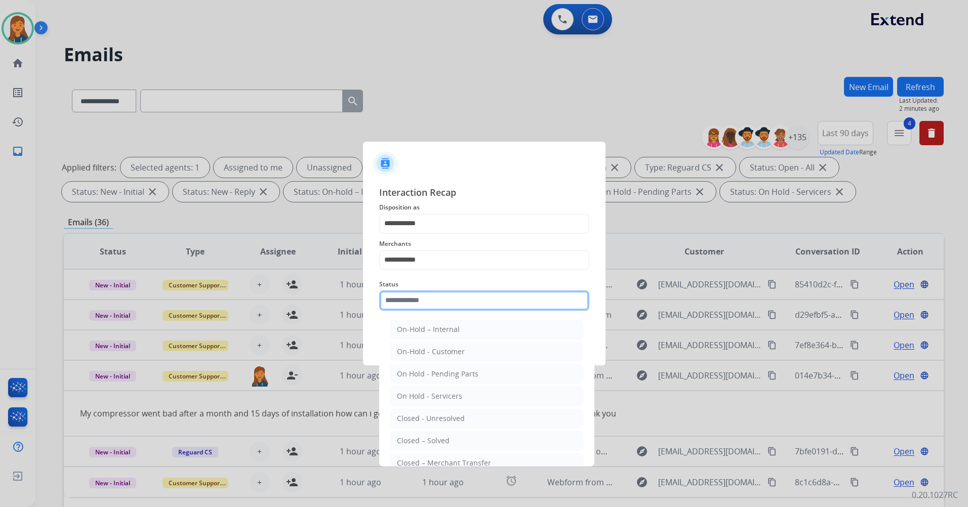
click at [418, 294] on input "text" at bounding box center [484, 301] width 210 height 20
click at [406, 437] on div "Closed – Solved" at bounding box center [423, 441] width 53 height 10
type input "**********"
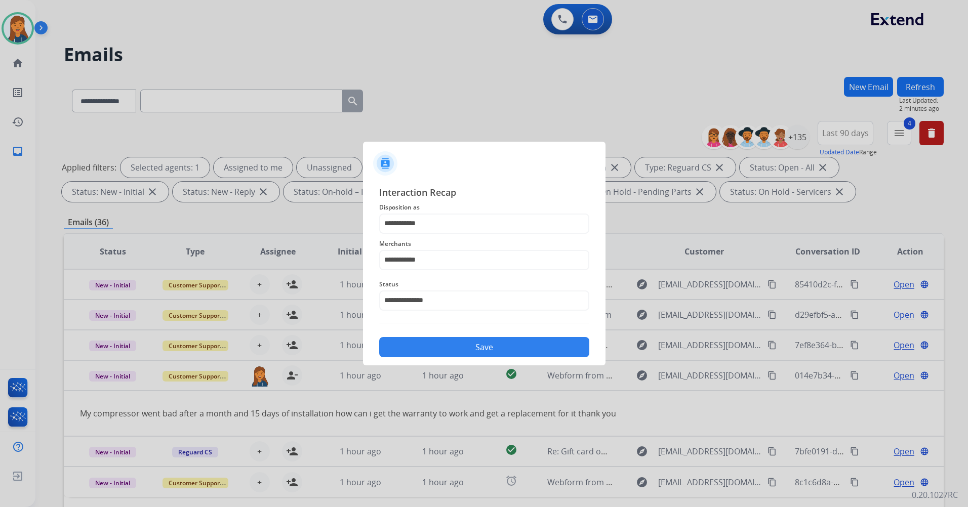
click at [447, 340] on button "Save" at bounding box center [484, 347] width 210 height 20
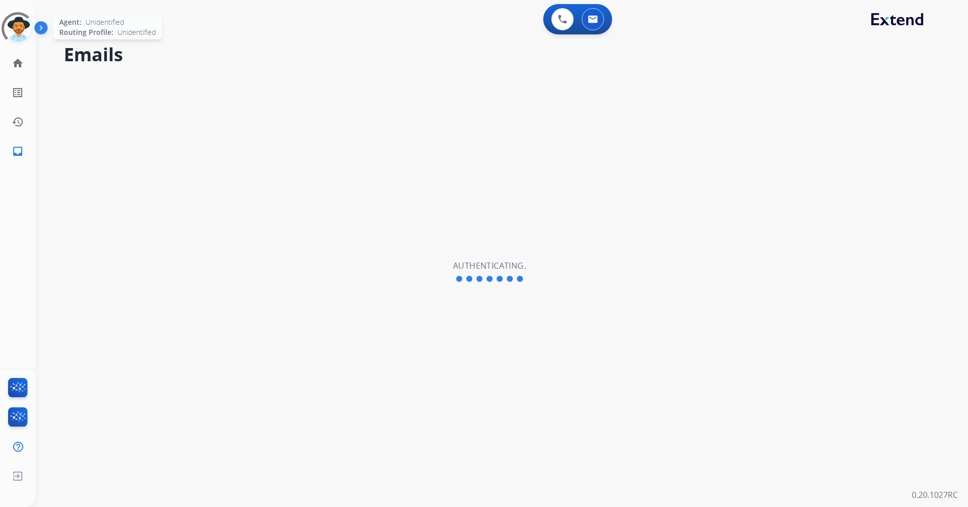
select select "**********"
click at [29, 31] on img at bounding box center [18, 28] width 28 height 28
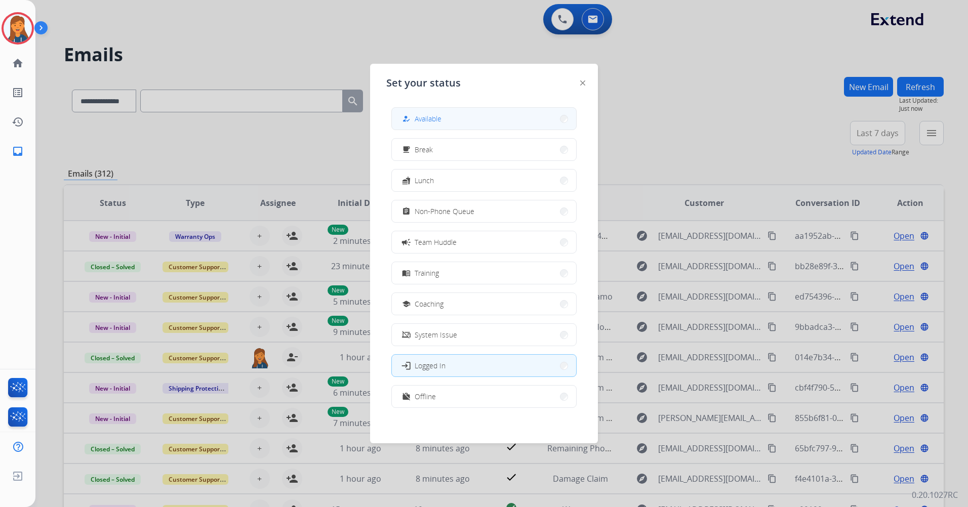
click at [450, 121] on button "how_to_reg Available" at bounding box center [484, 119] width 184 height 22
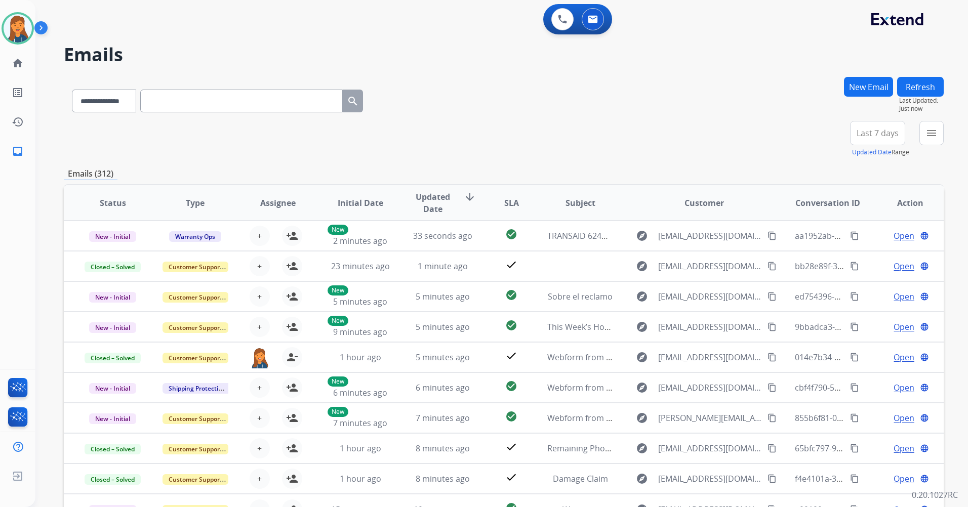
click at [868, 131] on span "Last 7 days" at bounding box center [878, 133] width 42 height 4
click at [857, 257] on div "Last 90 days" at bounding box center [875, 256] width 56 height 15
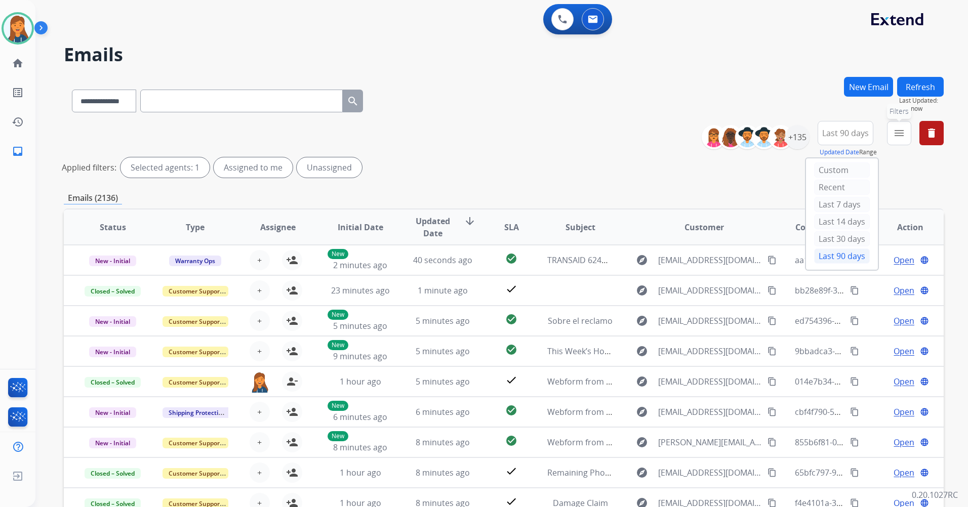
click at [890, 131] on button "menu Filters" at bounding box center [899, 133] width 24 height 24
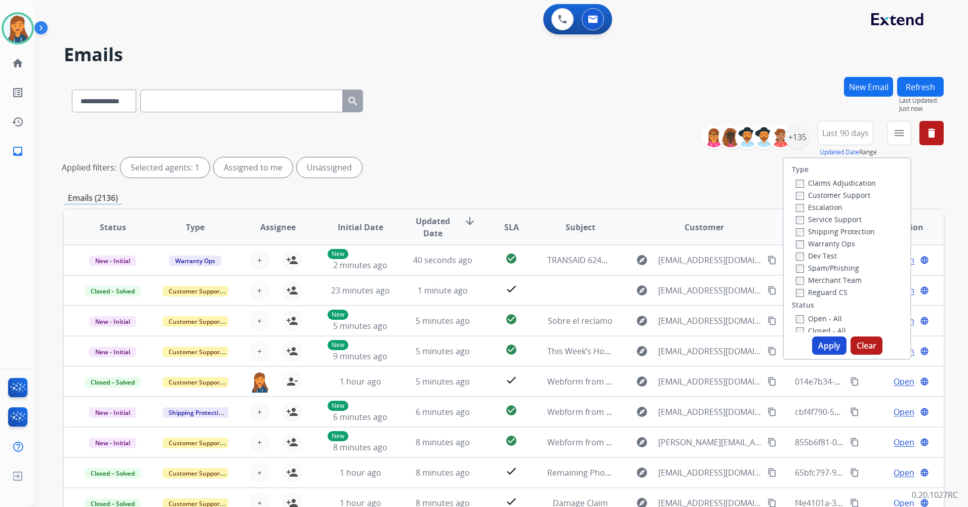
click at [828, 194] on label "Customer Support" at bounding box center [833, 195] width 74 height 10
click at [815, 229] on label "Shipping Protection" at bounding box center [835, 232] width 79 height 10
drag, startPoint x: 818, startPoint y: 290, endPoint x: 813, endPoint y: 290, distance: 5.1
click at [813, 290] on label "Reguard CS" at bounding box center [822, 293] width 52 height 10
click at [818, 341] on button "Apply" at bounding box center [829, 346] width 34 height 18
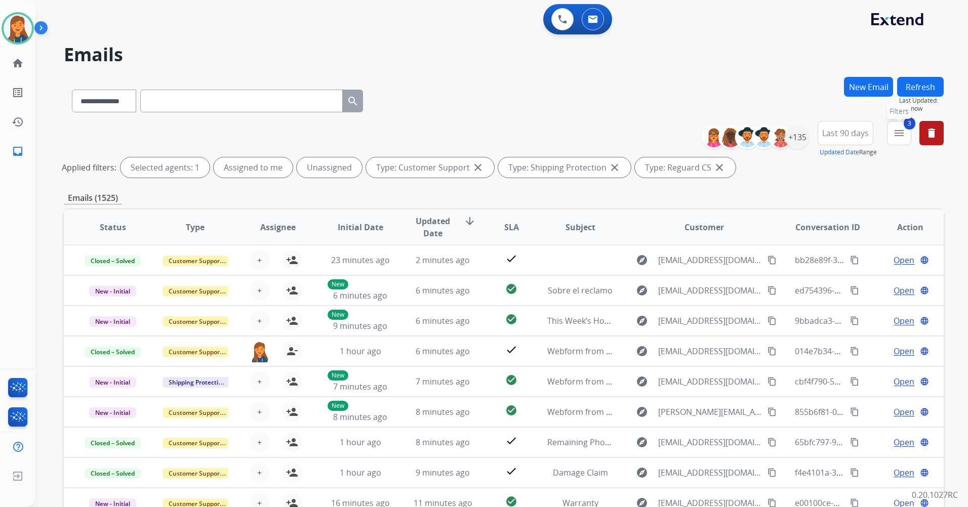
click at [896, 132] on mat-icon "menu" at bounding box center [899, 133] width 12 height 12
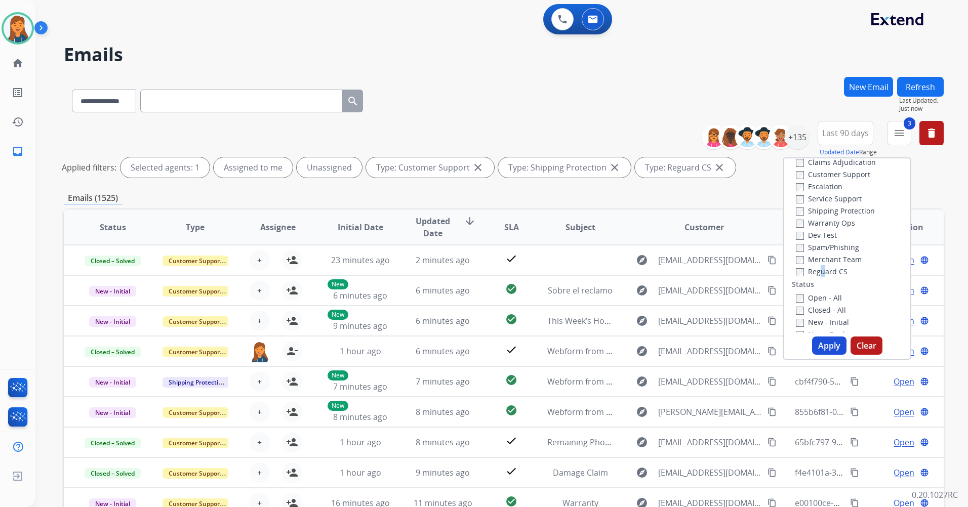
scroll to position [51, 0]
click at [798, 263] on label "Open - All" at bounding box center [819, 268] width 46 height 10
drag, startPoint x: 833, startPoint y: 340, endPoint x: 796, endPoint y: 323, distance: 41.2
click at [832, 340] on button "Apply" at bounding box center [829, 346] width 34 height 18
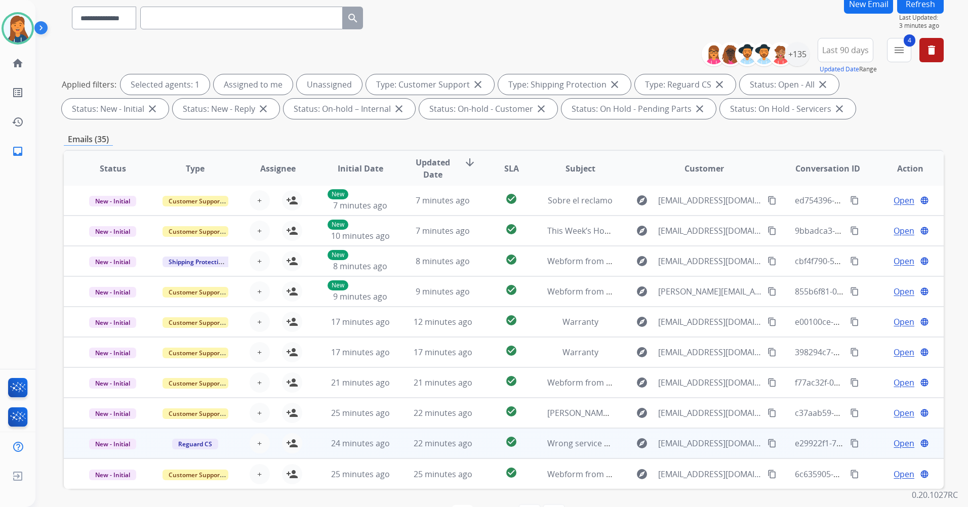
scroll to position [117, 0]
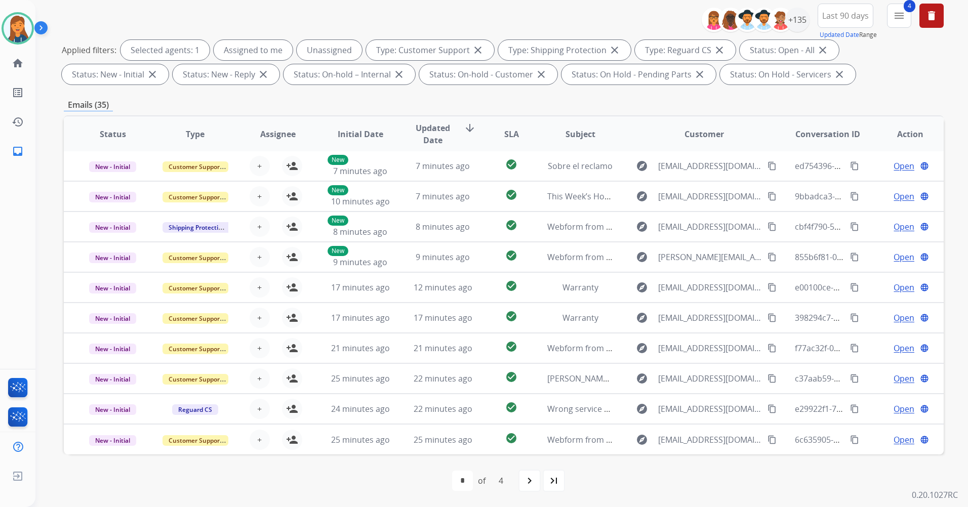
click at [557, 484] on mat-icon "last_page" at bounding box center [554, 481] width 12 height 12
select select "*"
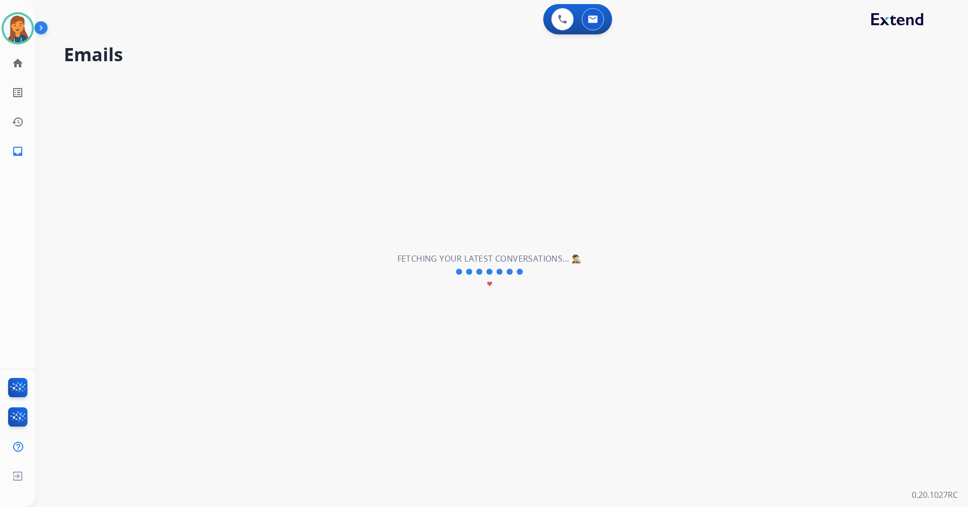
scroll to position [0, 0]
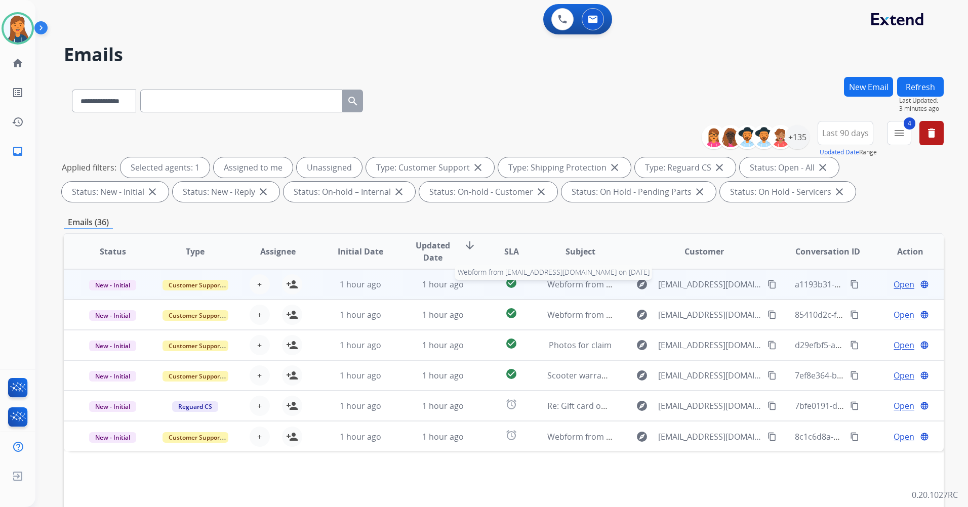
click at [564, 287] on span "Webform from [EMAIL_ADDRESS][DOMAIN_NAME] on [DATE]" at bounding box center [661, 284] width 229 height 11
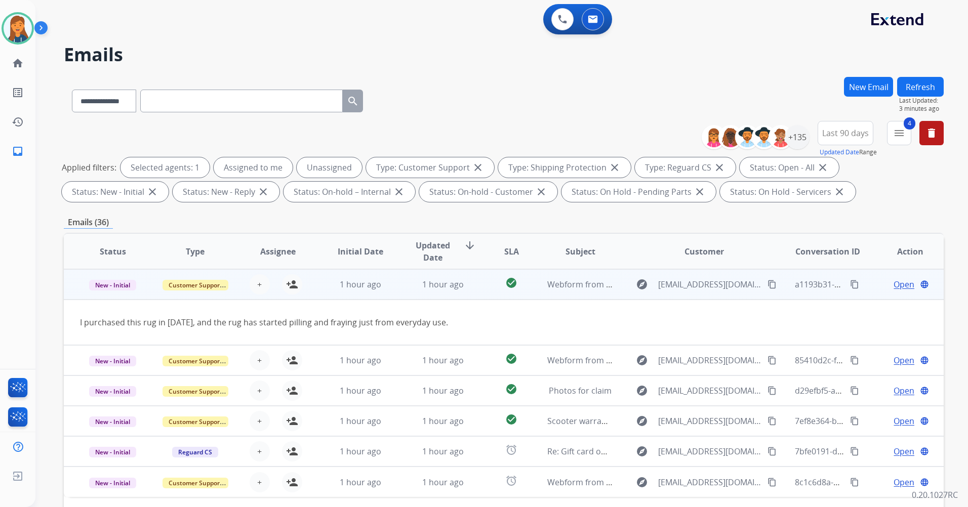
click at [768, 286] on mat-icon "content_copy" at bounding box center [772, 284] width 9 height 9
click at [294, 286] on mat-icon "person_add" at bounding box center [292, 285] width 12 height 12
click at [895, 287] on span "Open" at bounding box center [904, 285] width 21 height 12
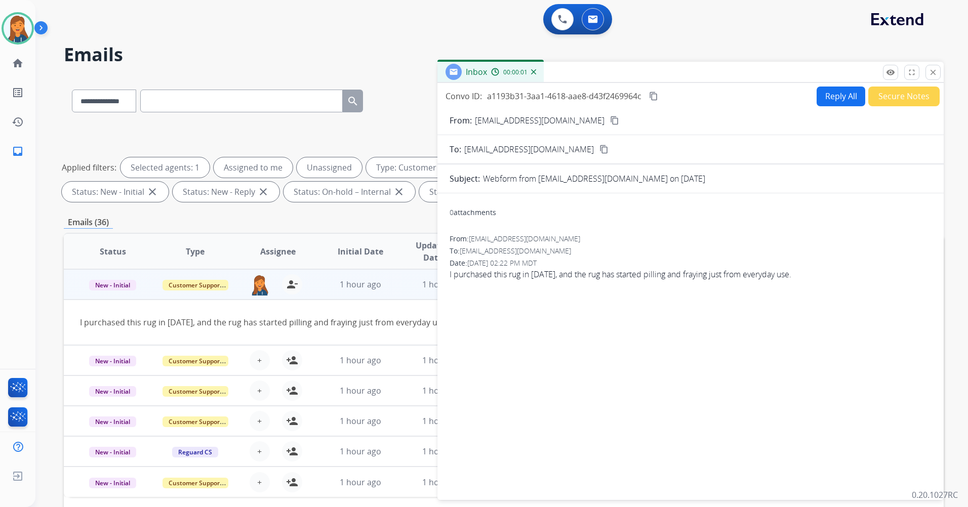
click at [846, 95] on button "Reply All" at bounding box center [841, 97] width 49 height 20
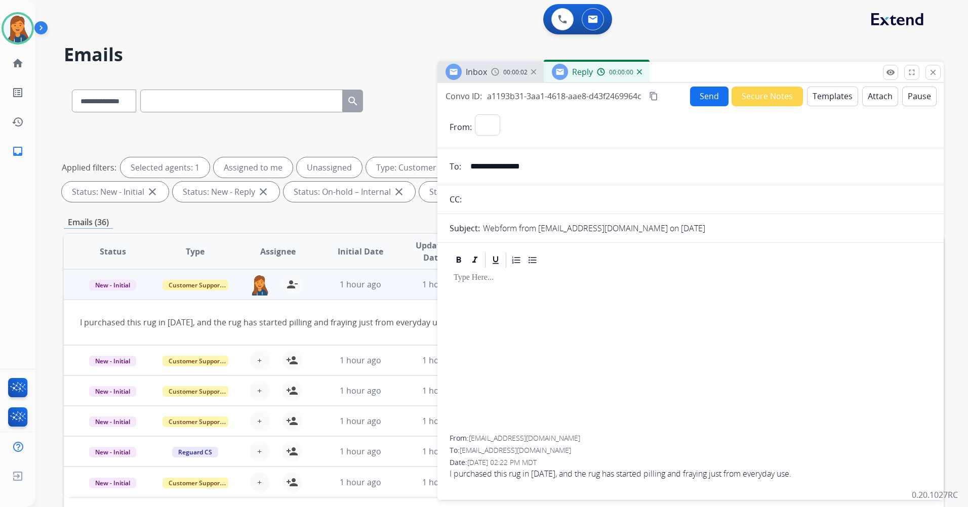
select select "**********"
click at [820, 94] on button "Templates" at bounding box center [832, 97] width 51 height 20
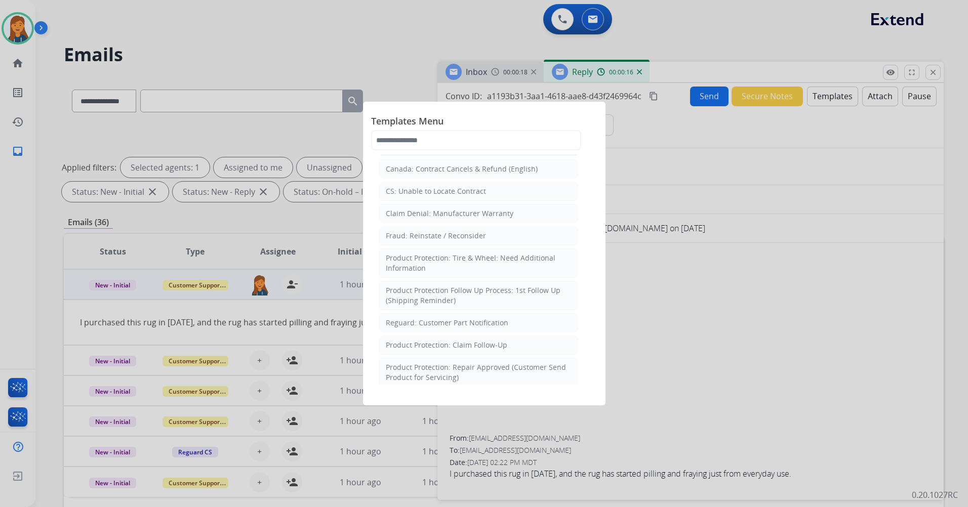
scroll to position [557, 0]
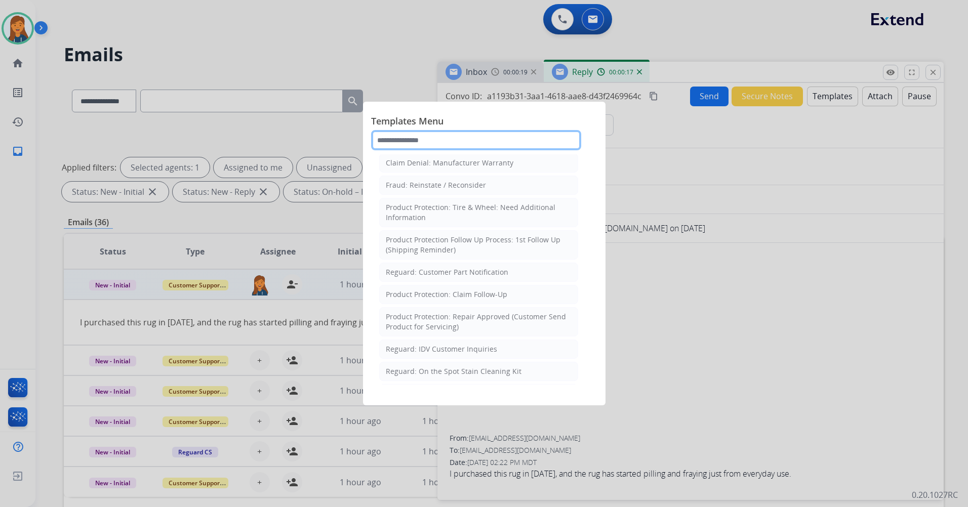
click at [432, 142] on input "text" at bounding box center [476, 140] width 210 height 20
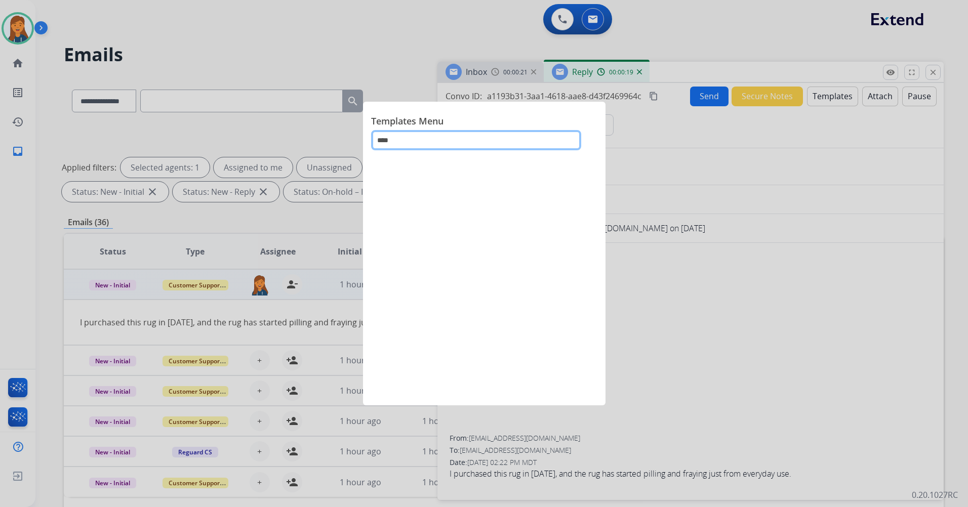
scroll to position [0, 0]
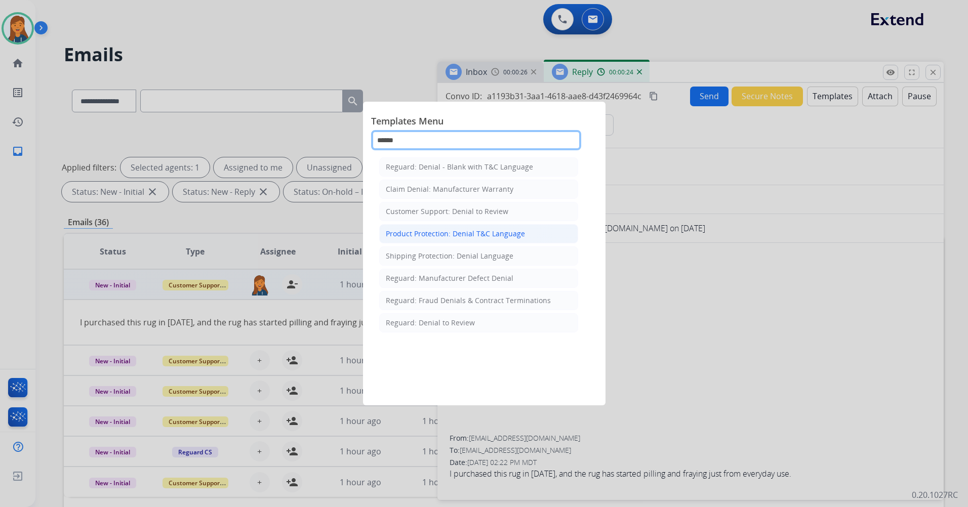
type input "******"
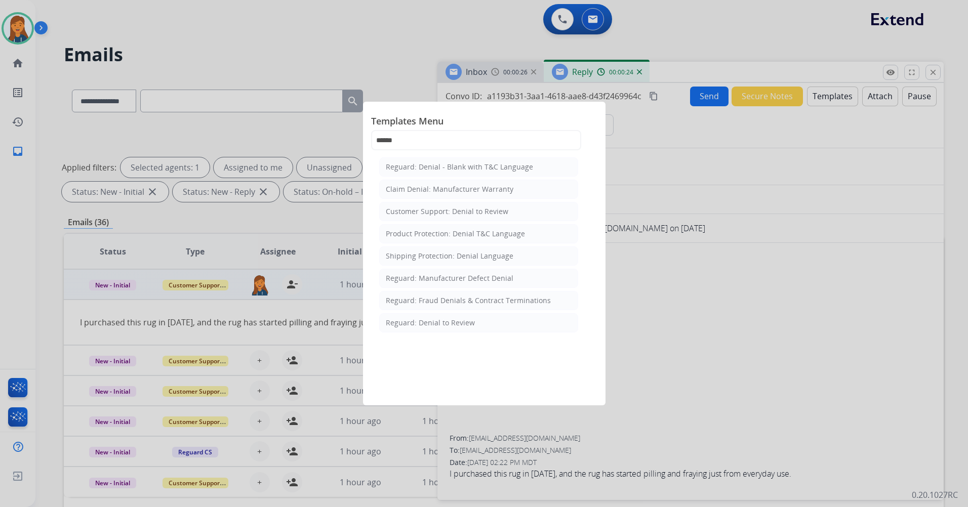
drag, startPoint x: 499, startPoint y: 232, endPoint x: 495, endPoint y: 240, distance: 8.4
click at [498, 231] on div "Product Protection: Denial T&C Language" at bounding box center [455, 234] width 139 height 10
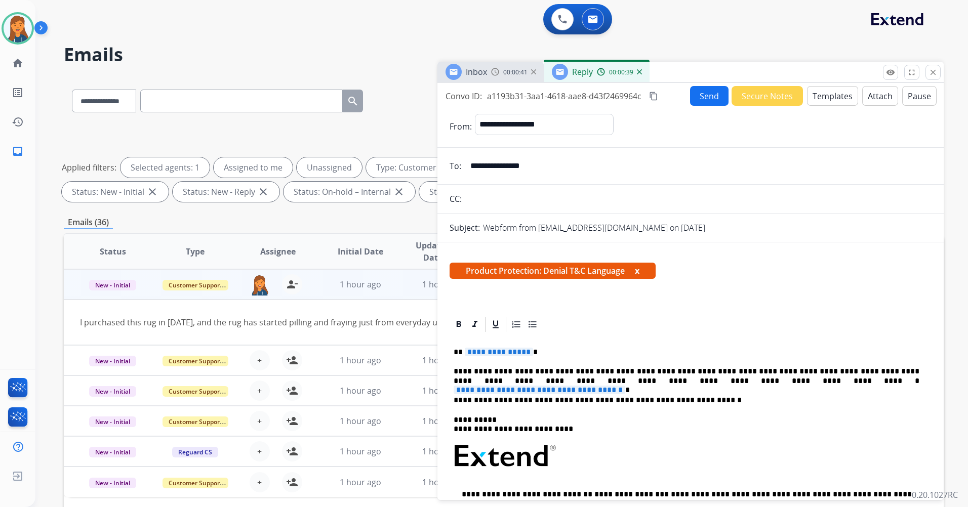
click at [489, 354] on span "**********" at bounding box center [499, 352] width 68 height 9
click at [625, 386] on span "**********" at bounding box center [540, 390] width 172 height 9
click at [867, 97] on button "Attach" at bounding box center [880, 96] width 36 height 20
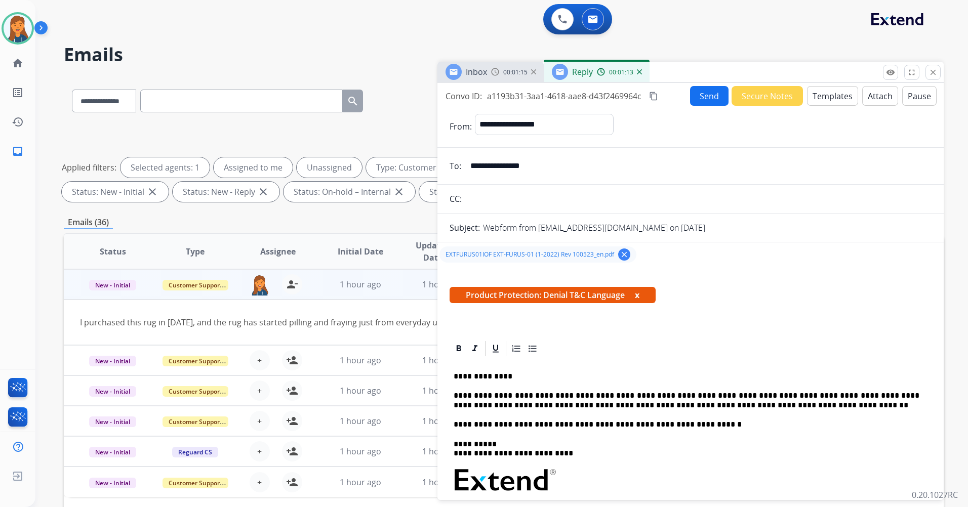
click at [654, 99] on mat-icon "content_copy" at bounding box center [653, 96] width 9 height 9
click at [704, 94] on button "Send" at bounding box center [709, 96] width 38 height 20
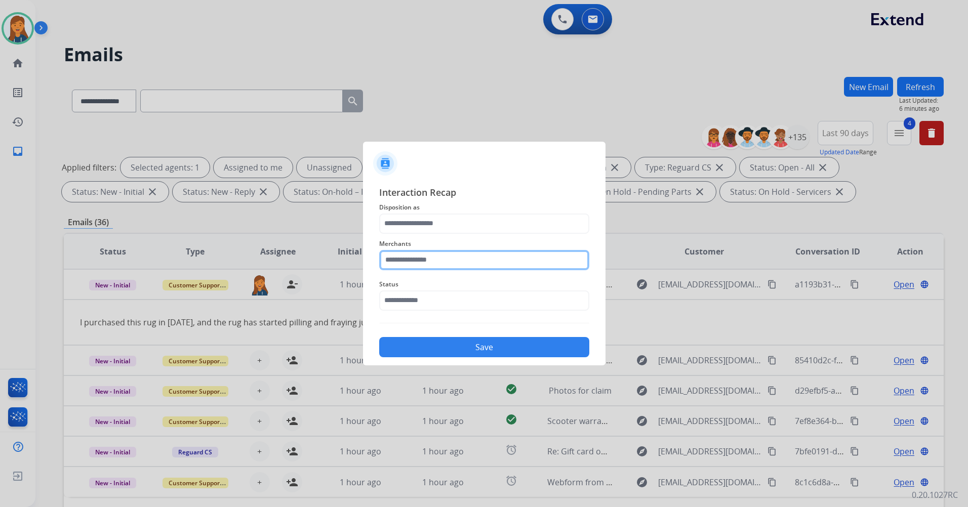
click at [415, 261] on input "text" at bounding box center [484, 260] width 210 height 20
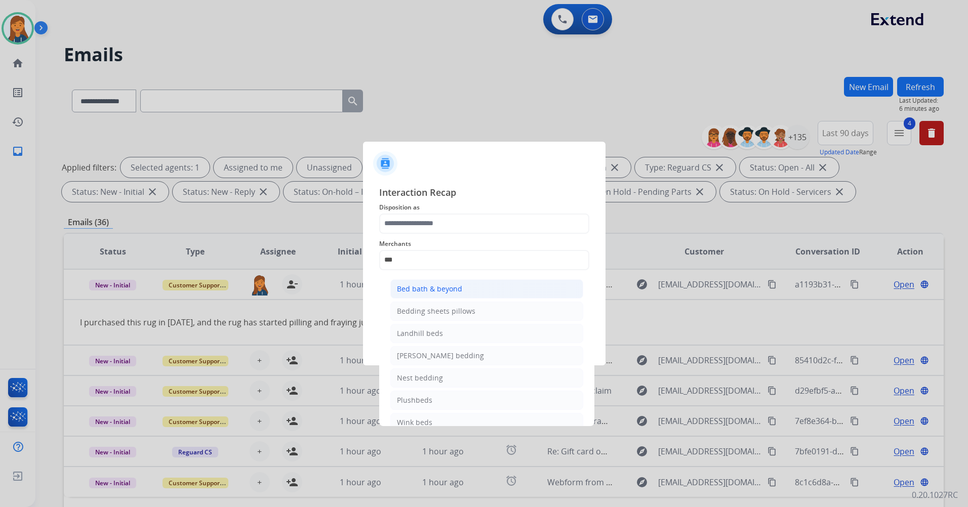
click at [425, 295] on li "Bed bath & beyond" at bounding box center [486, 289] width 193 height 19
type input "**********"
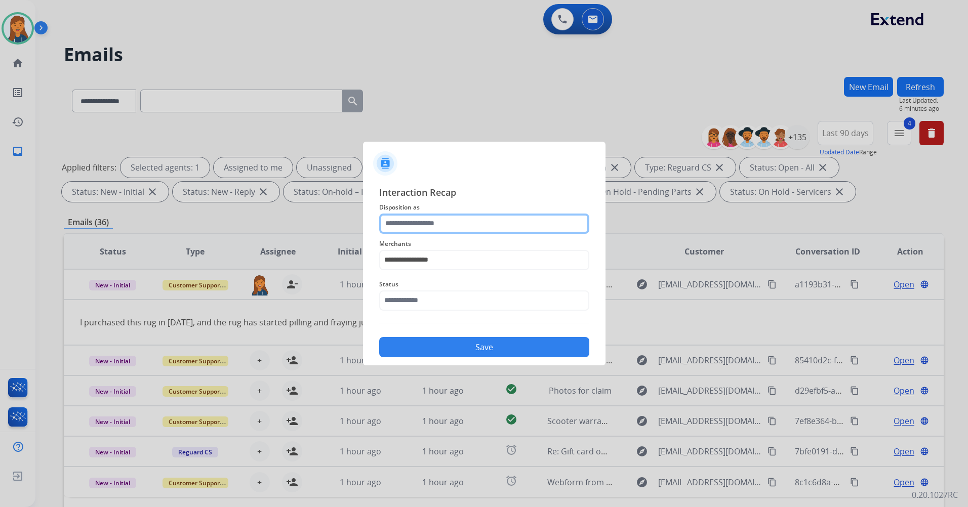
click at [423, 220] on input "text" at bounding box center [484, 224] width 210 height 20
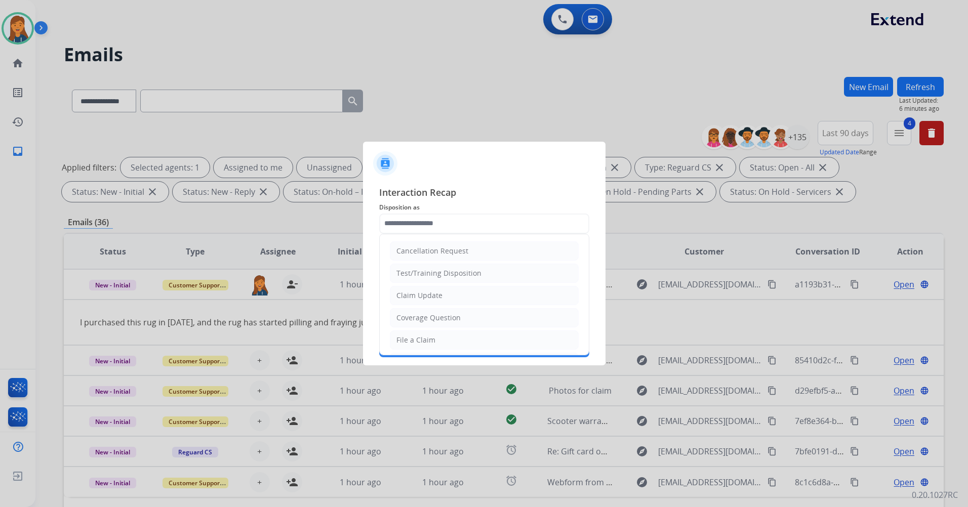
click at [420, 341] on div "File a Claim" at bounding box center [415, 340] width 39 height 10
type input "**********"
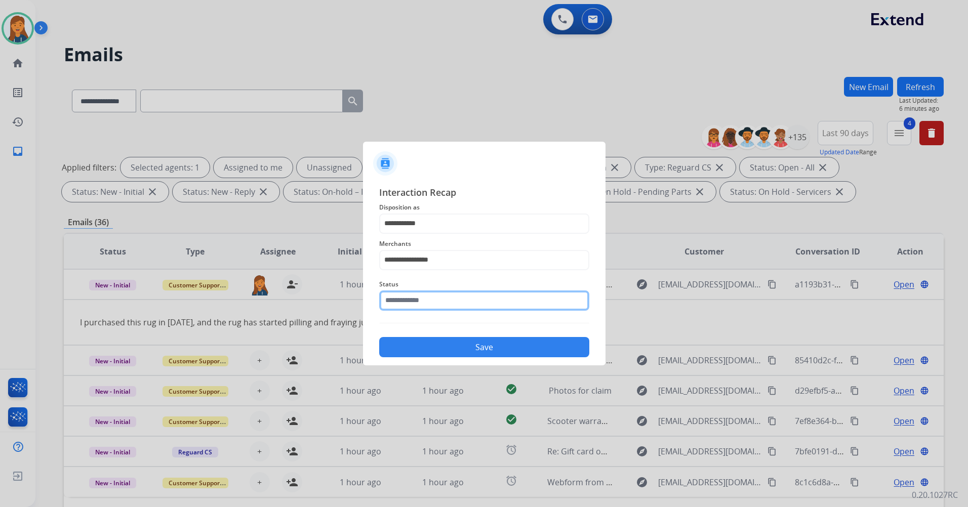
click at [408, 297] on input "text" at bounding box center [484, 301] width 210 height 20
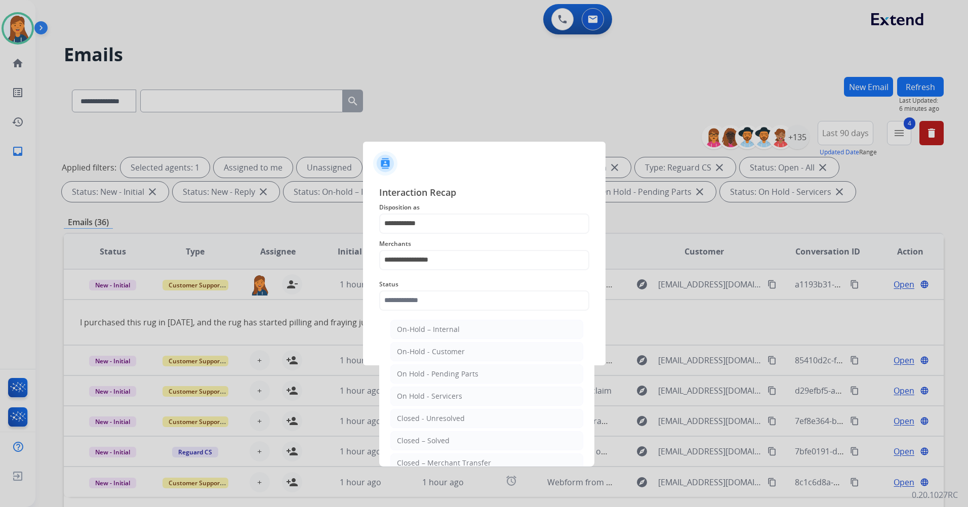
click at [457, 435] on li "Closed – Solved" at bounding box center [486, 440] width 193 height 19
type input "**********"
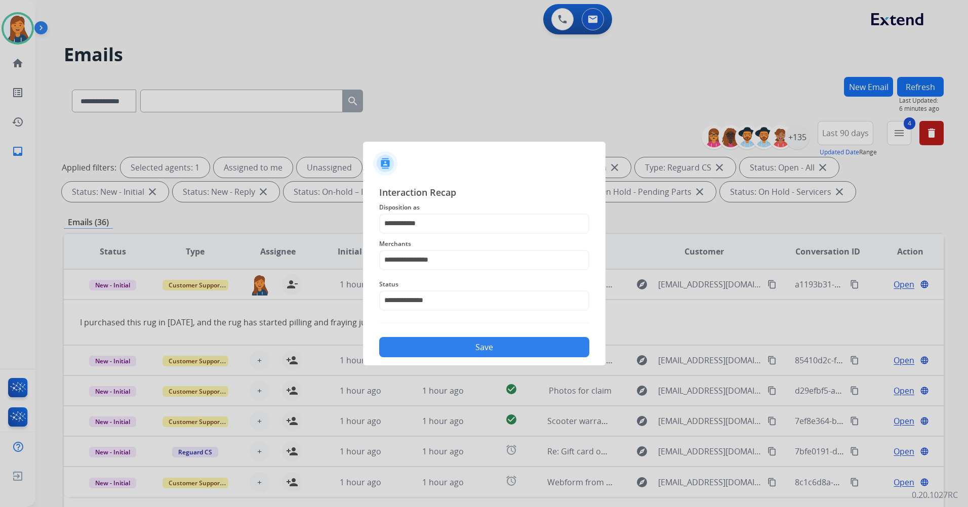
click at [450, 348] on button "Save" at bounding box center [484, 347] width 210 height 20
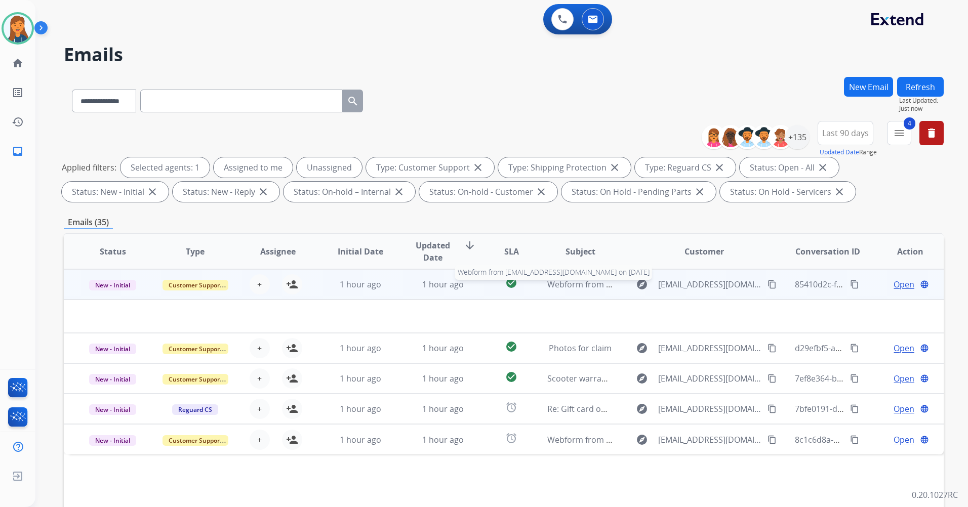
click at [581, 289] on span "Webform from [EMAIL_ADDRESS][DOMAIN_NAME] on [DATE]" at bounding box center [661, 284] width 229 height 11
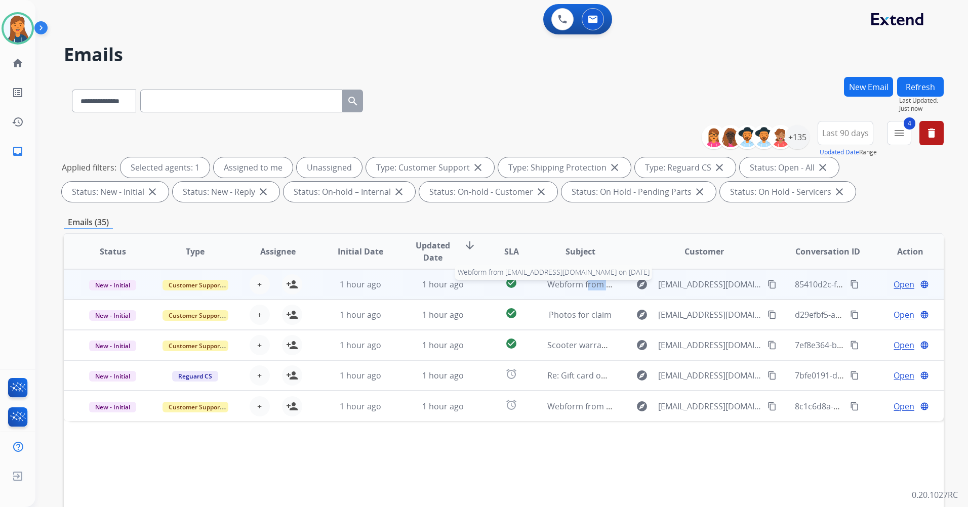
click at [581, 289] on span "Webform from [EMAIL_ADDRESS][DOMAIN_NAME] on [DATE]" at bounding box center [661, 284] width 229 height 11
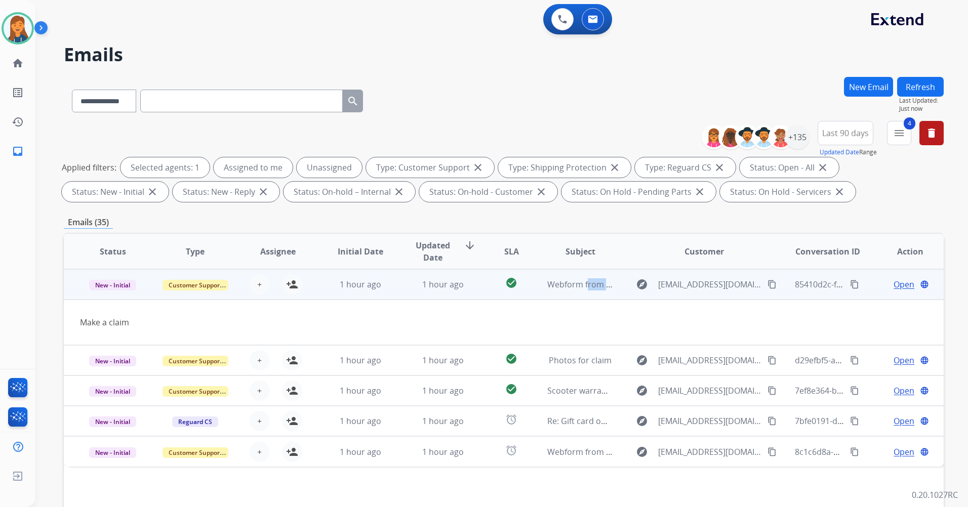
click at [768, 285] on mat-icon "content_copy" at bounding box center [772, 284] width 9 height 9
click at [293, 286] on mat-icon "person_add" at bounding box center [292, 285] width 12 height 12
click at [894, 282] on span "Open" at bounding box center [904, 285] width 21 height 12
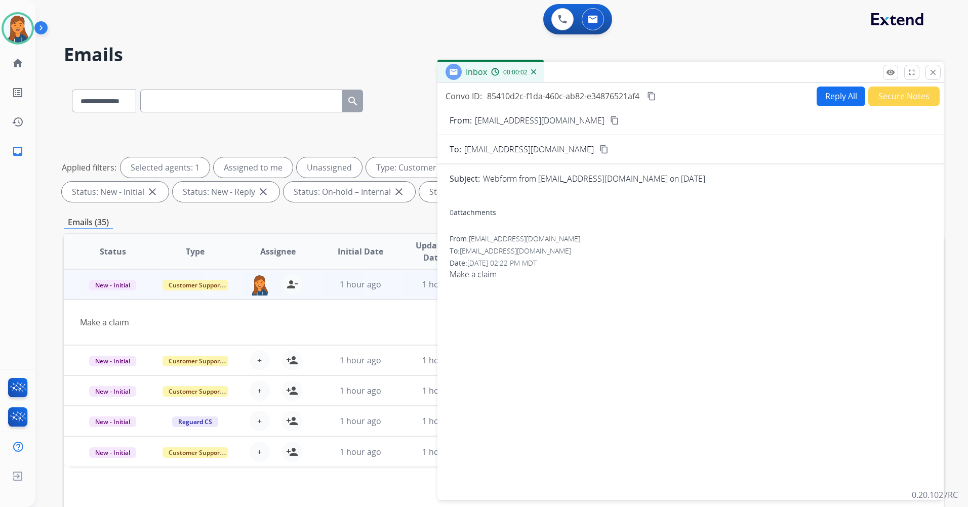
click at [830, 100] on button "Reply All" at bounding box center [841, 97] width 49 height 20
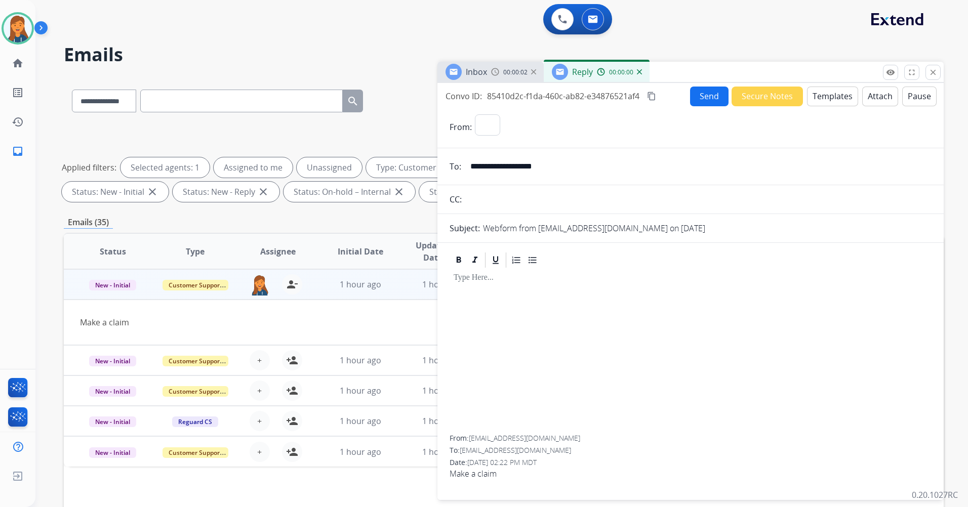
select select "**********"
click at [837, 93] on button "Templates" at bounding box center [832, 97] width 51 height 20
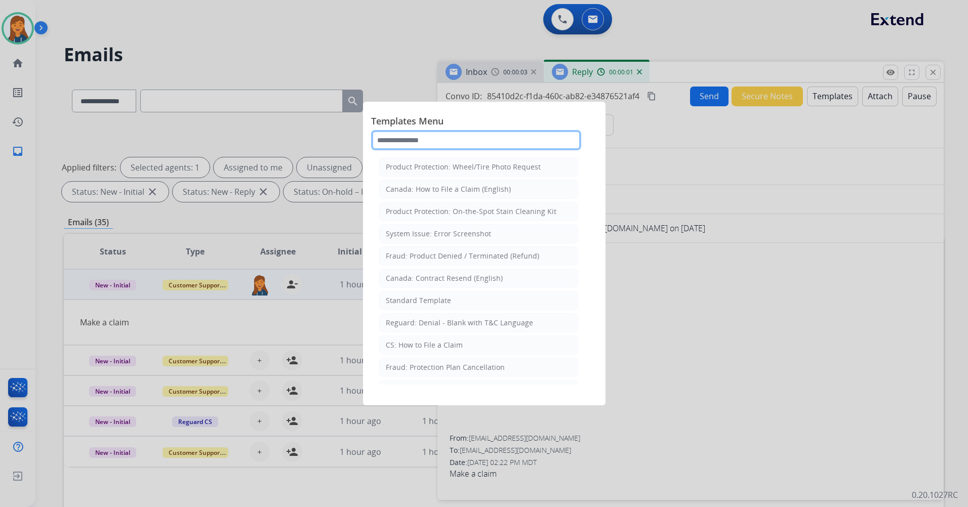
click at [499, 140] on input "text" at bounding box center [476, 140] width 210 height 20
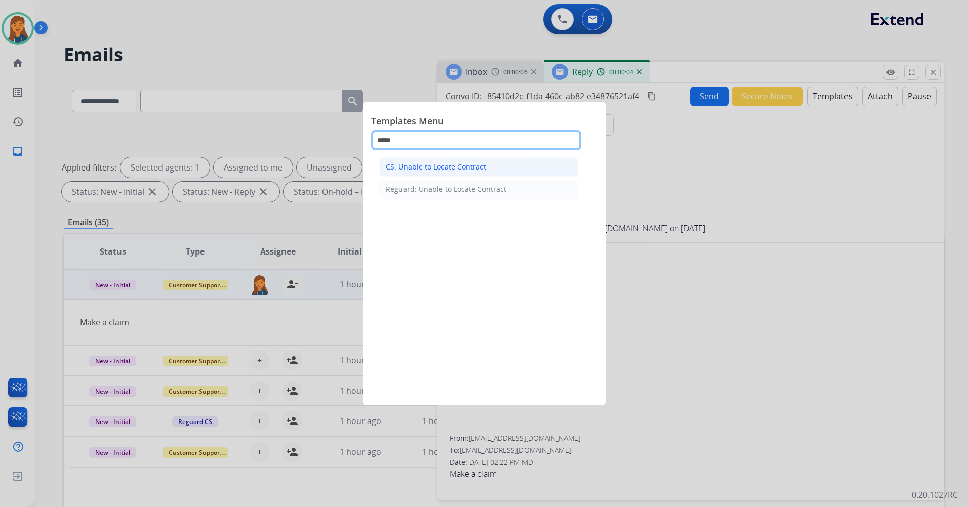
type input "*****"
click at [466, 171] on div "CS: Unable to Locate Contract" at bounding box center [436, 167] width 100 height 10
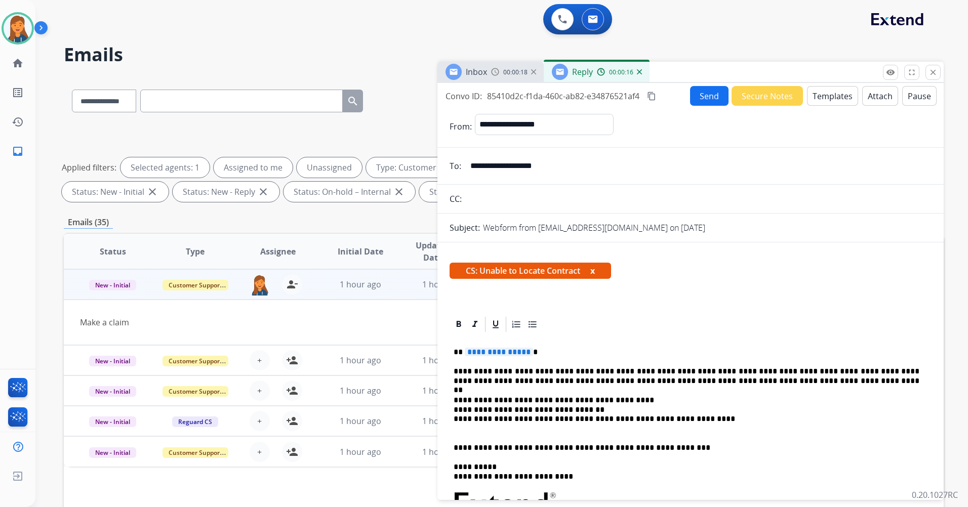
click at [507, 350] on span "**********" at bounding box center [499, 352] width 68 height 9
click at [703, 100] on button "Send" at bounding box center [709, 96] width 38 height 20
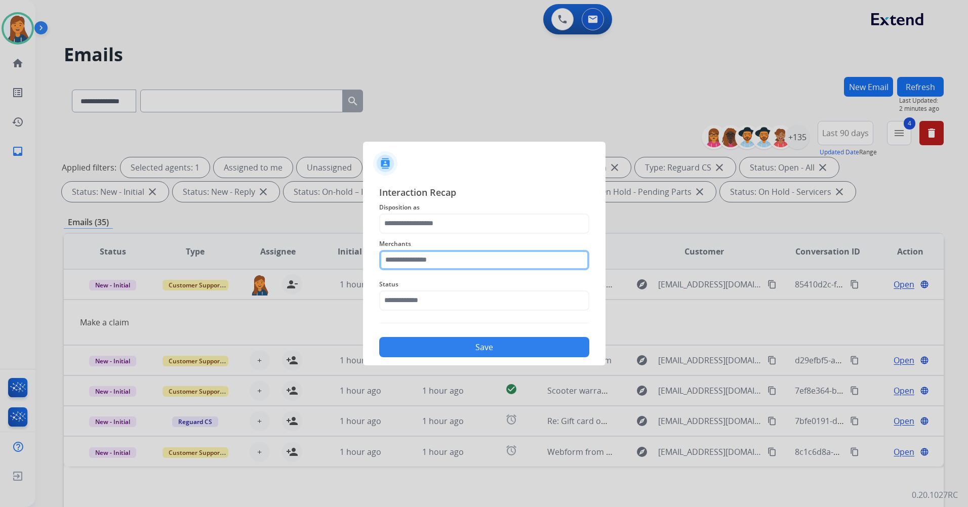
click at [432, 270] on input "text" at bounding box center [484, 260] width 210 height 20
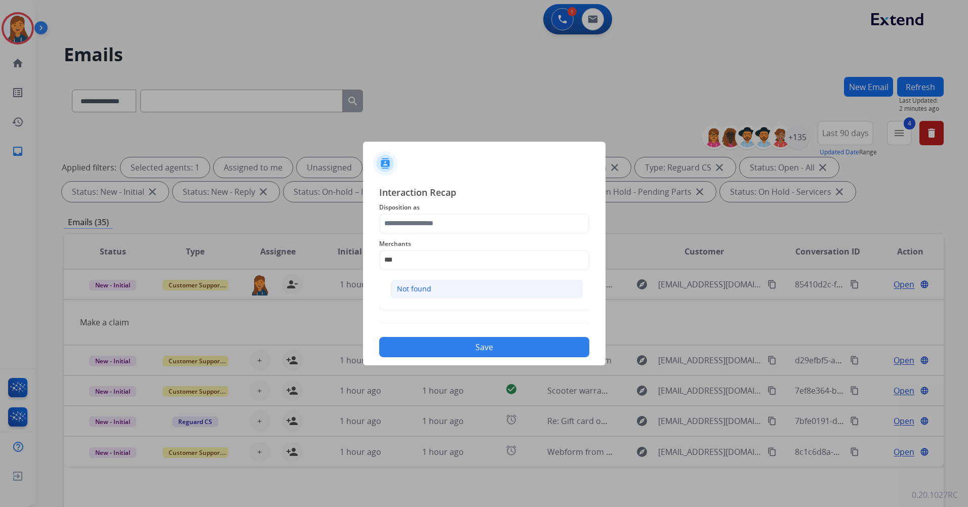
click at [490, 292] on li "Not found" at bounding box center [486, 289] width 193 height 19
type input "*********"
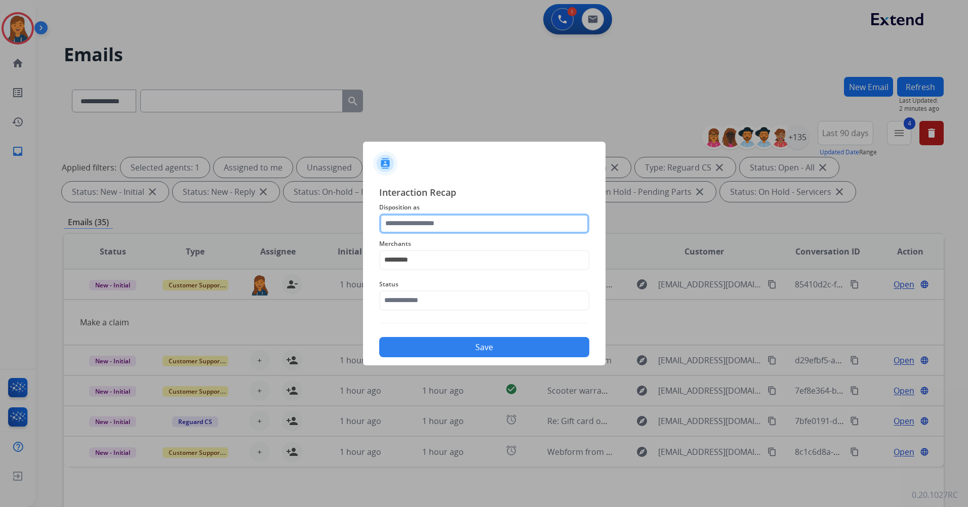
click at [454, 225] on input "text" at bounding box center [484, 224] width 210 height 20
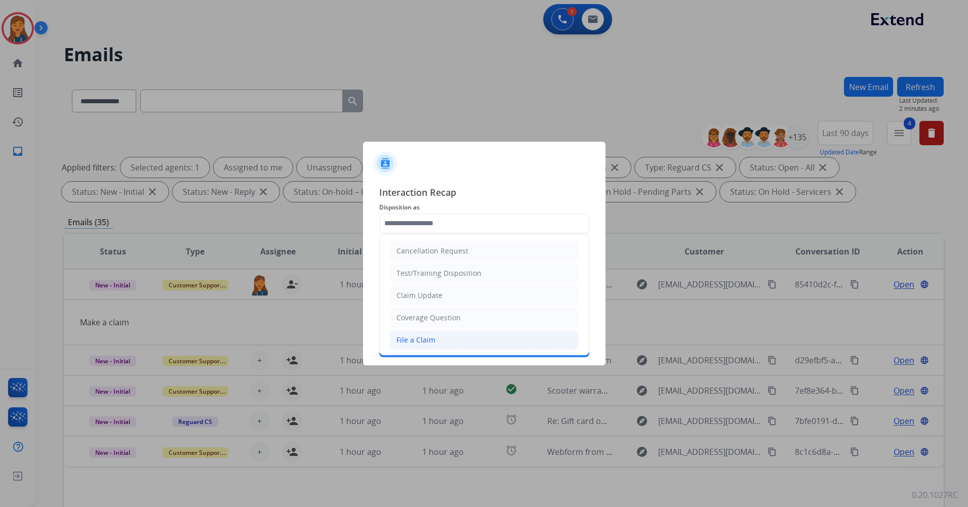
click at [414, 331] on li "File a Claim" at bounding box center [484, 340] width 189 height 19
type input "**********"
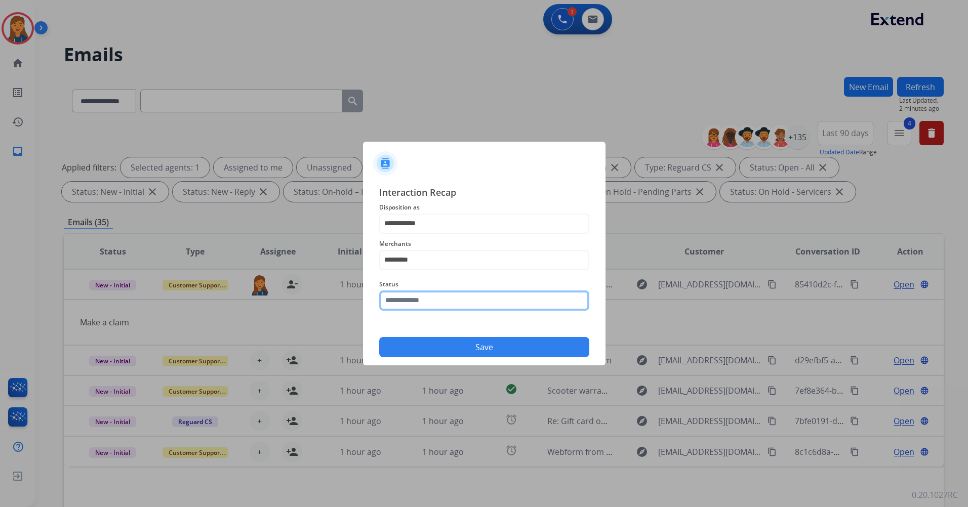
click at [410, 310] on input "text" at bounding box center [484, 301] width 210 height 20
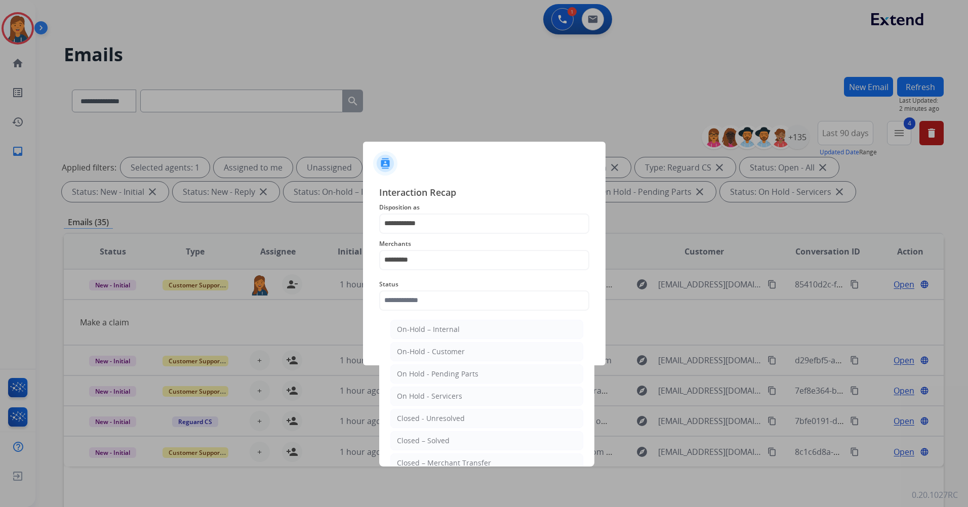
drag, startPoint x: 421, startPoint y: 440, endPoint x: 436, endPoint y: 378, distance: 64.2
click at [421, 441] on div "Closed – Solved" at bounding box center [423, 441] width 53 height 10
type input "**********"
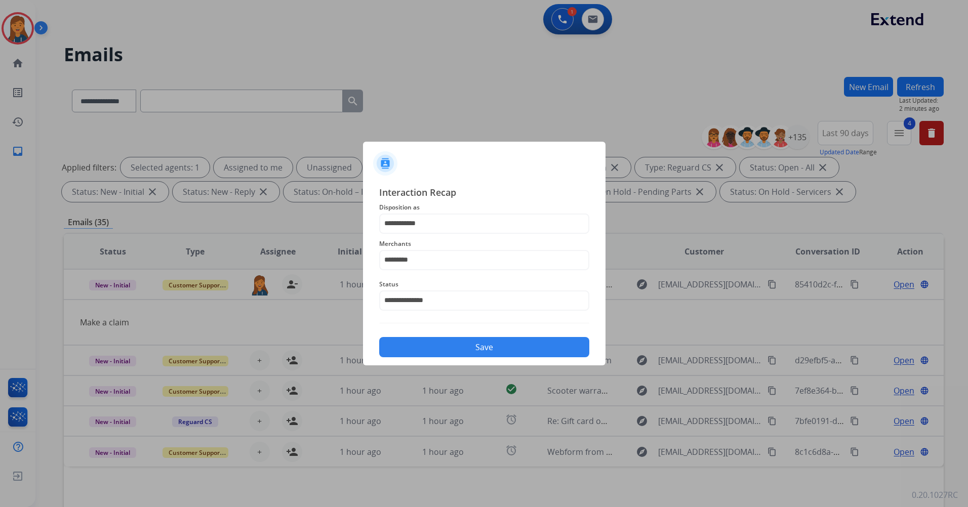
click at [446, 343] on button "Save" at bounding box center [484, 347] width 210 height 20
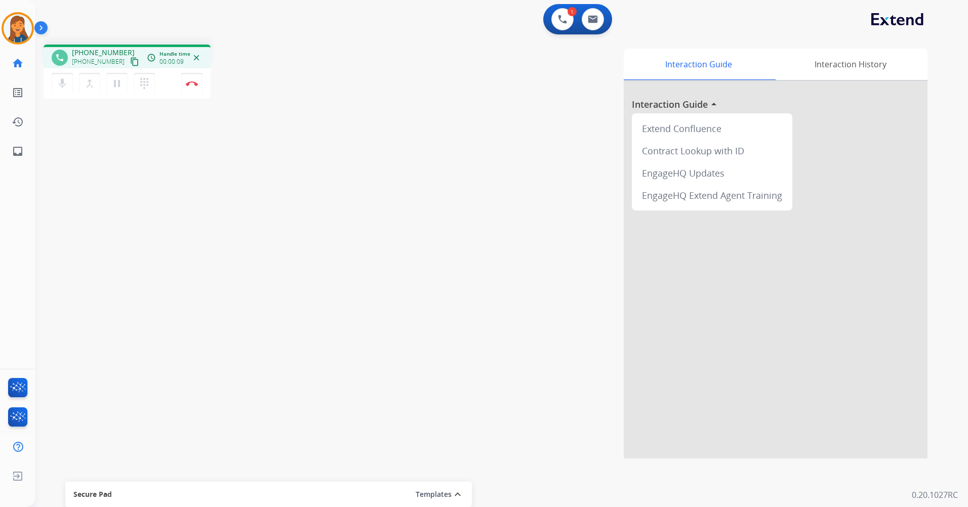
drag, startPoint x: 122, startPoint y: 64, endPoint x: 134, endPoint y: 53, distance: 16.9
click at [130, 64] on mat-icon "content_copy" at bounding box center [134, 61] width 9 height 9
click at [193, 82] on img at bounding box center [192, 83] width 12 height 5
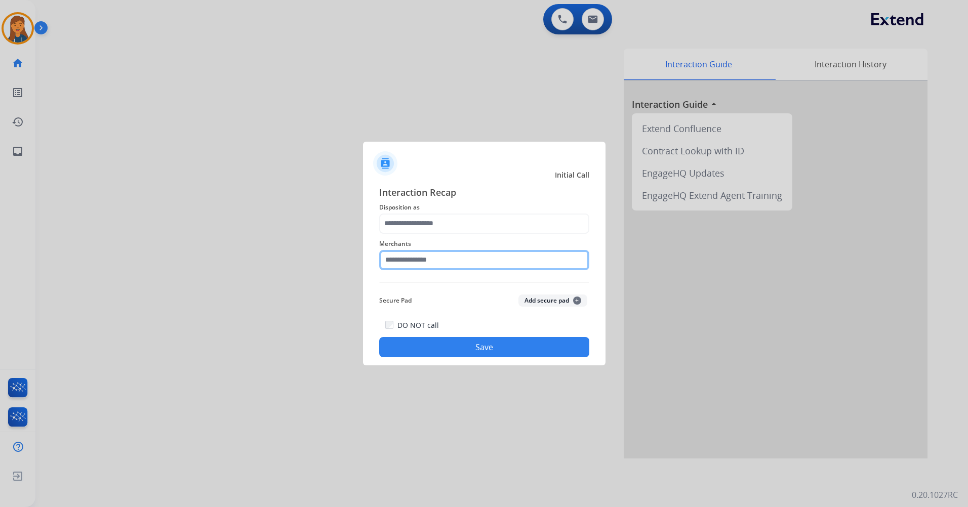
click at [419, 260] on input "text" at bounding box center [484, 260] width 210 height 20
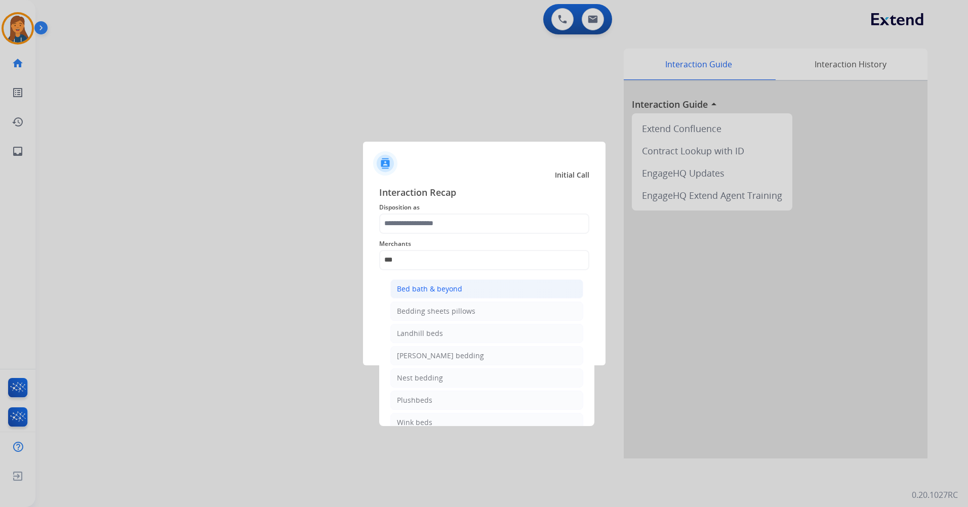
click at [426, 289] on div "Bed bath & beyond" at bounding box center [429, 289] width 65 height 10
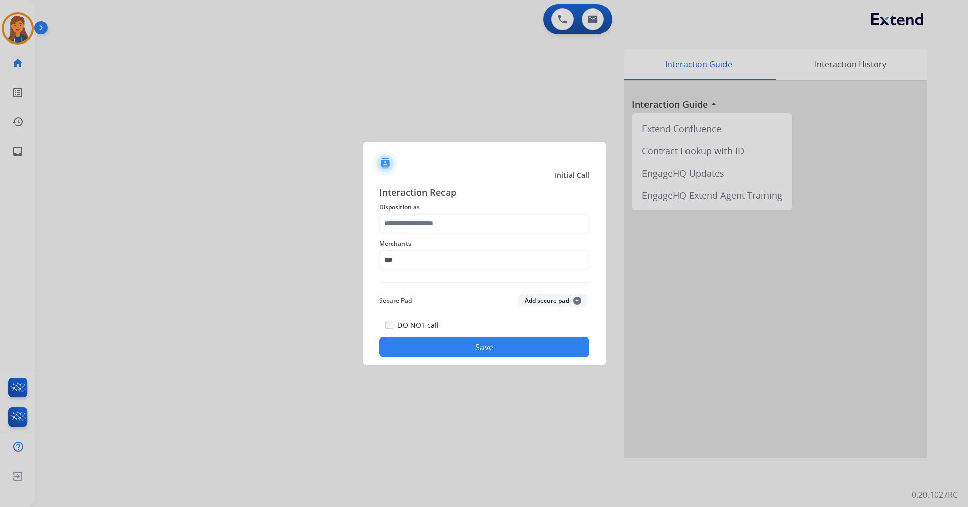
type input "**********"
click at [454, 237] on div "**********" at bounding box center [484, 254] width 210 height 41
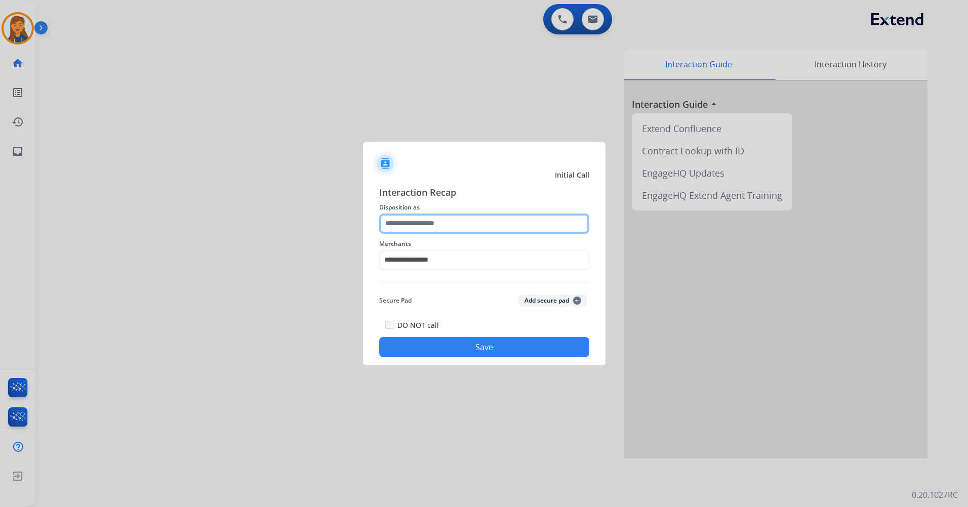
click at [455, 229] on input "text" at bounding box center [484, 224] width 210 height 20
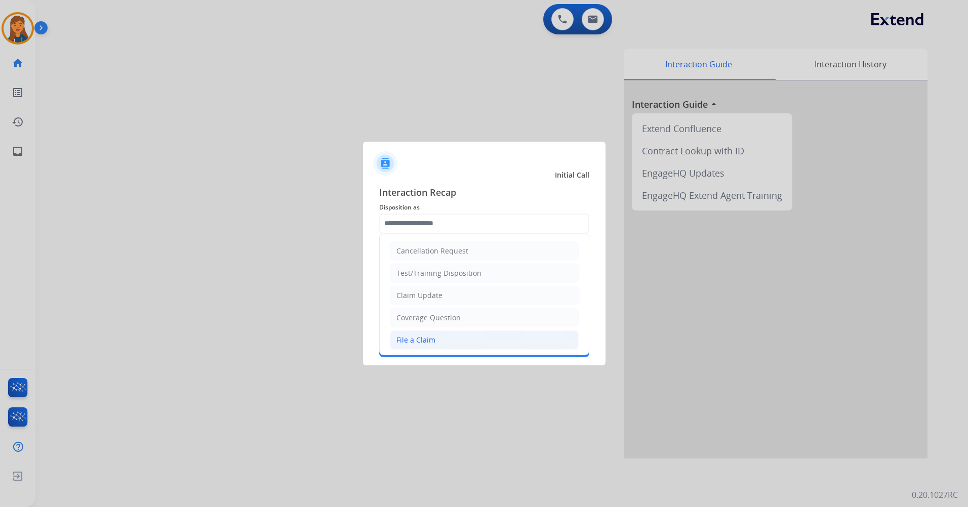
click at [438, 340] on li "File a Claim" at bounding box center [484, 340] width 189 height 19
type input "**********"
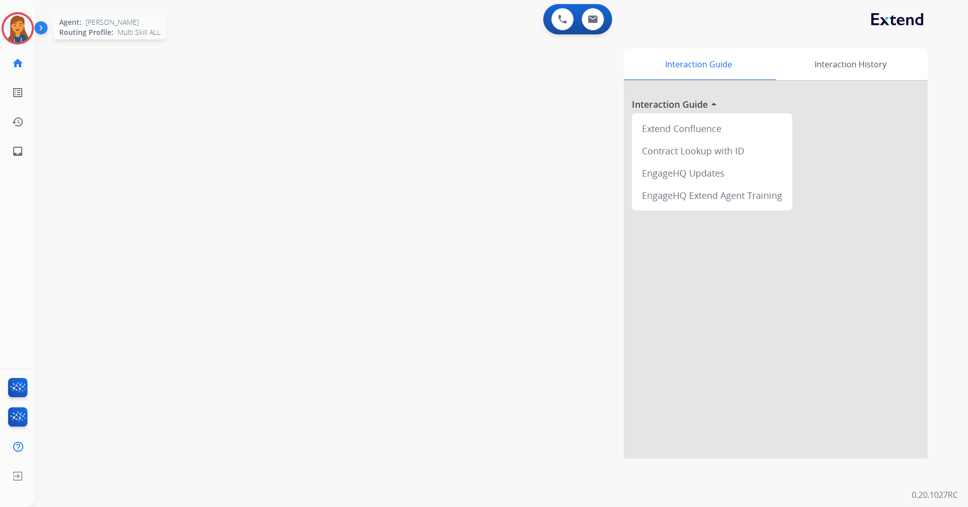
click at [6, 25] on img at bounding box center [18, 28] width 28 height 28
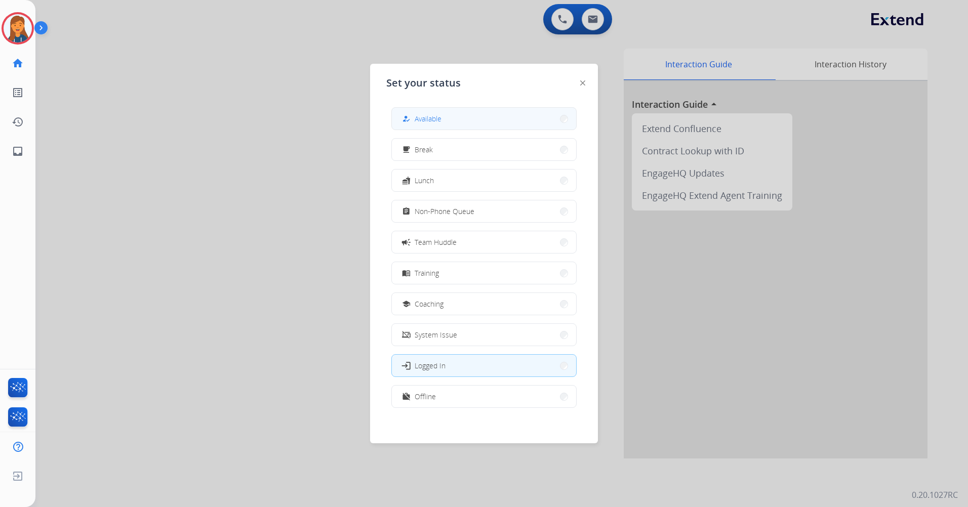
click at [445, 120] on button "how_to_reg Available" at bounding box center [484, 119] width 184 height 22
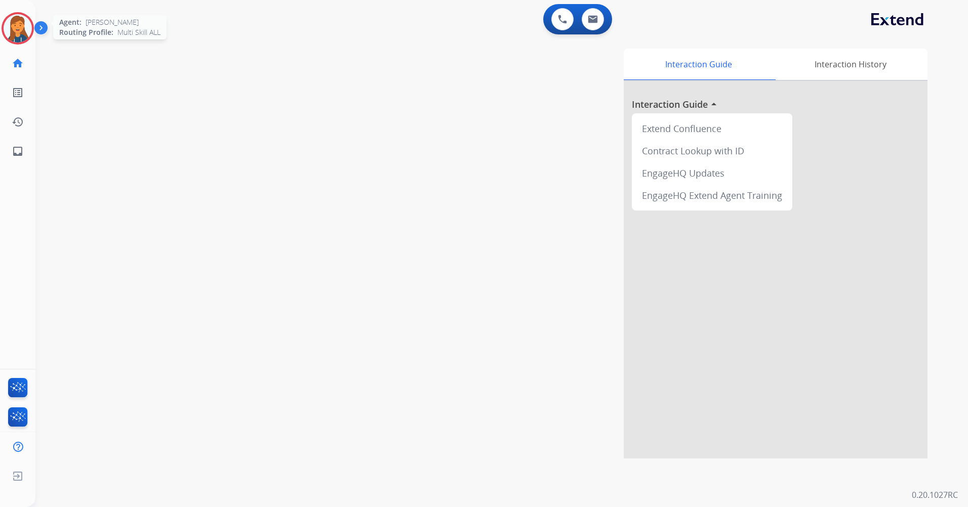
click at [22, 18] on img at bounding box center [18, 28] width 28 height 28
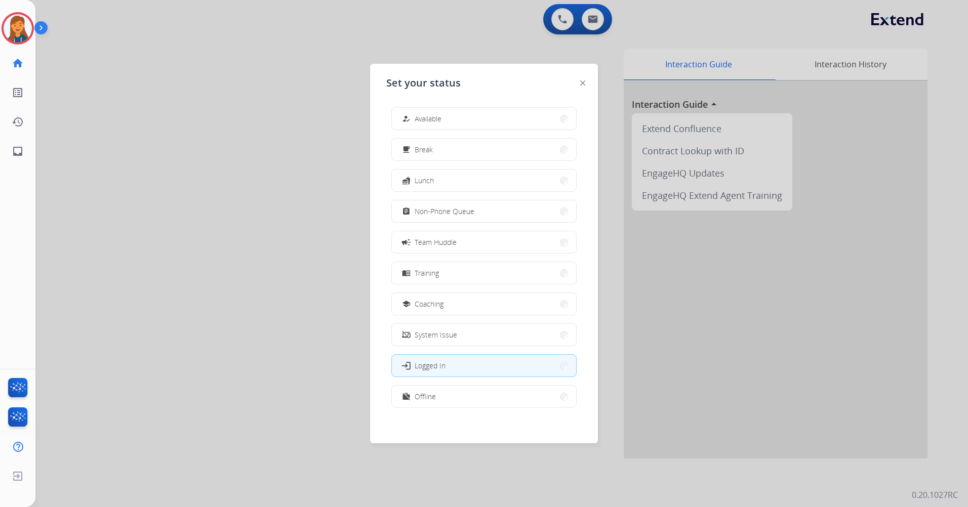
click at [414, 108] on button "how_to_reg Available" at bounding box center [484, 119] width 184 height 22
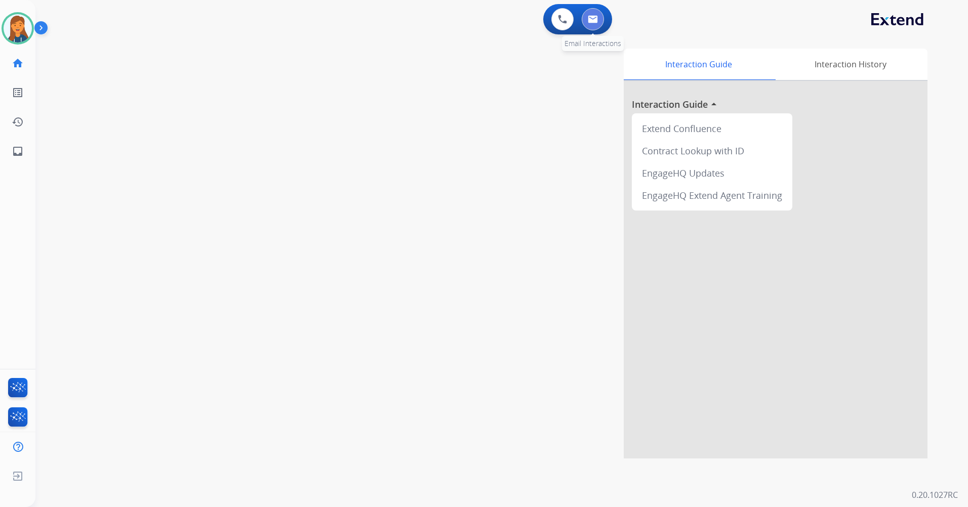
click at [602, 19] on button at bounding box center [593, 19] width 22 height 22
select select "**********"
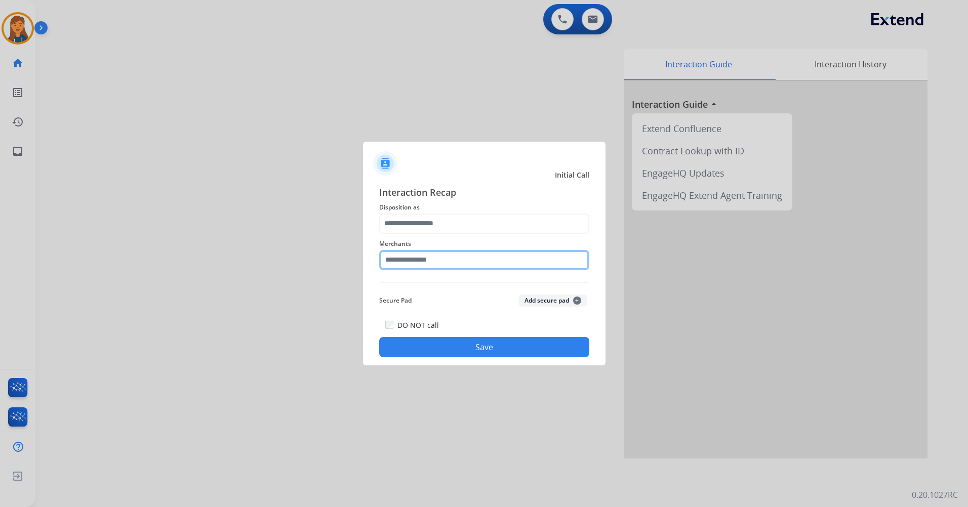
click at [459, 263] on input "text" at bounding box center [484, 260] width 210 height 20
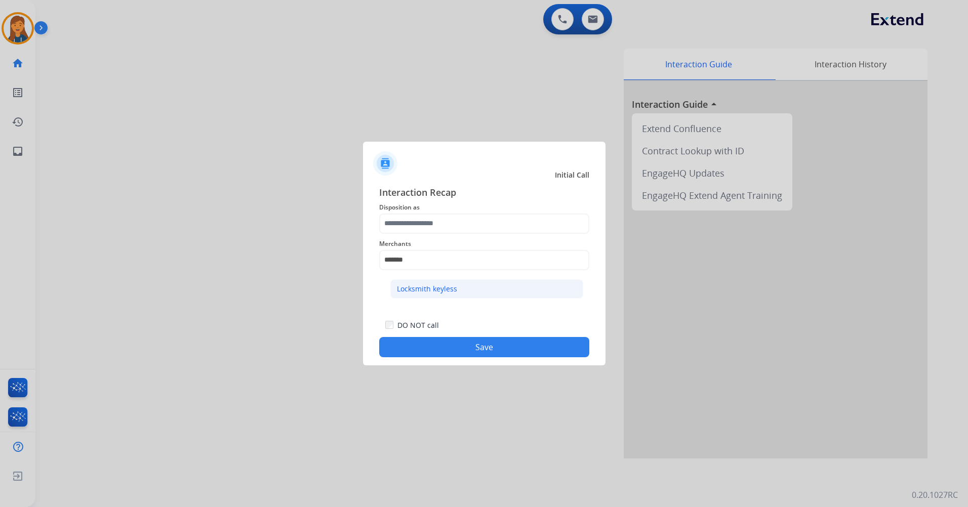
click at [447, 284] on div "Locksmith keyless" at bounding box center [427, 289] width 60 height 10
type input "**********"
click at [447, 234] on div "**********" at bounding box center [484, 254] width 210 height 41
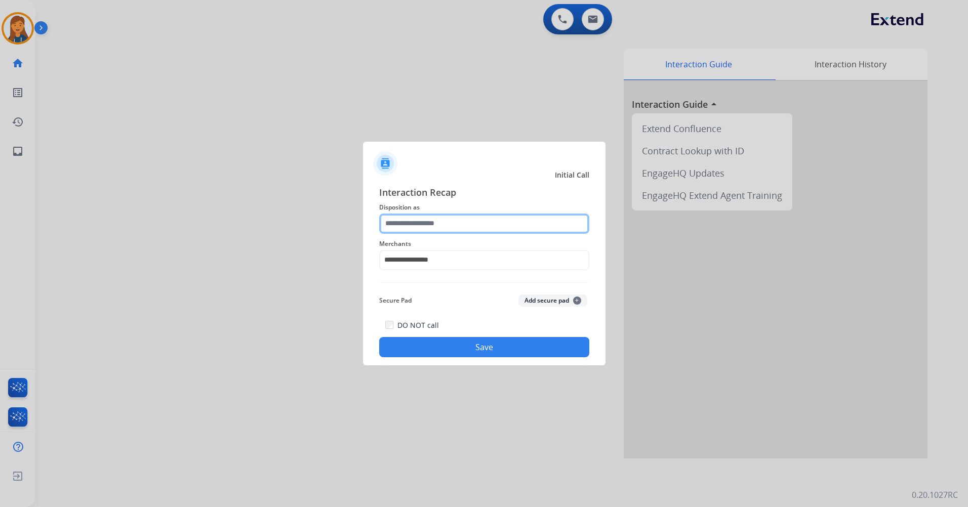
click at [449, 224] on input "text" at bounding box center [484, 224] width 210 height 20
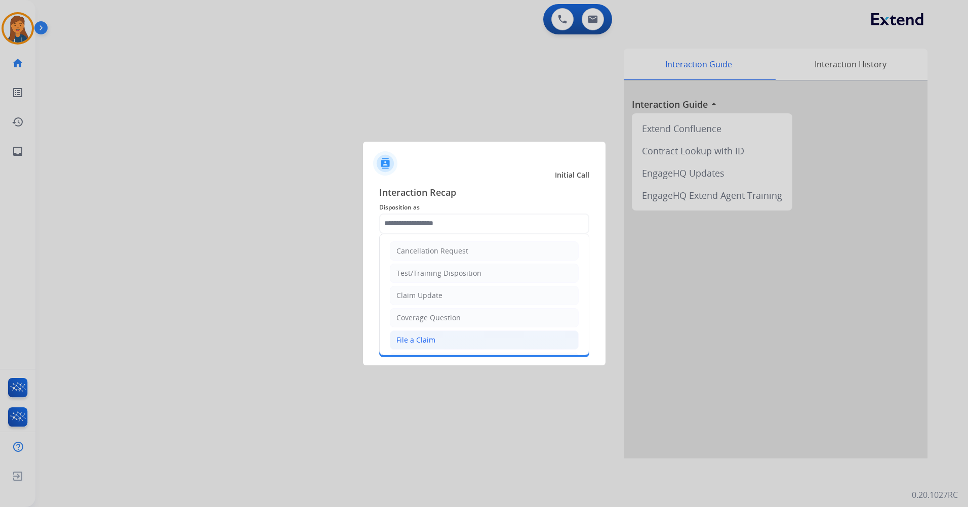
click at [432, 337] on div "File a Claim" at bounding box center [415, 340] width 39 height 10
type input "**********"
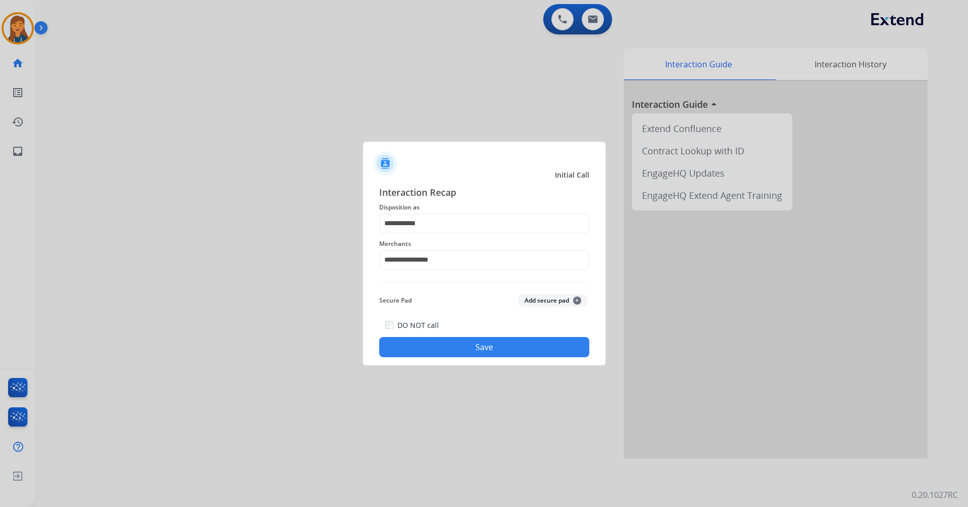
click at [448, 356] on button "Save" at bounding box center [484, 347] width 210 height 20
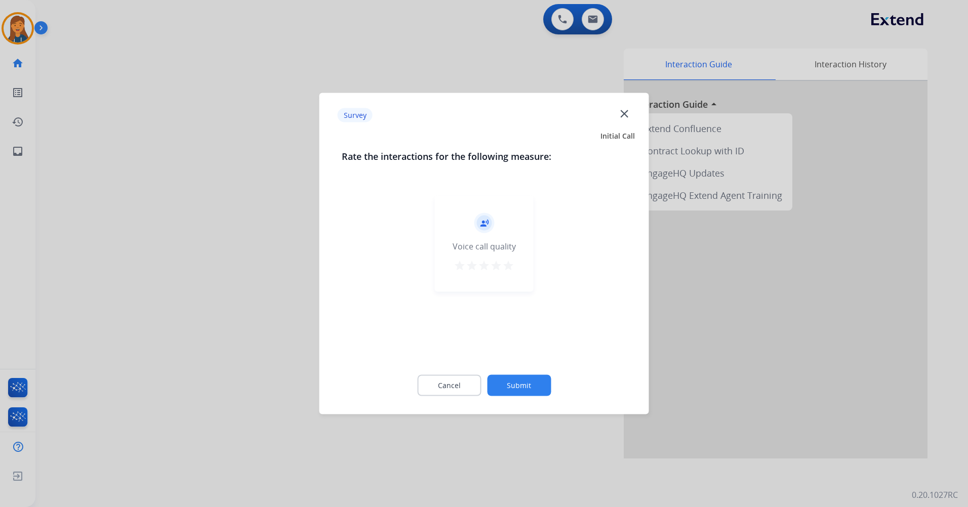
click at [507, 271] on mat-icon "star" at bounding box center [508, 266] width 12 height 12
click at [519, 402] on div "Cancel Submit" at bounding box center [484, 386] width 285 height 46
click at [514, 388] on button "Submit" at bounding box center [519, 385] width 64 height 21
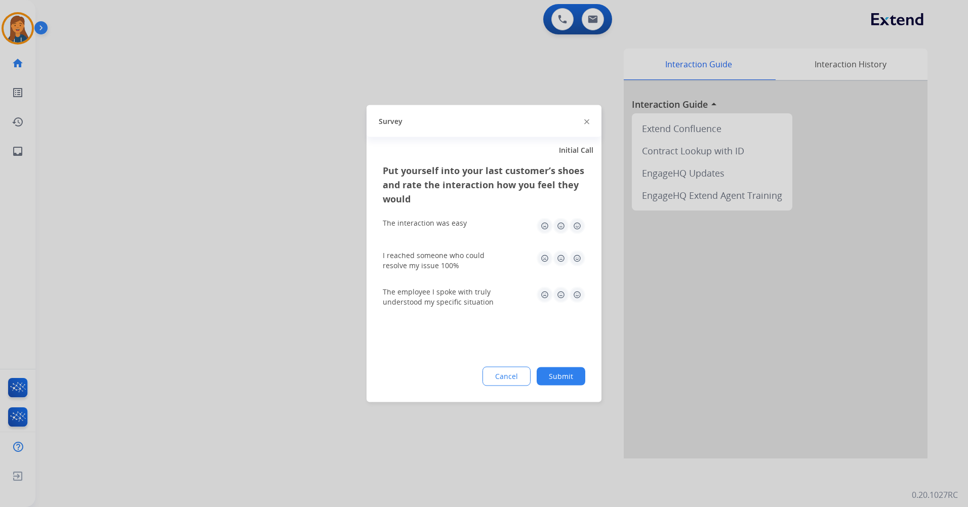
click at [575, 235] on div "The interaction was easy" at bounding box center [484, 226] width 203 height 32
click at [578, 228] on img at bounding box center [577, 226] width 16 height 16
click at [579, 256] on img at bounding box center [577, 259] width 16 height 16
click at [583, 304] on div "The employee I spoke with truly understood my specific situation" at bounding box center [484, 297] width 203 height 20
click at [578, 297] on img at bounding box center [577, 295] width 16 height 16
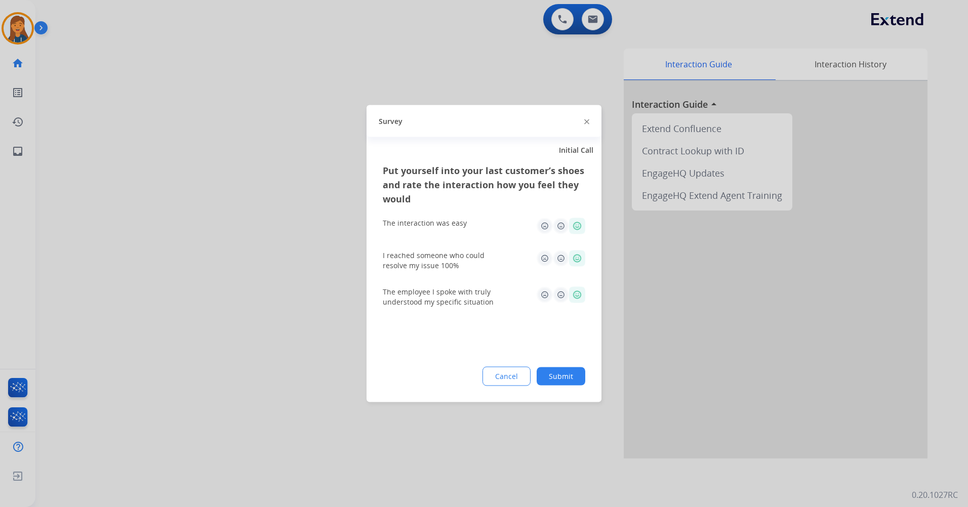
click at [561, 378] on button "Submit" at bounding box center [561, 377] width 49 height 18
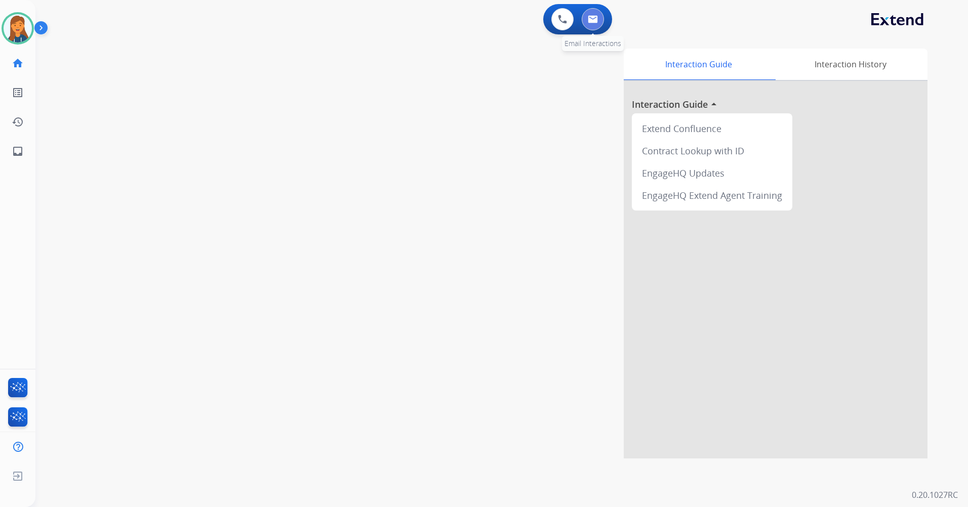
click at [591, 26] on button at bounding box center [593, 19] width 22 height 22
select select "**********"
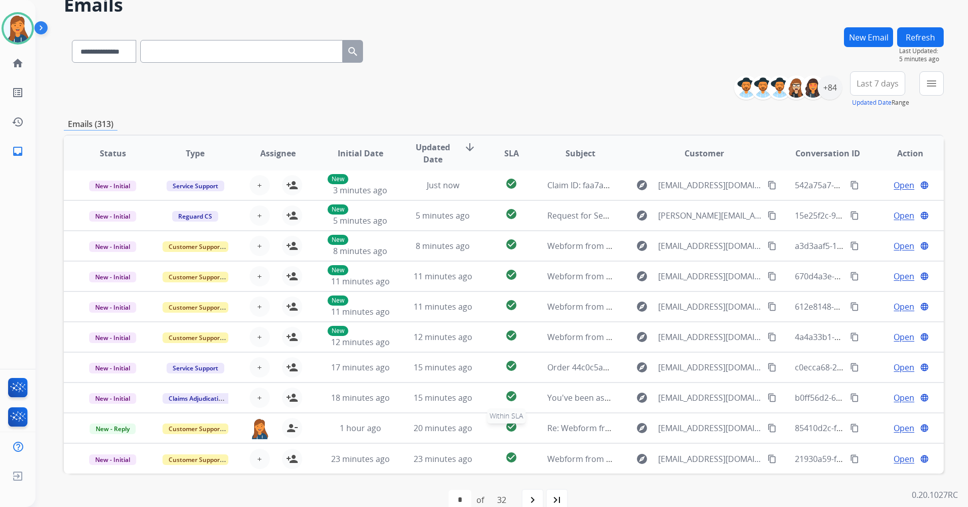
scroll to position [69, 0]
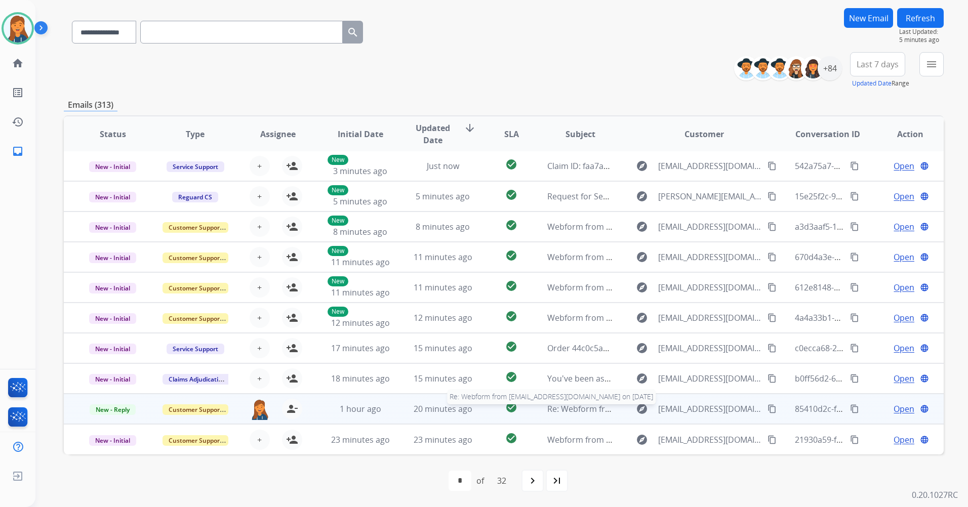
click at [568, 407] on span "Re: Webform from stonesfmly@gmail.com on 09/05/2025" at bounding box center [668, 409] width 243 height 11
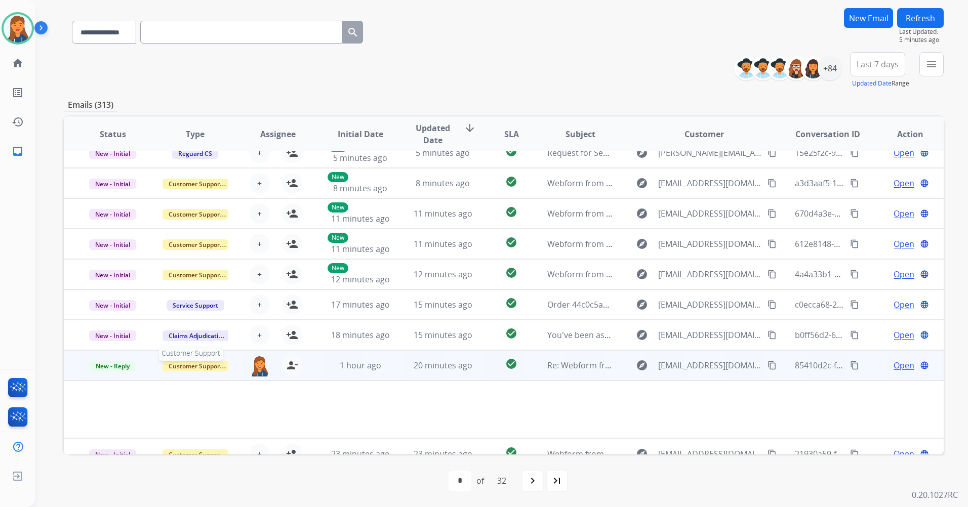
scroll to position [59, 0]
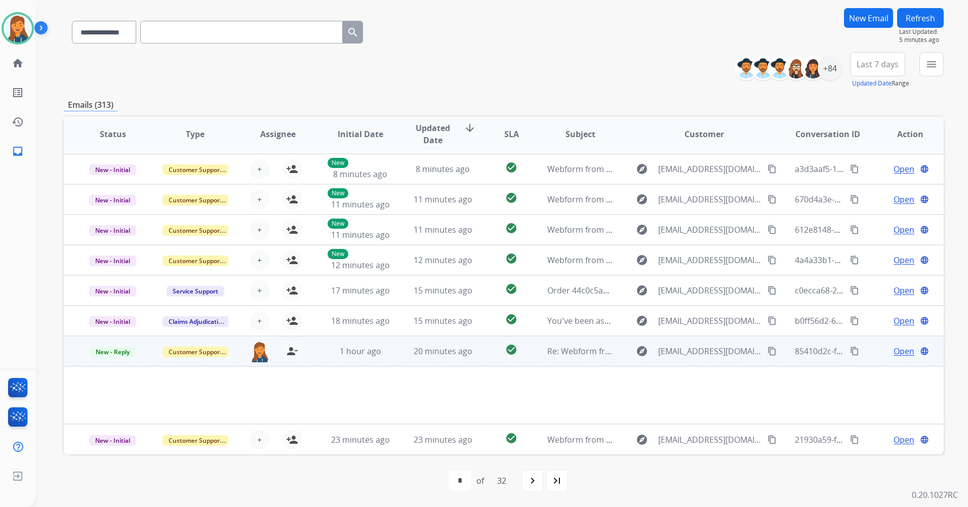
click at [899, 351] on span "Open" at bounding box center [904, 351] width 21 height 12
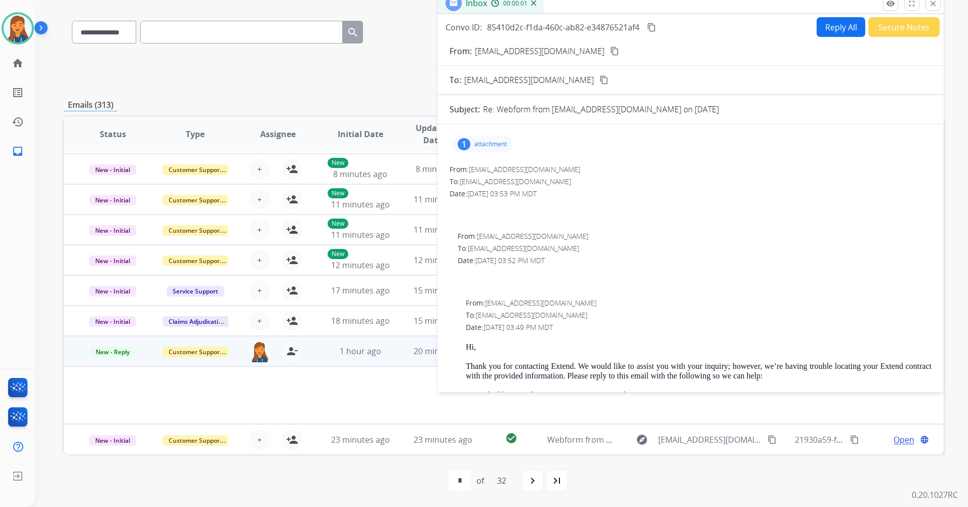
click at [473, 140] on div "1 attachment" at bounding box center [482, 144] width 61 height 16
click at [568, 171] on mat-icon "download" at bounding box center [569, 170] width 9 height 9
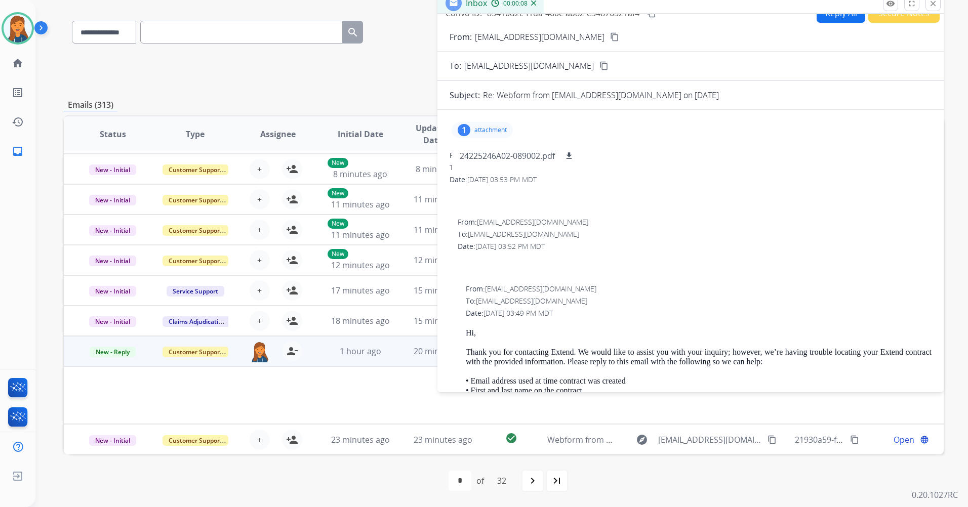
scroll to position [0, 0]
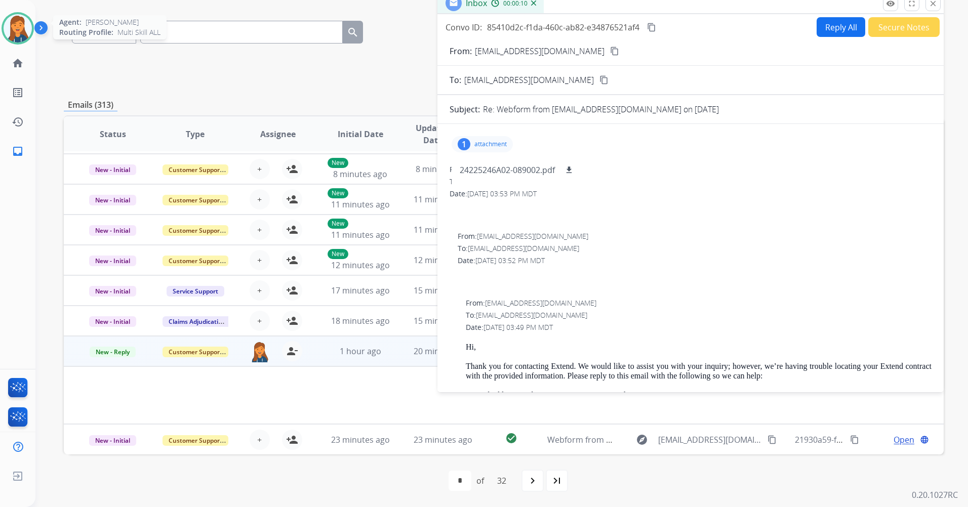
click at [22, 22] on img at bounding box center [18, 28] width 28 height 28
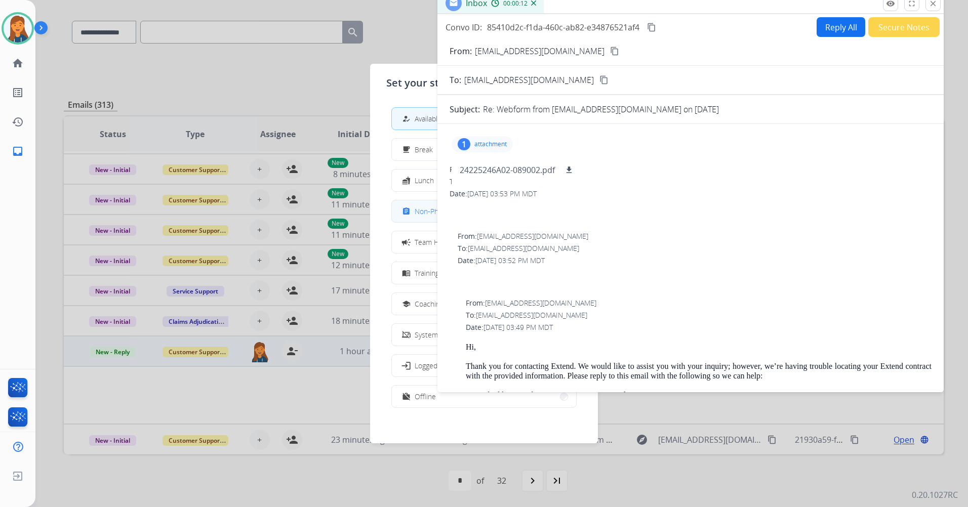
click at [425, 210] on span "Non-Phone Queue" at bounding box center [445, 211] width 60 height 11
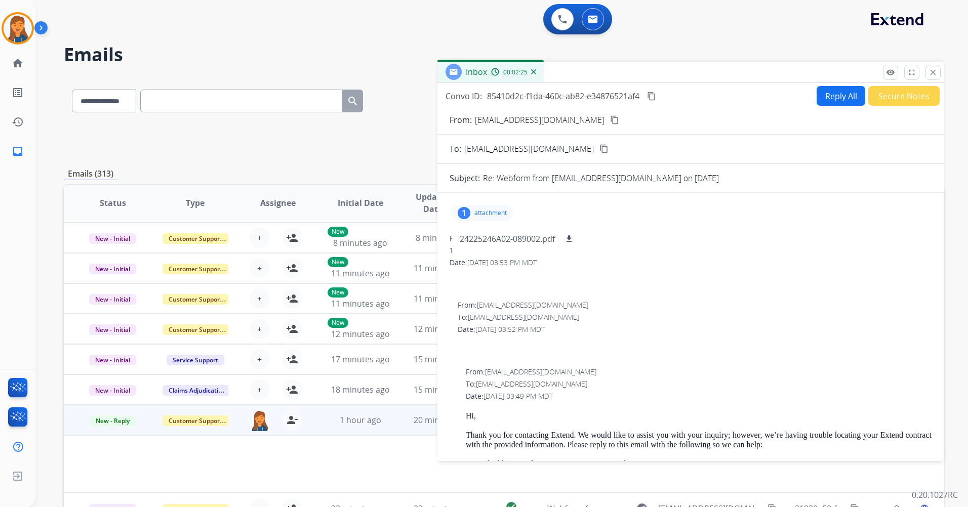
click at [839, 96] on button "Reply All" at bounding box center [841, 96] width 49 height 20
select select "**********"
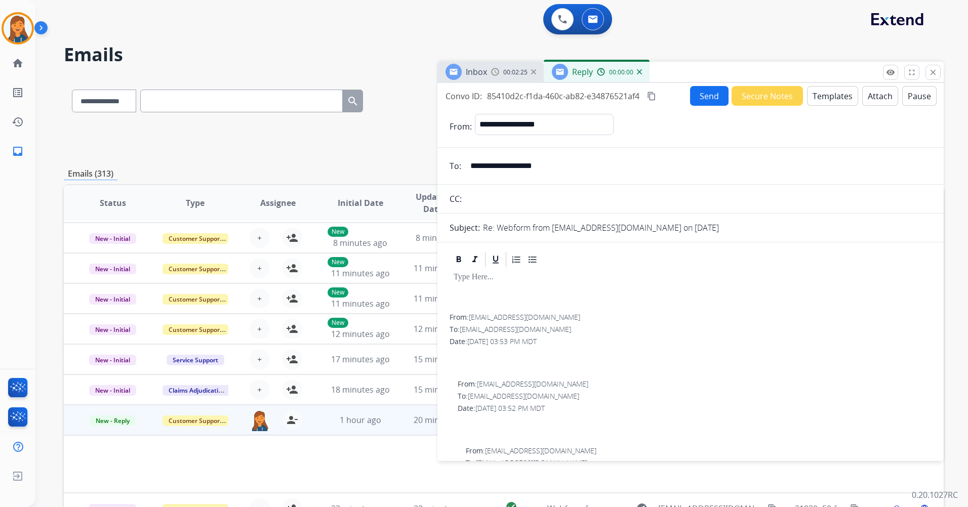
click at [832, 94] on button "Templates" at bounding box center [832, 96] width 51 height 20
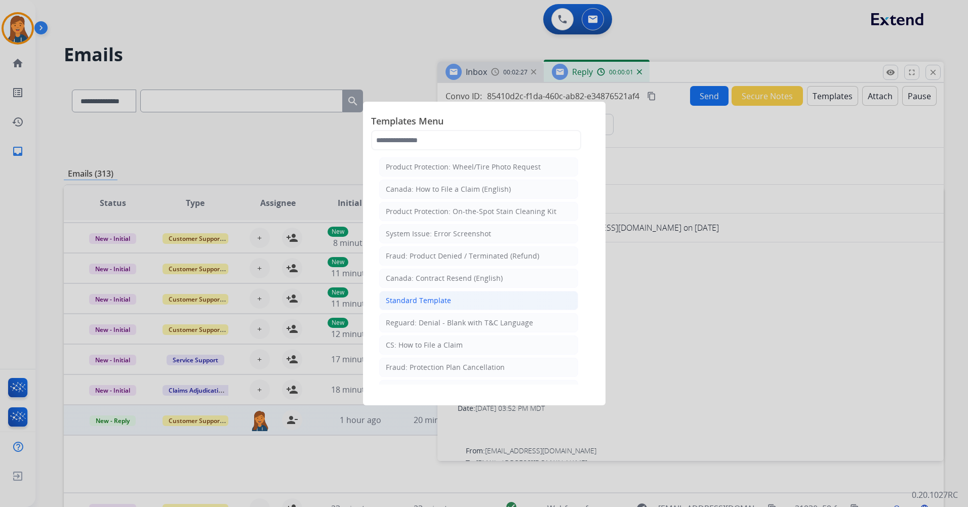
click at [416, 298] on div "Standard Template" at bounding box center [418, 301] width 65 height 10
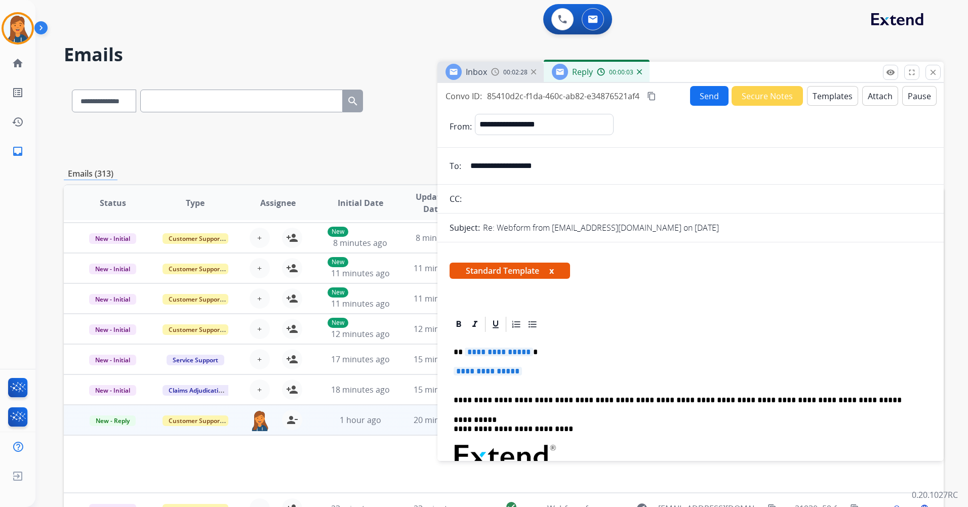
click at [507, 353] on span "**********" at bounding box center [499, 352] width 68 height 9
click at [496, 372] on span "**********" at bounding box center [488, 371] width 68 height 9
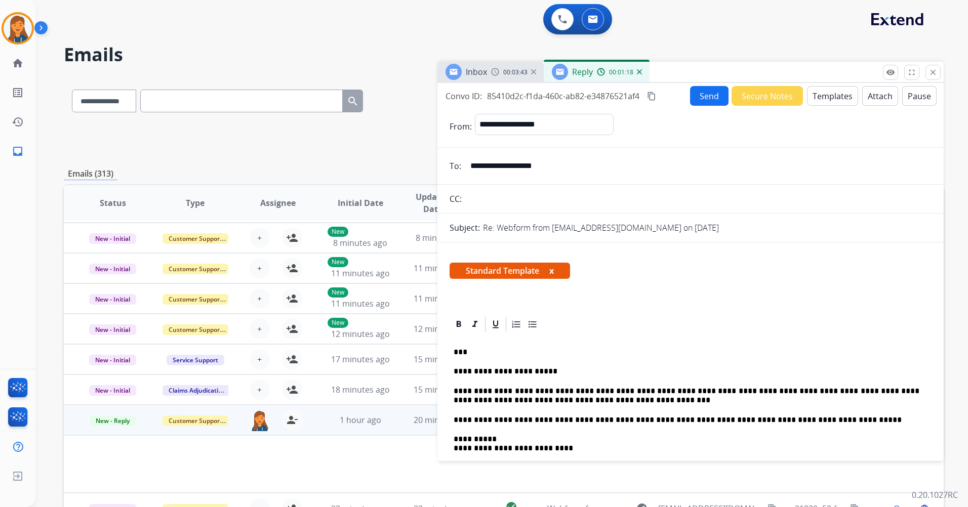
click at [719, 97] on button "Send" at bounding box center [709, 96] width 38 height 20
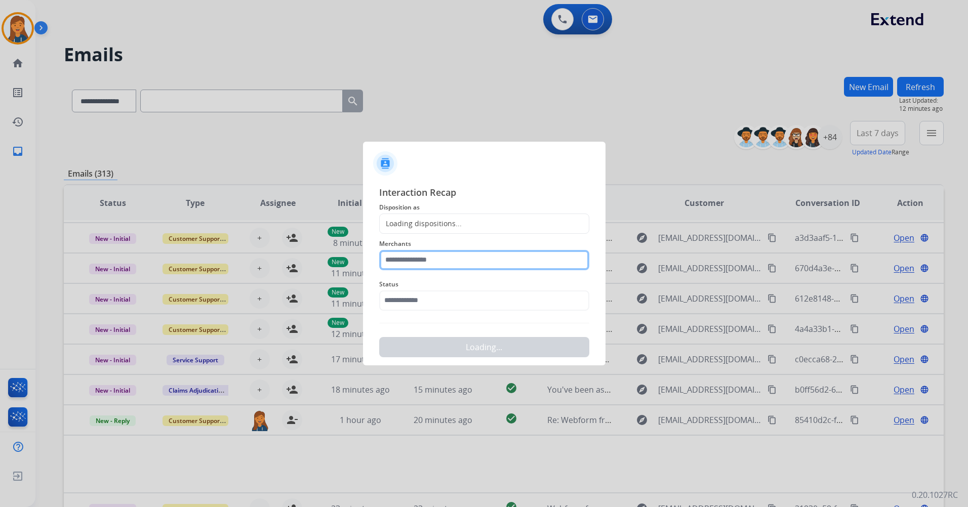
click at [433, 259] on input "text" at bounding box center [484, 260] width 210 height 20
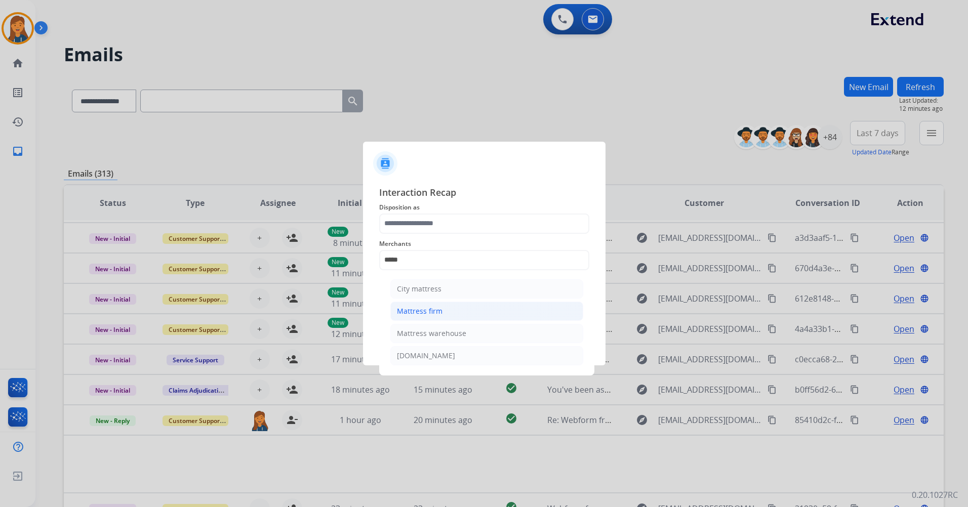
click at [420, 317] on li "Mattress firm" at bounding box center [486, 311] width 193 height 19
type input "**********"
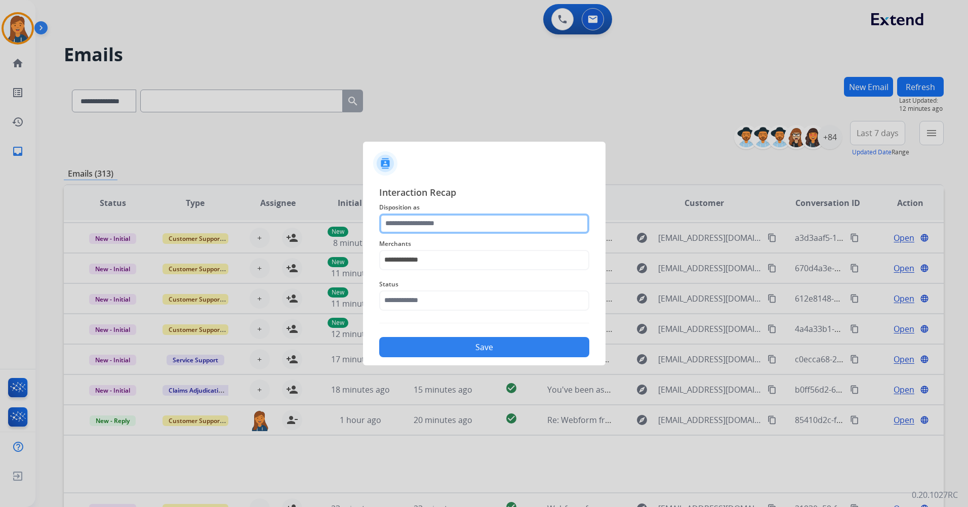
click at [415, 218] on input "text" at bounding box center [484, 224] width 210 height 20
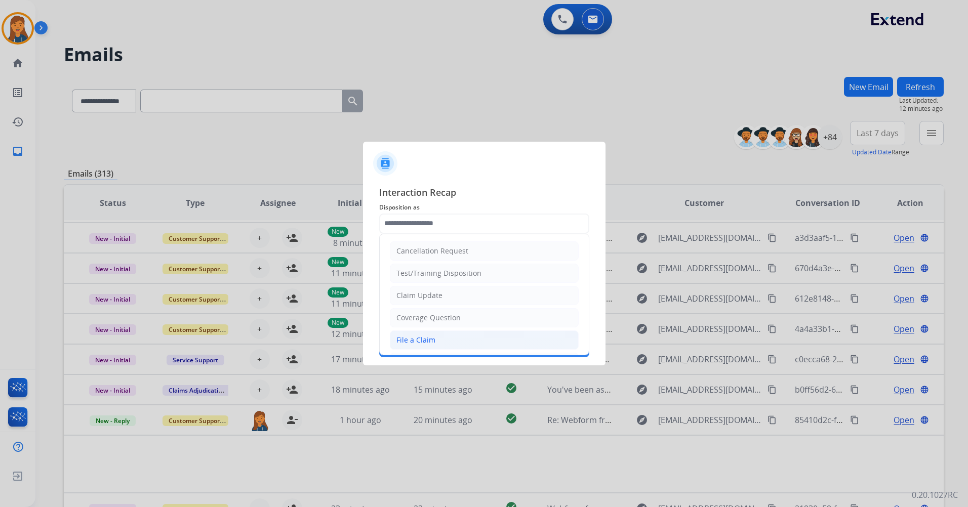
click at [420, 339] on div "File a Claim" at bounding box center [415, 340] width 39 height 10
type input "**********"
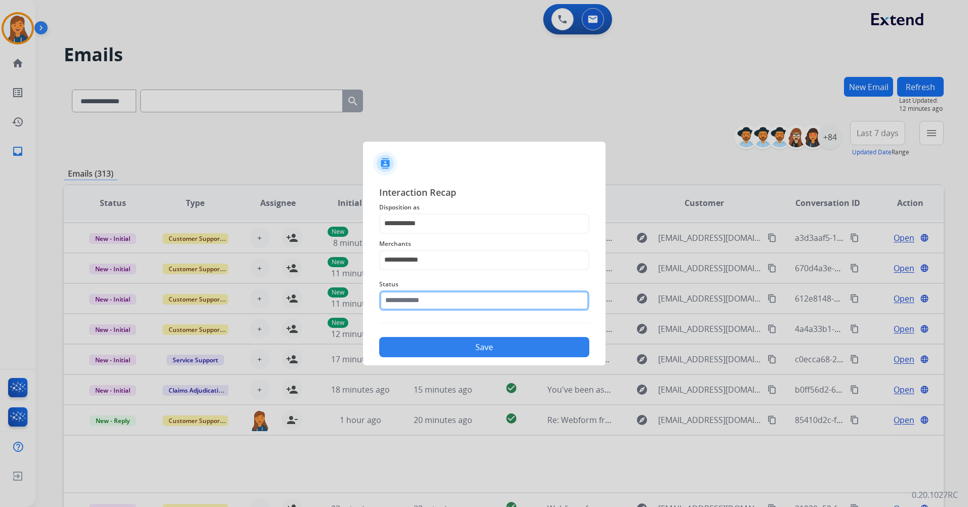
click at [420, 302] on input "text" at bounding box center [484, 301] width 210 height 20
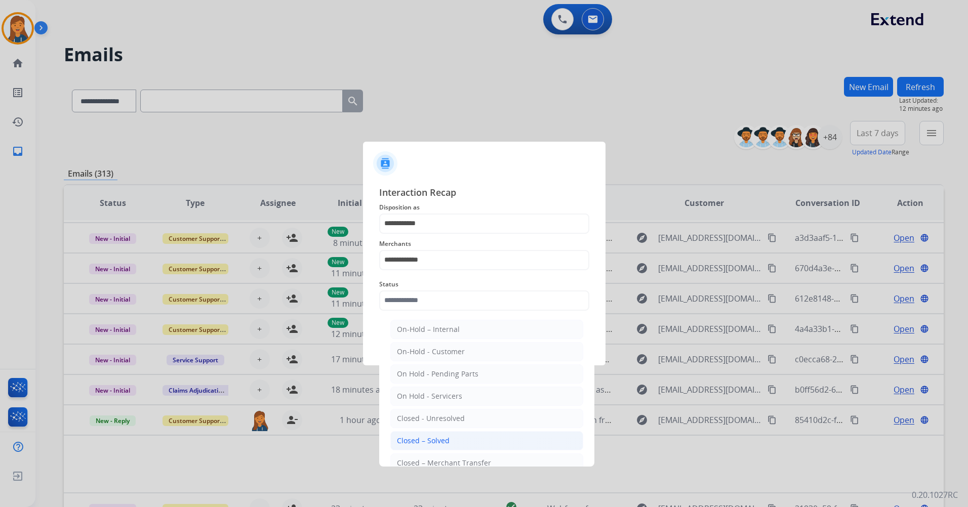
click at [417, 433] on li "Closed – Solved" at bounding box center [486, 440] width 193 height 19
type input "**********"
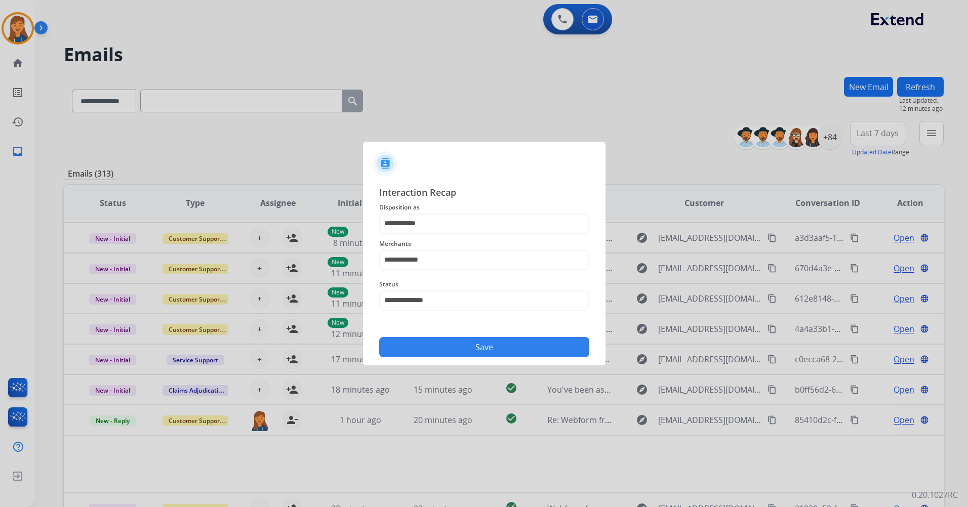
click at [452, 343] on button "Save" at bounding box center [484, 347] width 210 height 20
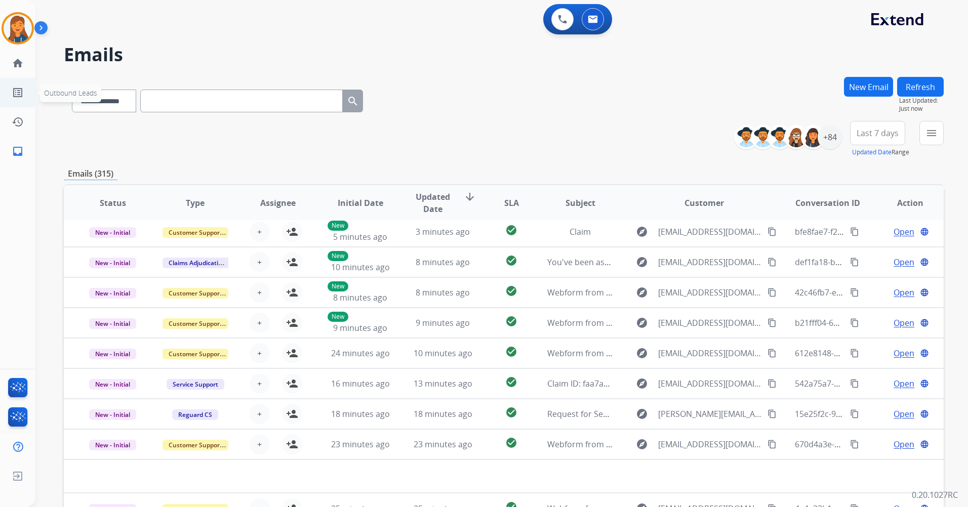
scroll to position [34, 0]
drag, startPoint x: 24, startPoint y: 27, endPoint x: 41, endPoint y: 33, distance: 17.8
click at [24, 27] on img at bounding box center [18, 28] width 28 height 28
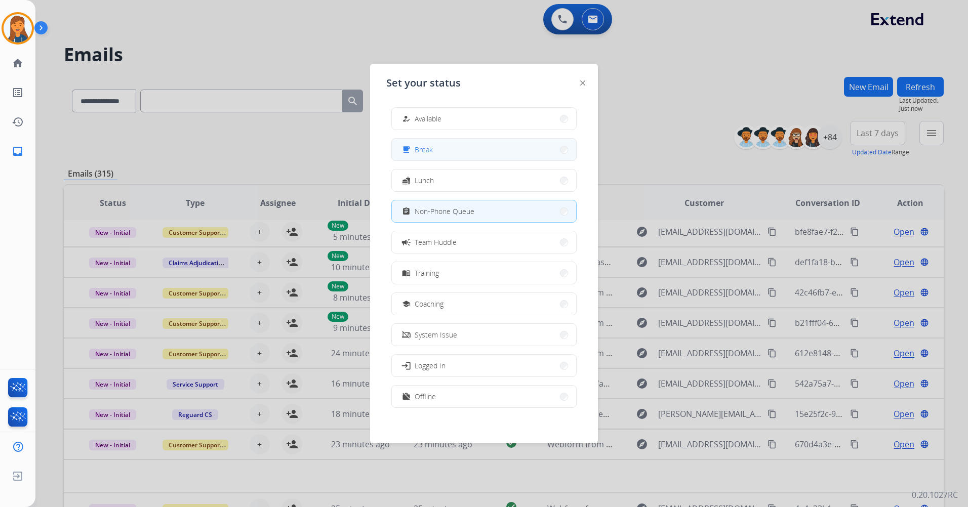
click at [444, 142] on button "free_breakfast Break" at bounding box center [484, 150] width 184 height 22
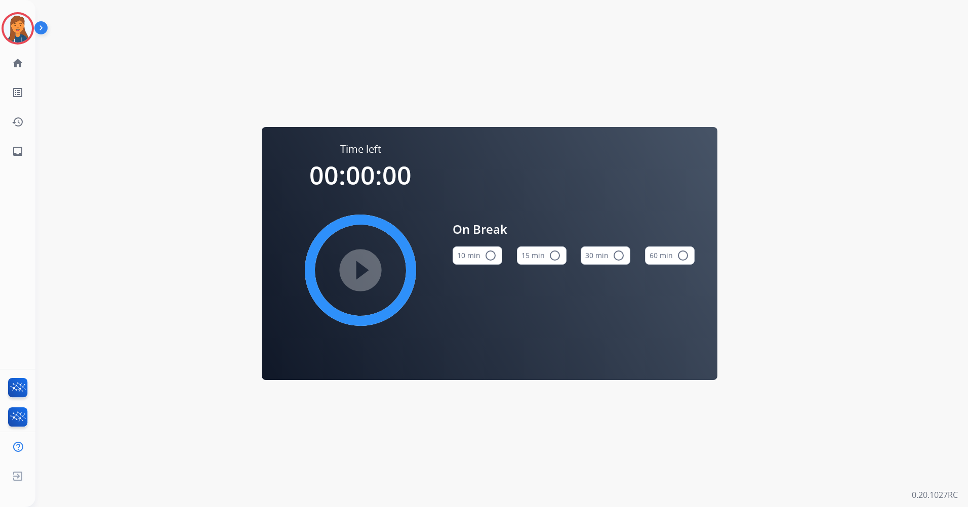
click at [545, 257] on button "15 min radio_button_unchecked" at bounding box center [542, 256] width 50 height 18
click at [354, 270] on mat-icon "play_circle_filled" at bounding box center [360, 270] width 12 height 12
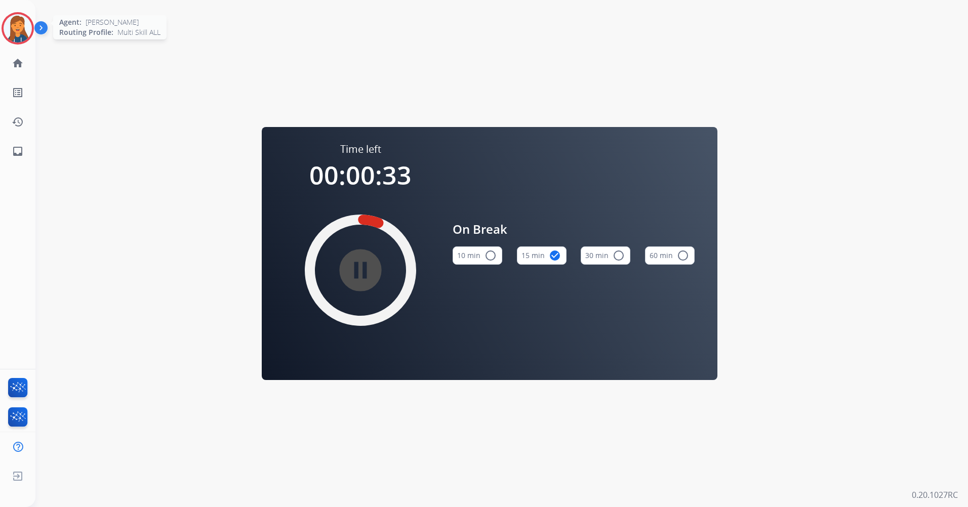
click at [27, 20] on img at bounding box center [18, 28] width 28 height 28
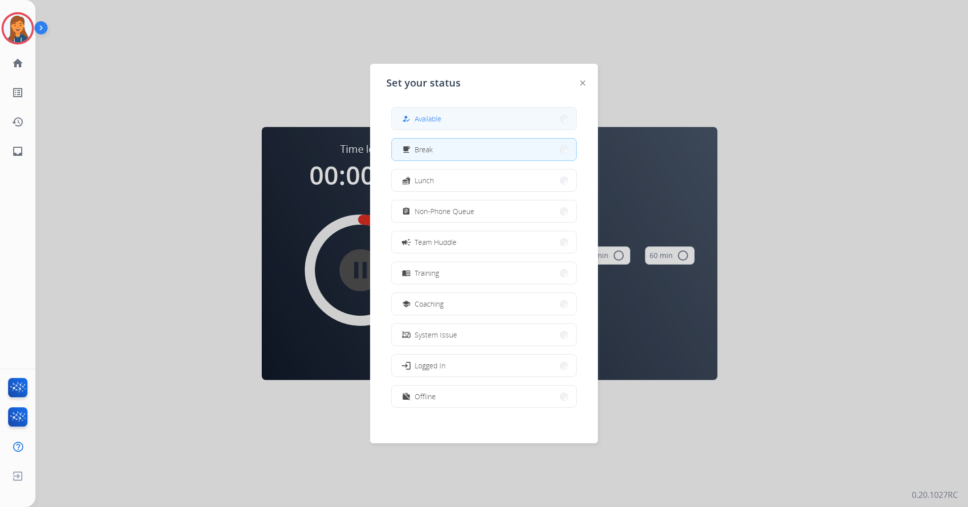
click at [424, 127] on button "how_to_reg Available" at bounding box center [484, 119] width 184 height 22
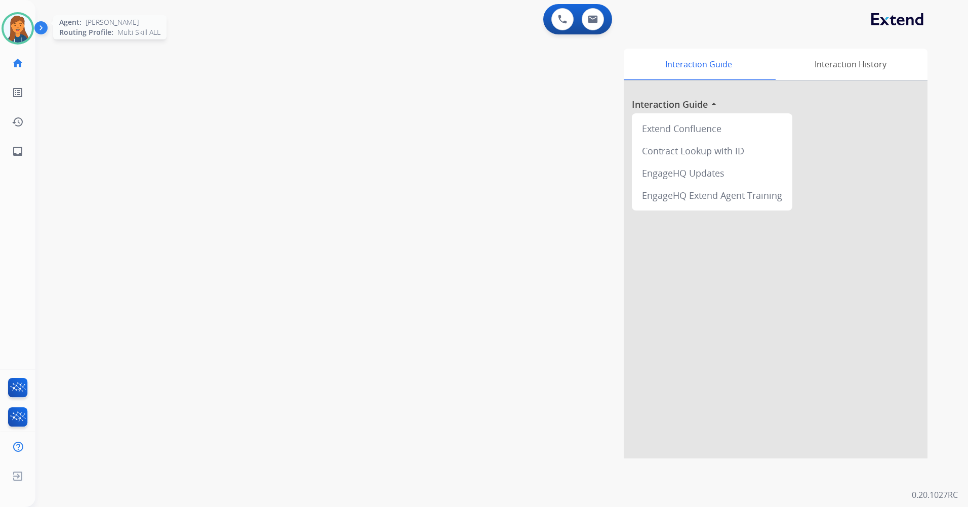
click at [10, 27] on img at bounding box center [18, 28] width 28 height 28
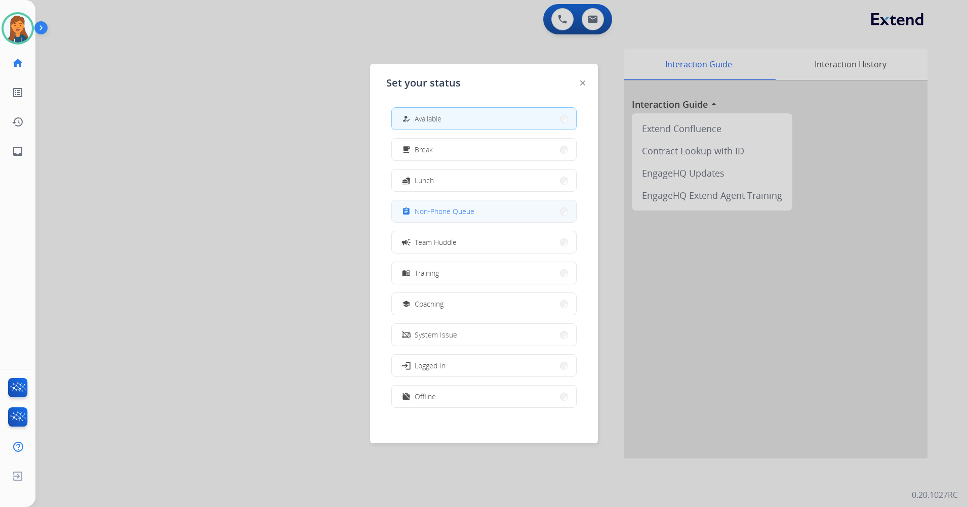
click at [426, 210] on span "Non-Phone Queue" at bounding box center [445, 211] width 60 height 11
click at [427, 210] on div "Interaction Guide Interaction History Interaction Guide arrow_drop_up Extend Co…" at bounding box center [631, 254] width 593 height 410
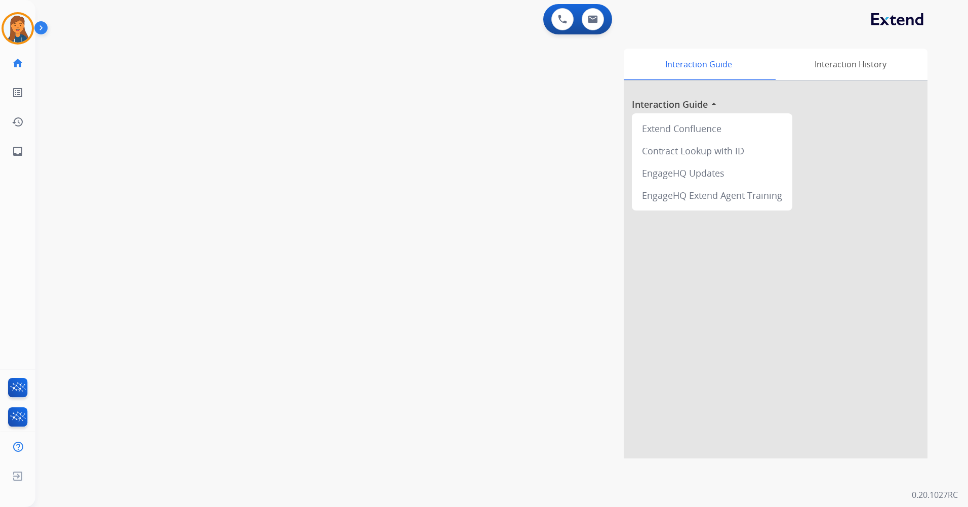
drag, startPoint x: 190, startPoint y: 79, endPoint x: 114, endPoint y: 50, distance: 81.4
click at [188, 77] on div "swap_horiz Break voice bridge close_fullscreen Connect 3-Way Call merge_type Se…" at bounding box center [489, 247] width 908 height 422
click at [10, 34] on img at bounding box center [18, 28] width 28 height 28
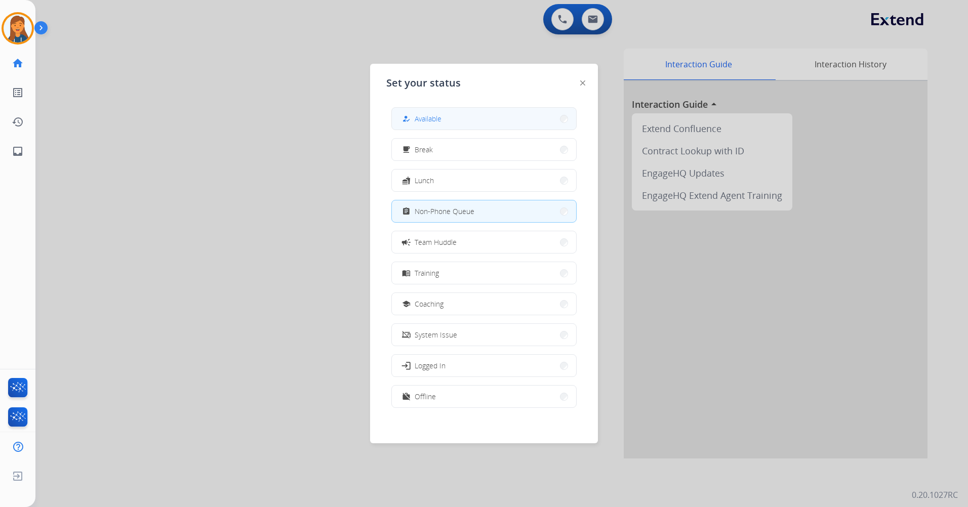
click at [461, 124] on button "how_to_reg Available" at bounding box center [484, 119] width 184 height 22
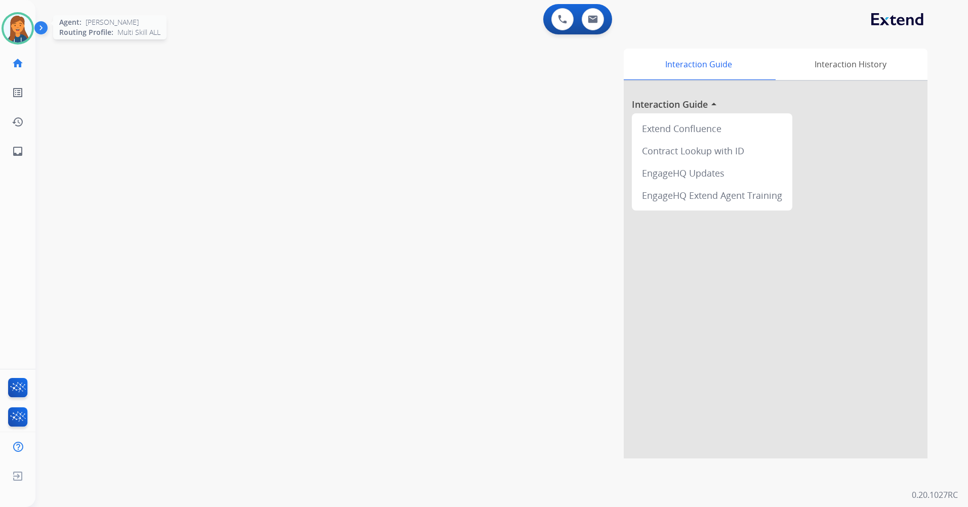
click at [22, 27] on img at bounding box center [18, 28] width 28 height 28
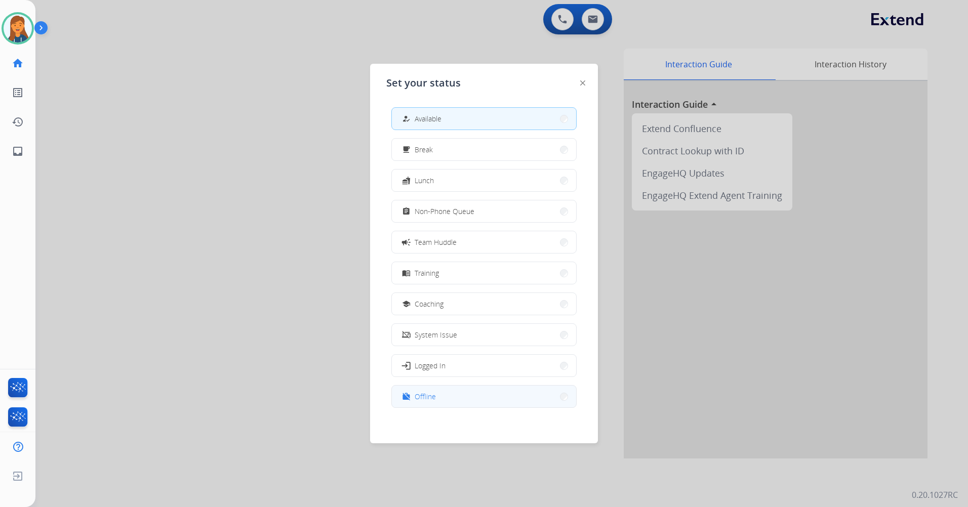
click at [445, 389] on button "work_off Offline" at bounding box center [484, 397] width 184 height 22
